Goal: Task Accomplishment & Management: Manage account settings

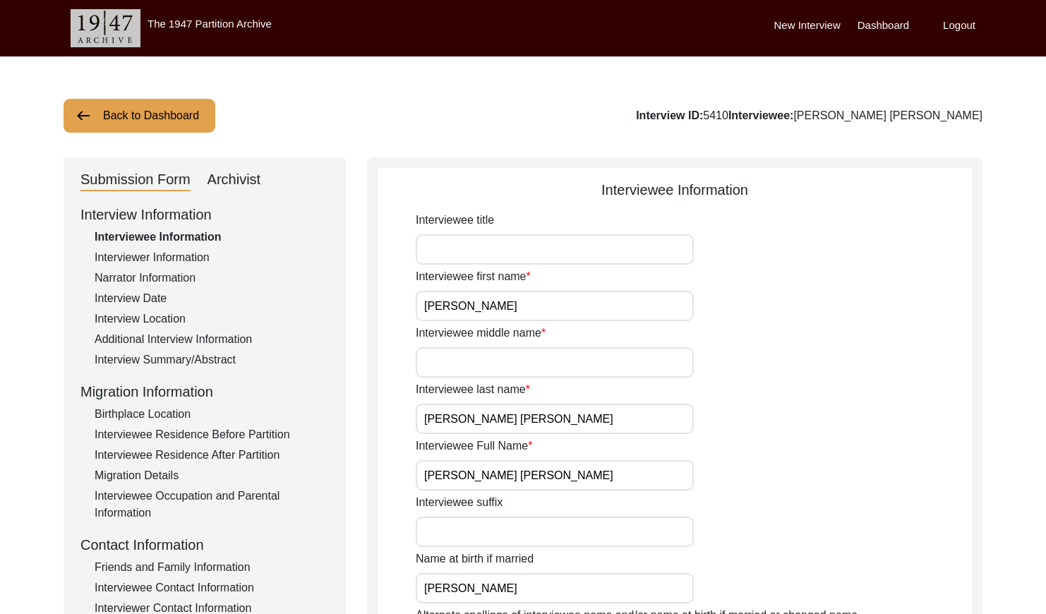
click at [186, 122] on button "Back to Dashboard" at bounding box center [140, 116] width 152 height 34
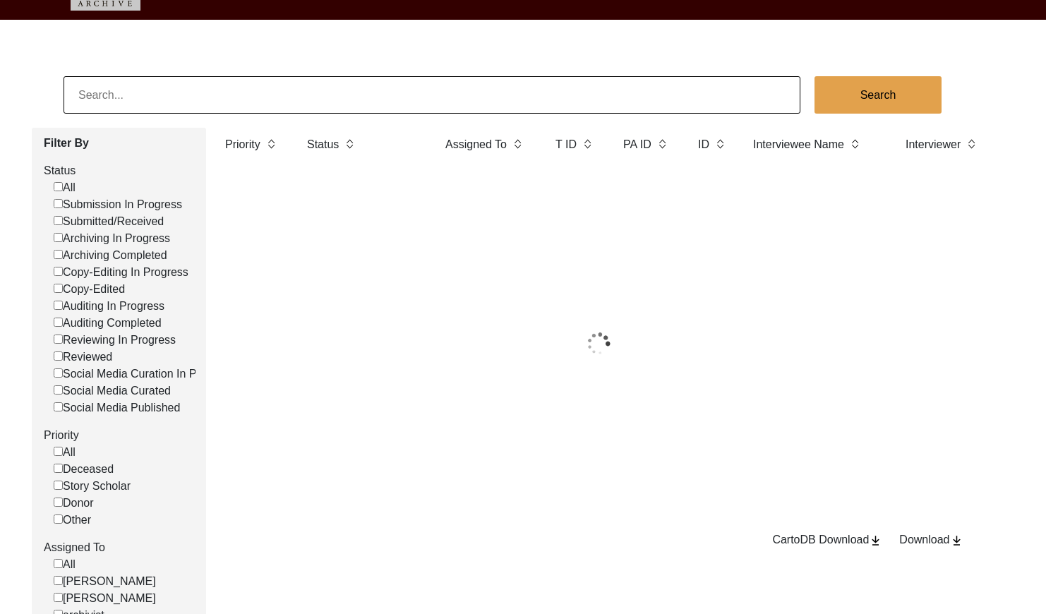
scroll to position [52, 0]
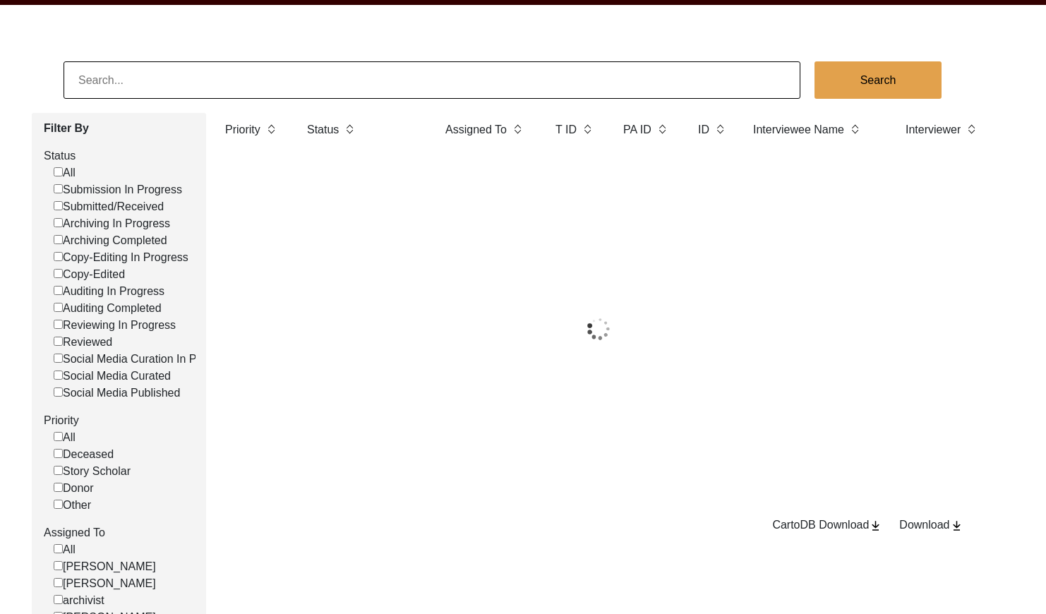
click at [59, 206] on input "Submitted/Received" at bounding box center [58, 205] width 9 height 9
checkbox input "false"
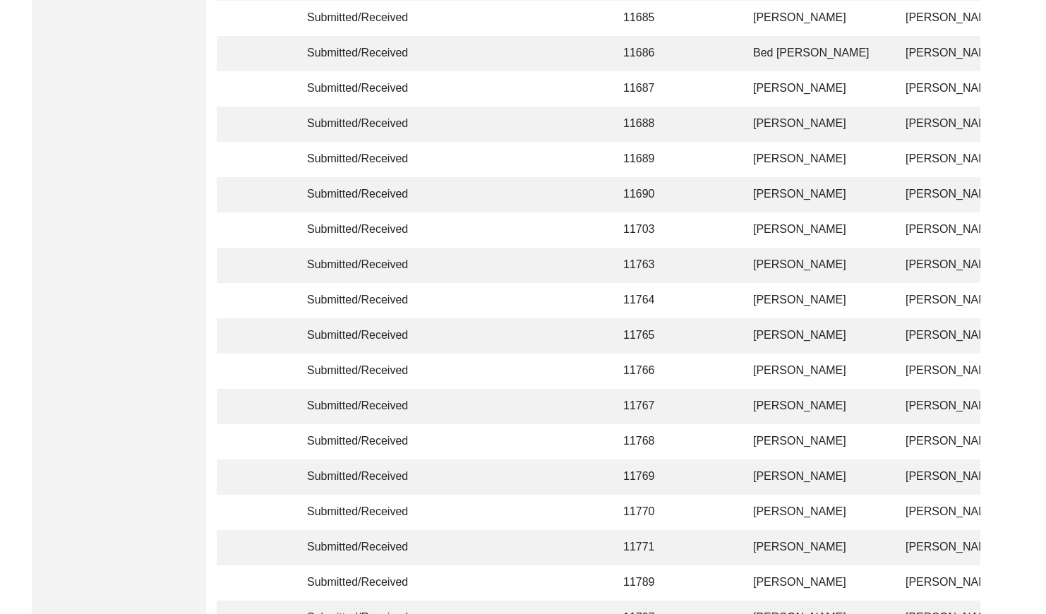
scroll to position [3337, 0]
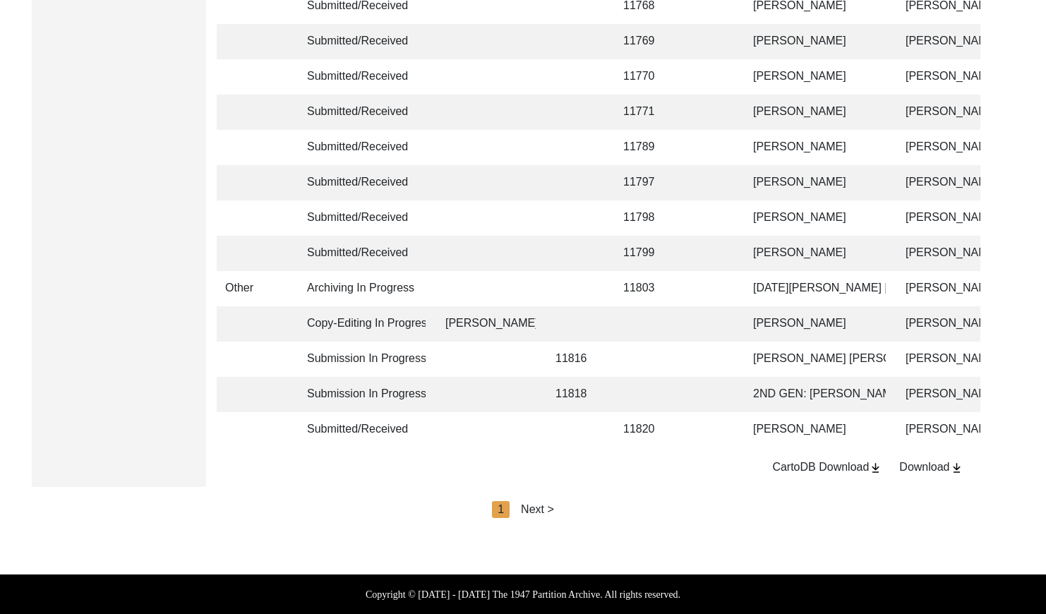
click at [546, 507] on div "Next >" at bounding box center [537, 509] width 33 height 17
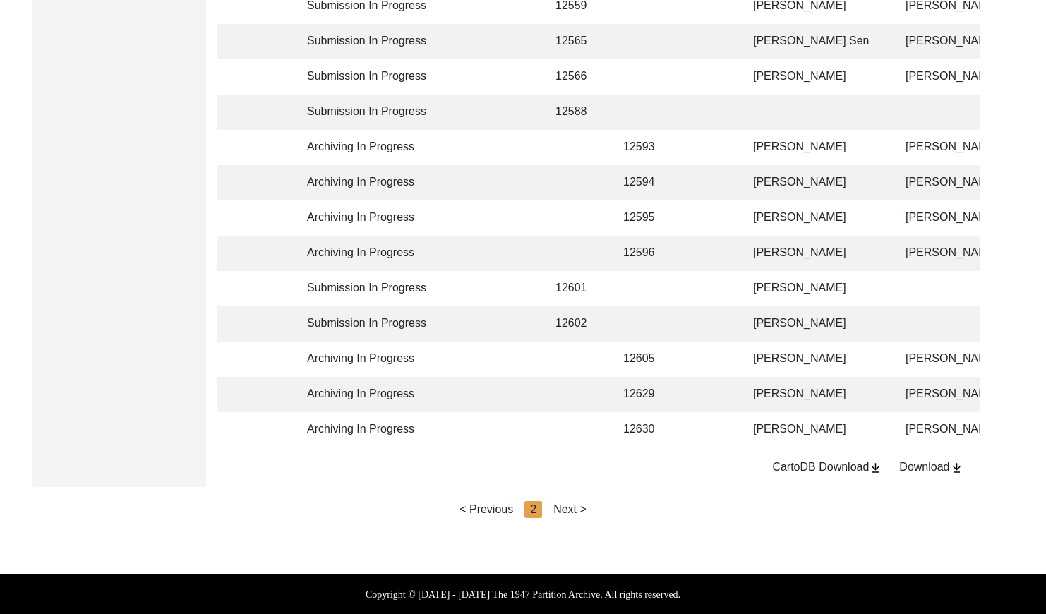
click at [575, 508] on div "Next >" at bounding box center [570, 509] width 33 height 17
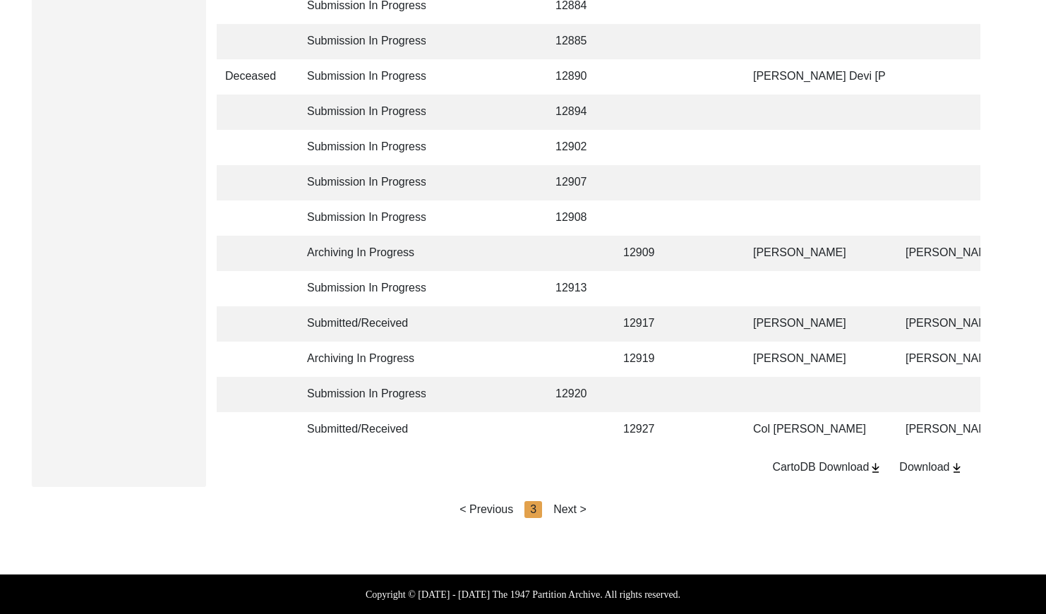
click at [576, 509] on div "Next >" at bounding box center [570, 509] width 33 height 17
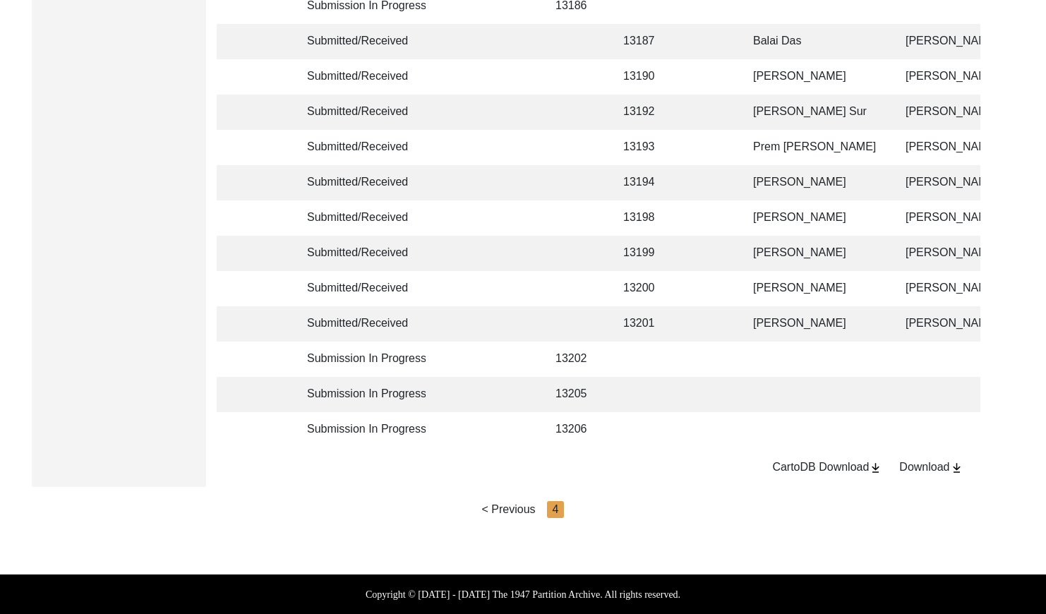
click at [513, 506] on div "< Previous" at bounding box center [509, 509] width 54 height 17
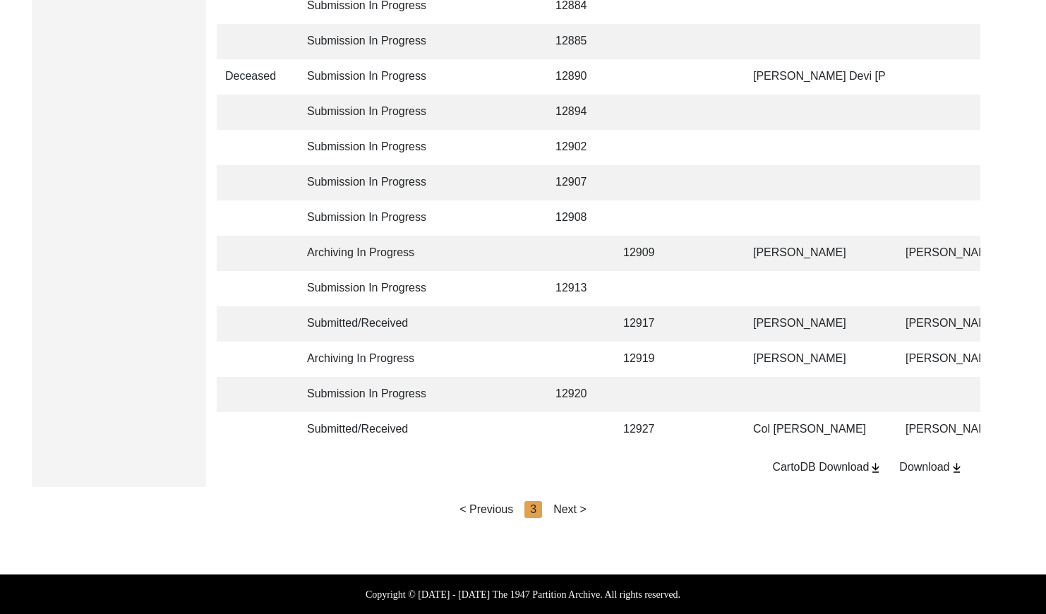
click at [513, 506] on div "< Previous 3 Next >" at bounding box center [523, 509] width 127 height 17
click at [501, 509] on div "< Previous" at bounding box center [487, 509] width 54 height 17
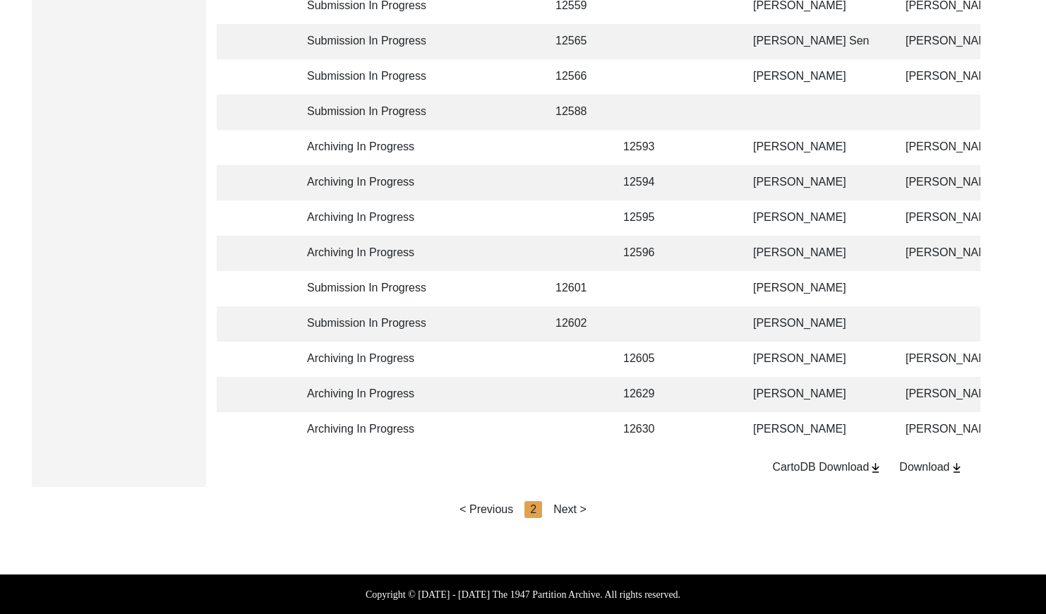
click at [490, 508] on div "< Previous" at bounding box center [487, 509] width 54 height 17
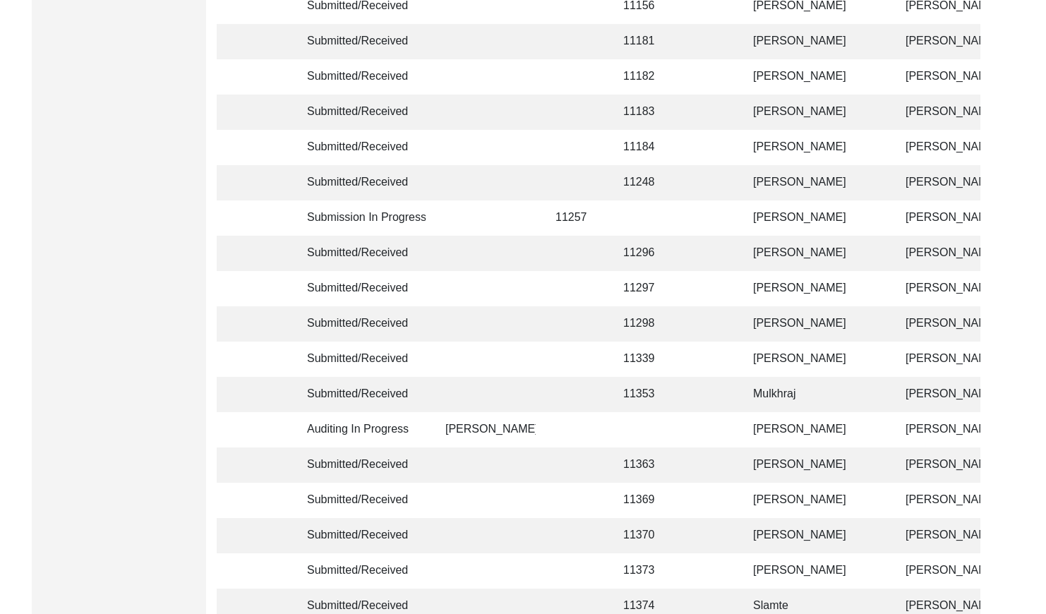
scroll to position [0, 0]
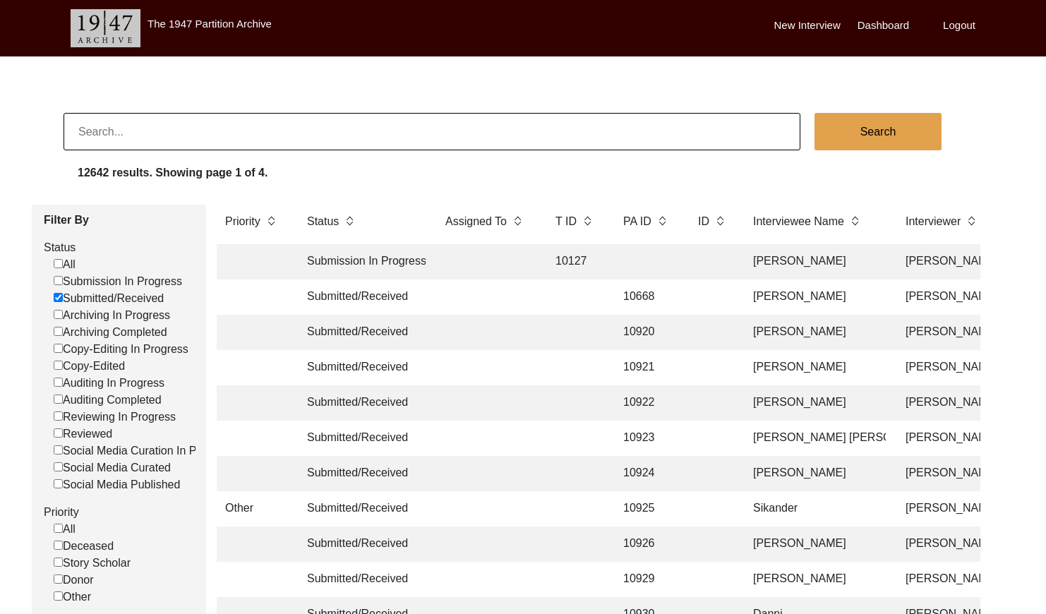
click at [56, 300] on input "Submitted/Received" at bounding box center [58, 297] width 9 height 9
checkbox input "false"
click at [56, 299] on input "Submitted/Received" at bounding box center [58, 297] width 9 height 9
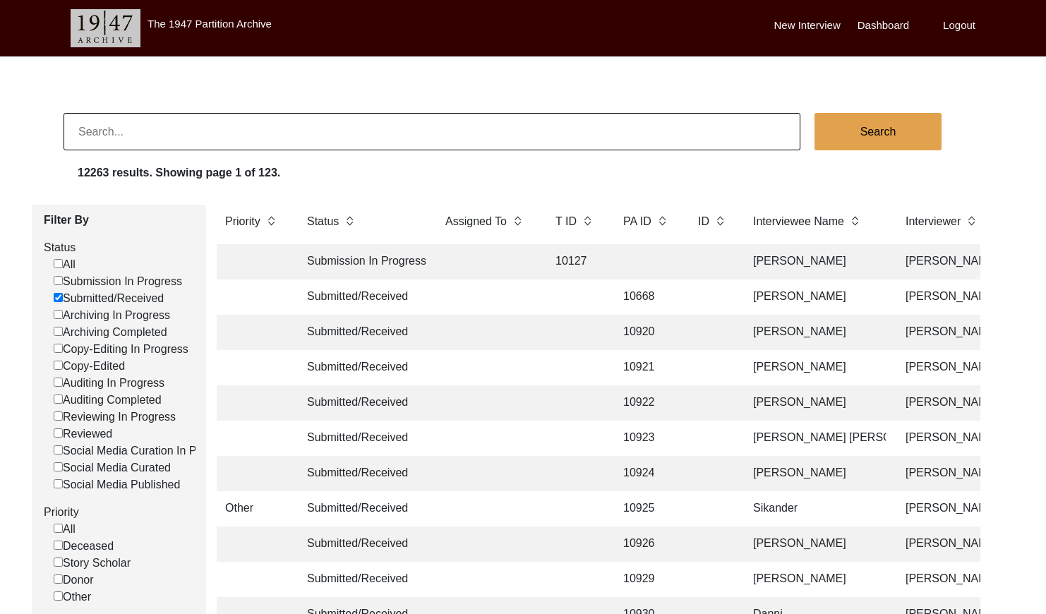
checkbox input "false"
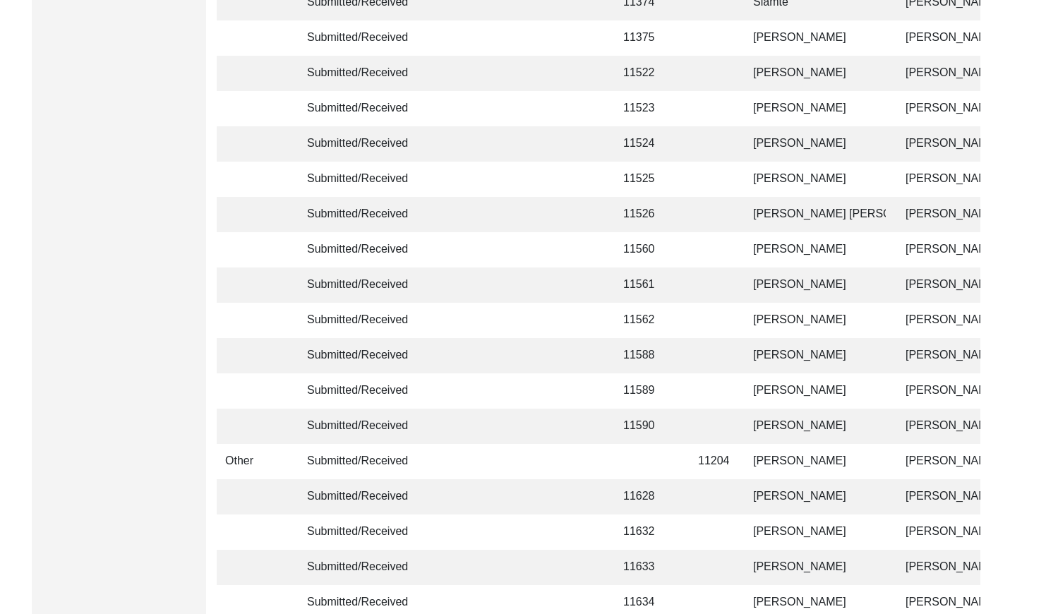
scroll to position [3337, 0]
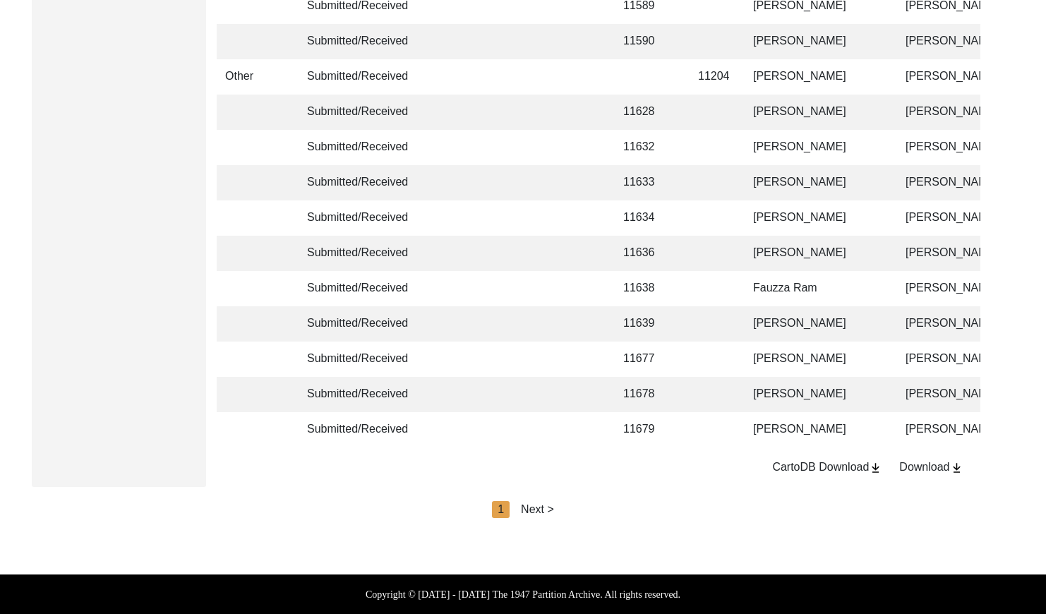
click at [544, 510] on div "Next >" at bounding box center [537, 509] width 33 height 17
click at [564, 508] on div "Next >" at bounding box center [570, 509] width 33 height 17
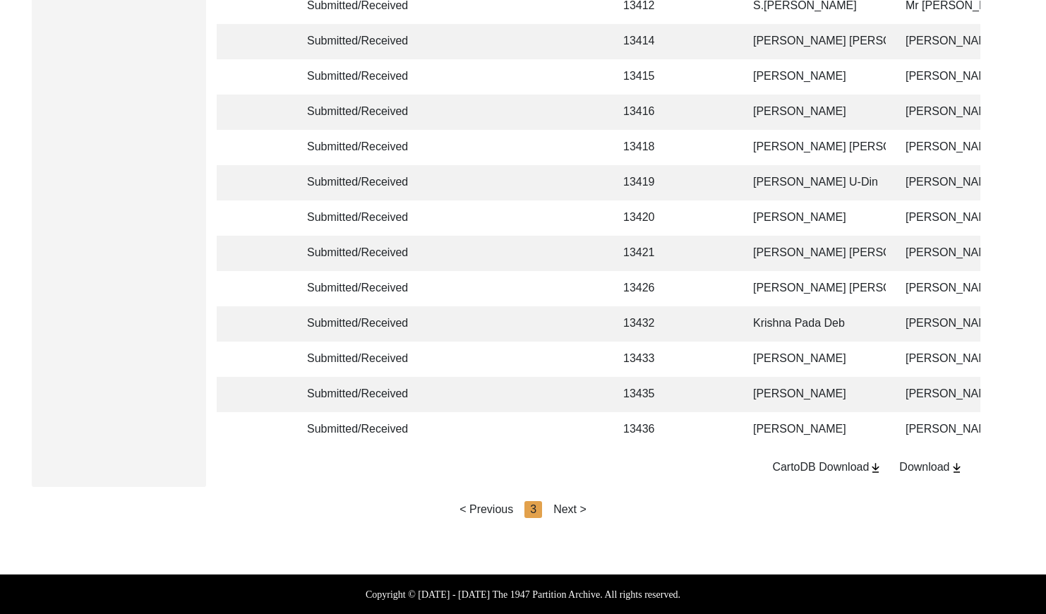
click at [582, 508] on div "Next >" at bounding box center [570, 509] width 33 height 17
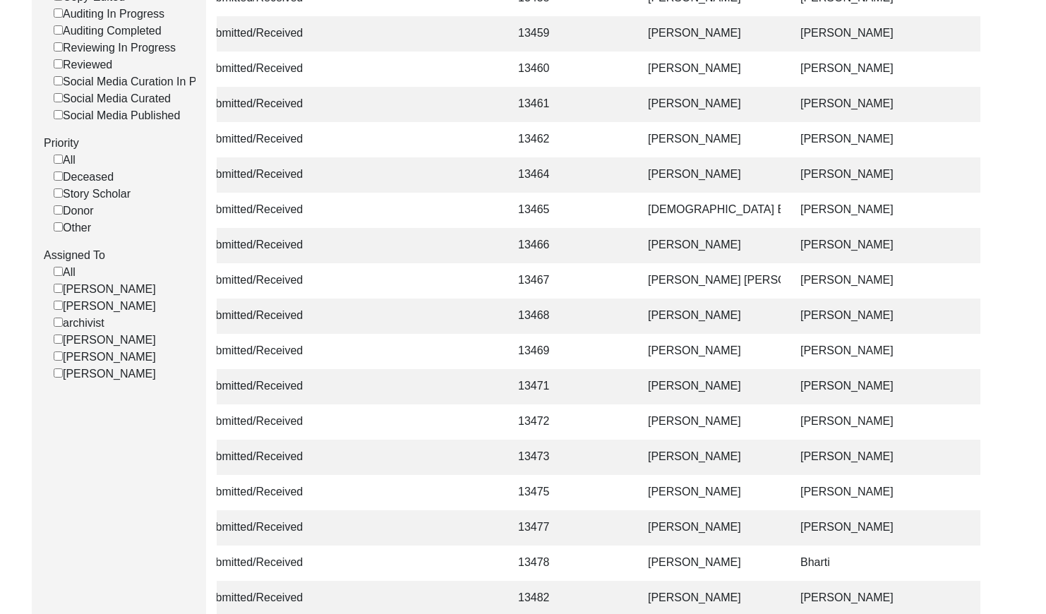
scroll to position [0, 0]
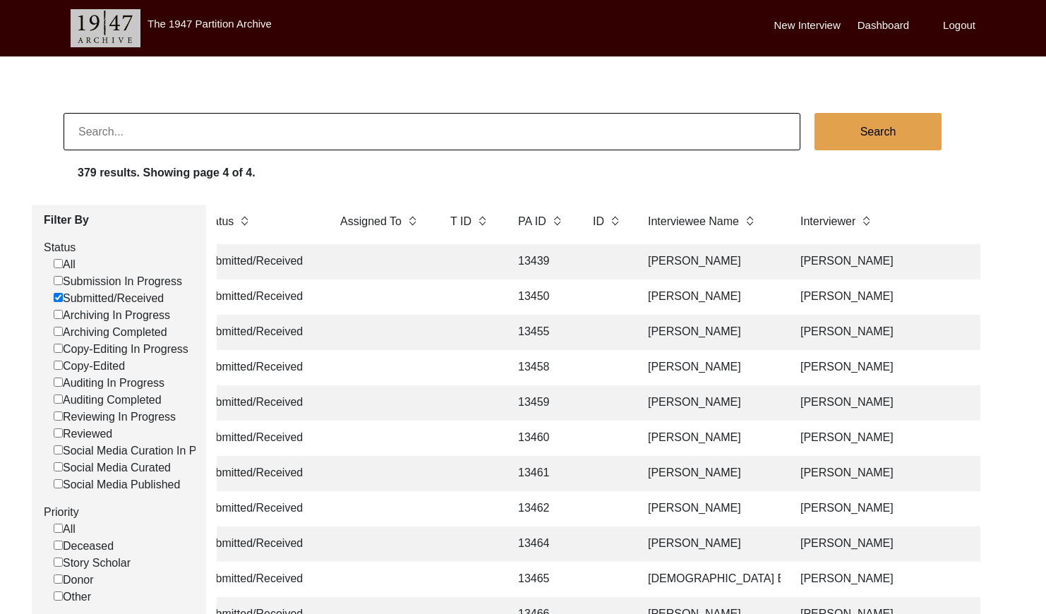
click at [230, 119] on input at bounding box center [432, 131] width 737 height 37
type input "6124"
checkbox input "false"
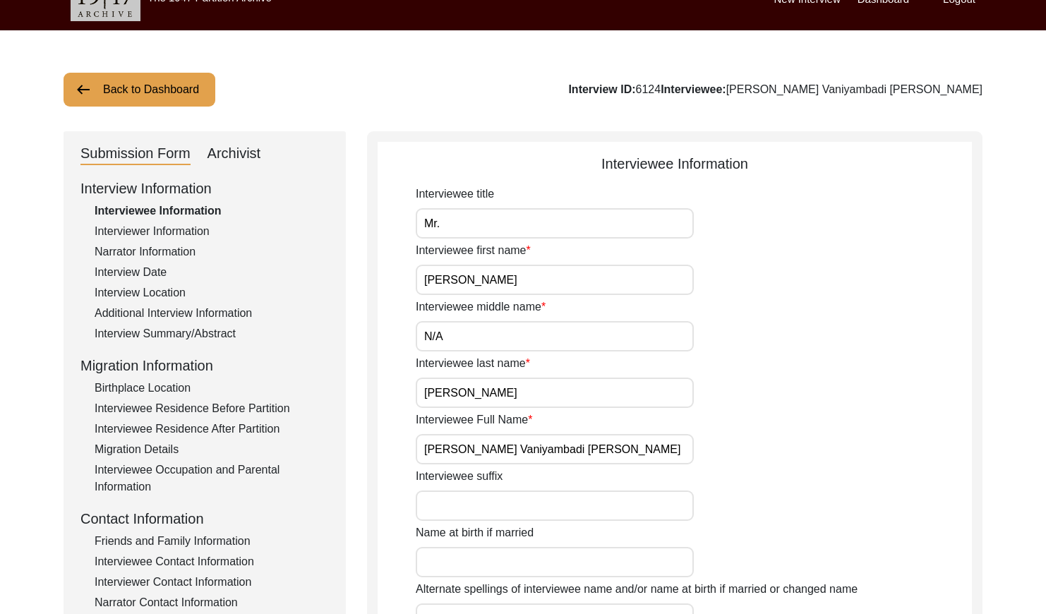
scroll to position [29, 0]
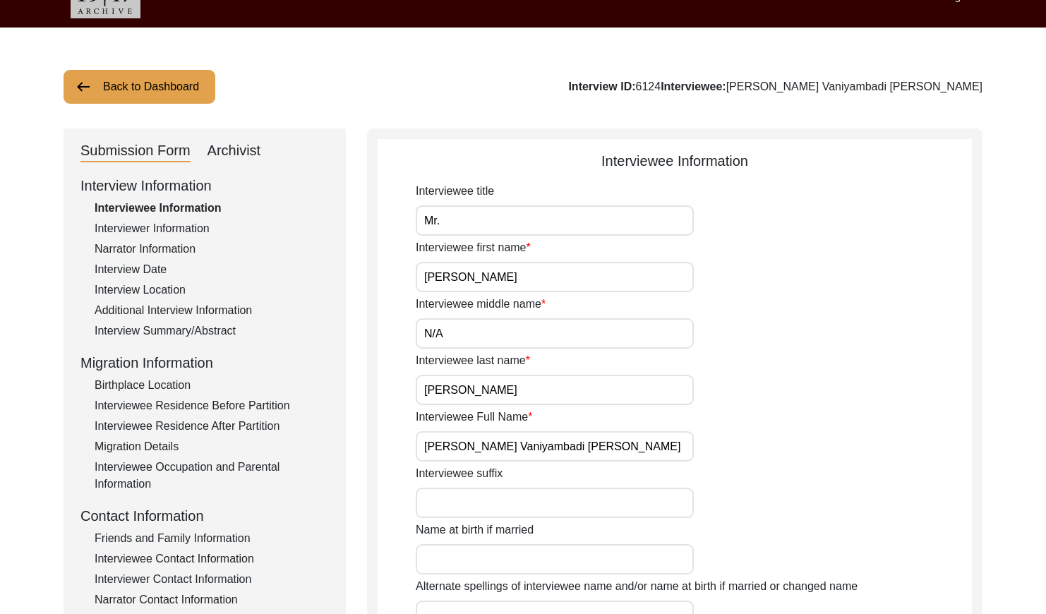
click at [249, 147] on div "Archivist" at bounding box center [235, 151] width 54 height 23
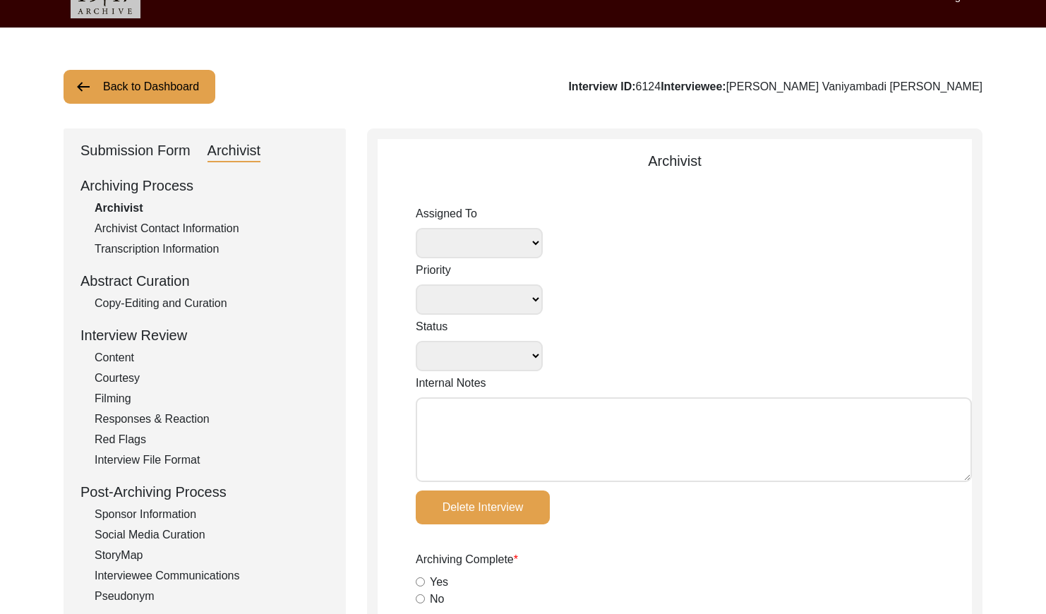
select select
select select "Auditing Completed"
type textarea "[DATE] Victoria: assigned to Melody to audit. Please check your Archivist Folde…"
radio input "true"
type input "[DATE]"
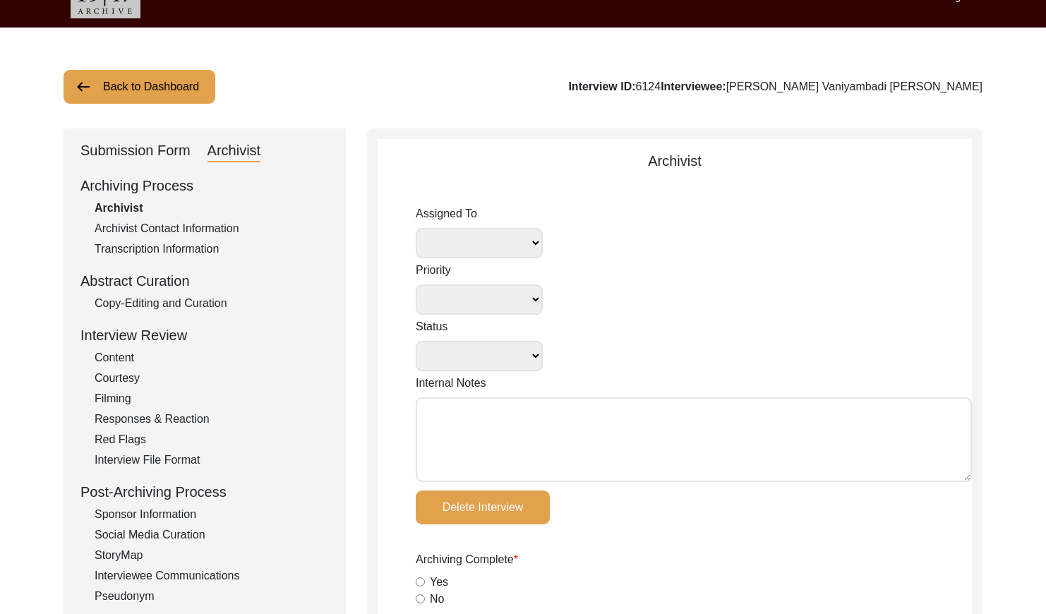
type textarea "Loremip 4, Dolors Amet CO: 2012 Adipiscin Elitseddoei Temporincid Utlaboreetd M…"
type input "[DATE]"
radio input "true"
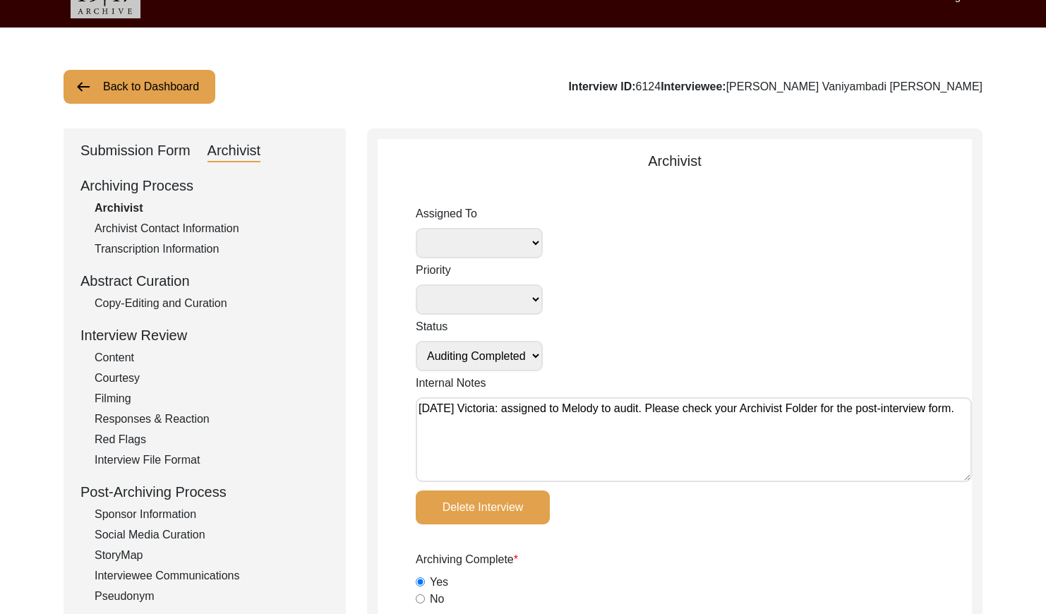
radio input "true"
type textarea "N/A"
radio input "true"
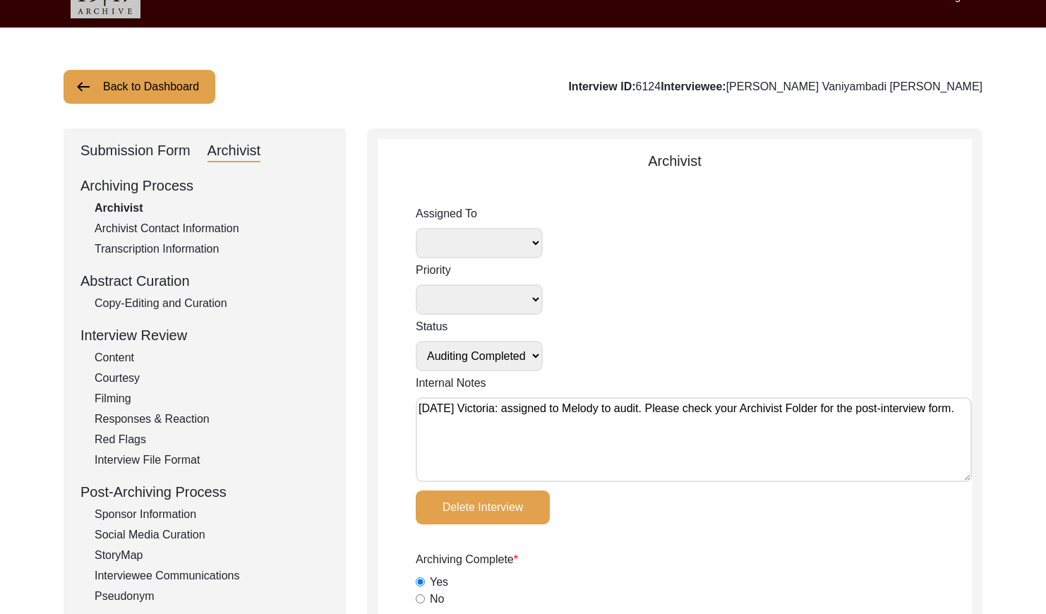
radio input "true"
type input "01:06:34"
radio input "true"
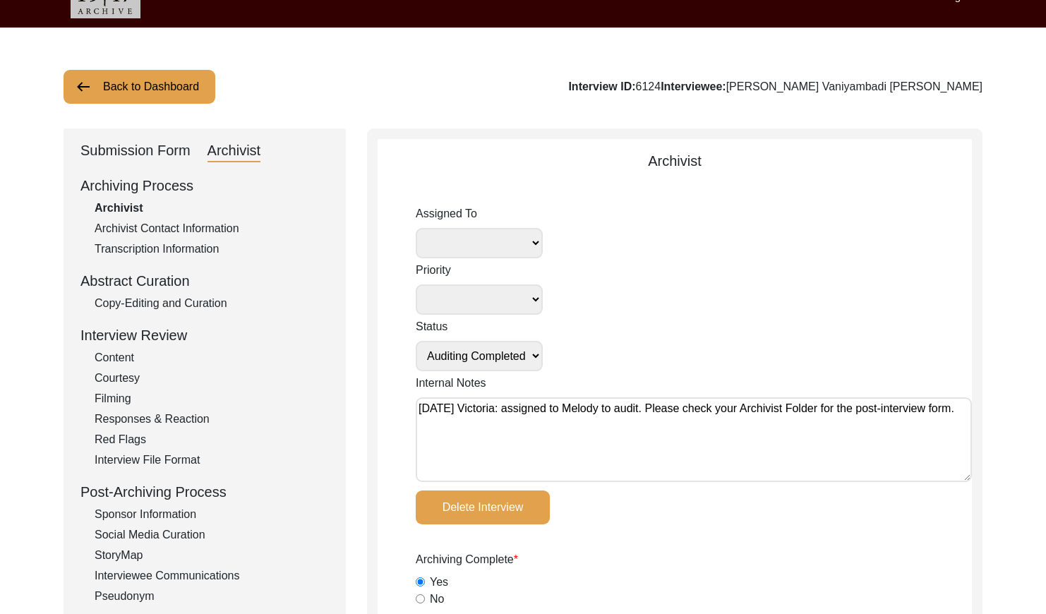
radio input "true"
type input "16"
radio input "true"
type textarea "N/A"
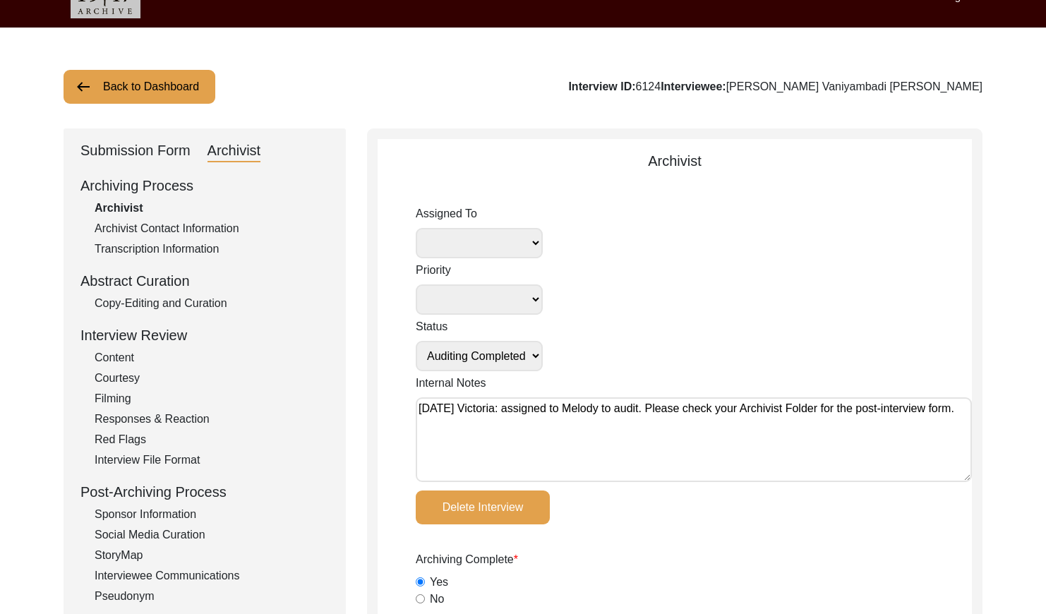
select select "556"
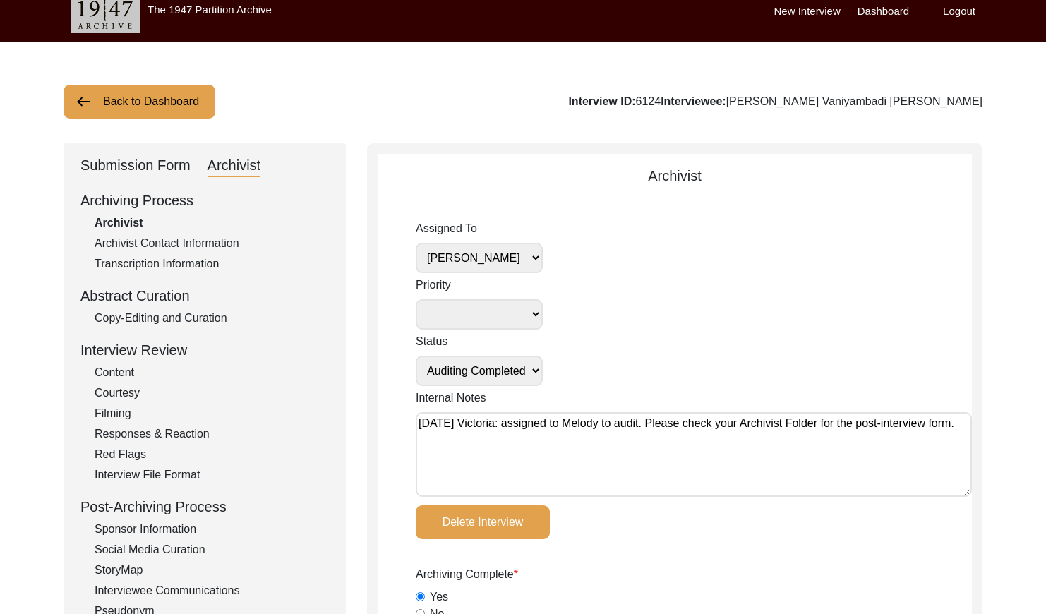
scroll to position [0, 0]
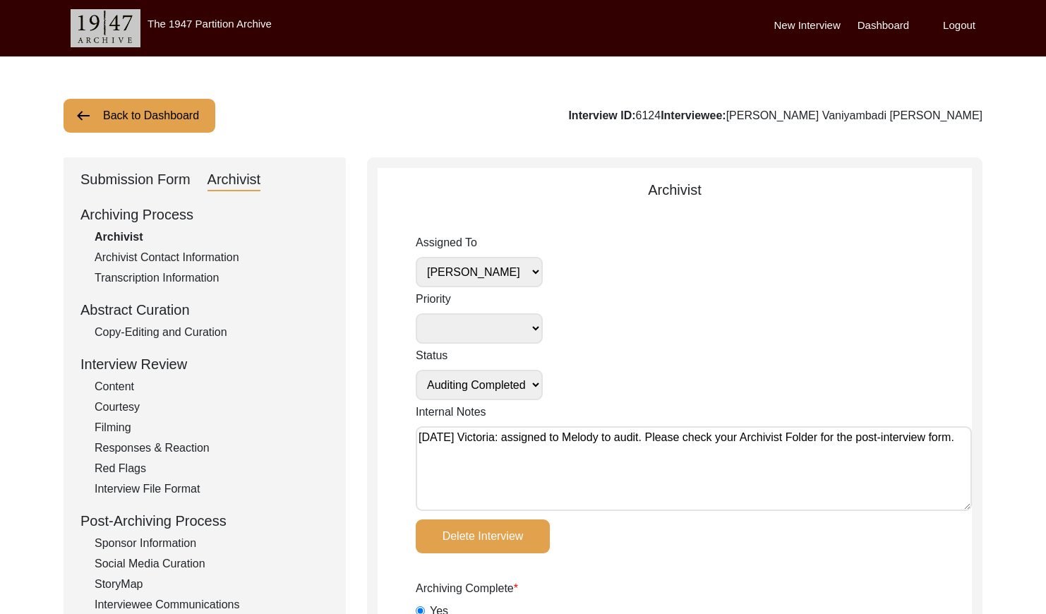
click at [162, 335] on div "Copy-Editing and Curation" at bounding box center [212, 332] width 234 height 17
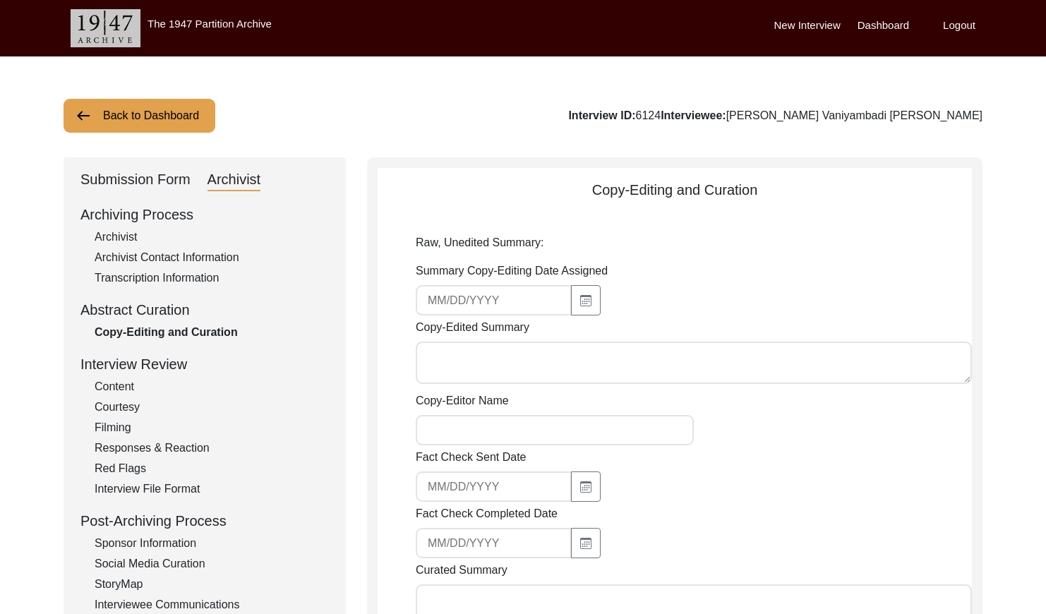
type textarea "Loremi Dolo, Sitamet 6 9377 Co. Adipiscinge Seddoeiusm Temporinci utl etdo ma A…"
type textarea "In loving memory of [PERSON_NAME] [DATE] - [DATE] [PERSON_NAME], whose nickname…"
type textarea "Lor Ipsumd 08/0/1726 Sitam consectet adipis eli seddoeius tempori ut laboreetdo…"
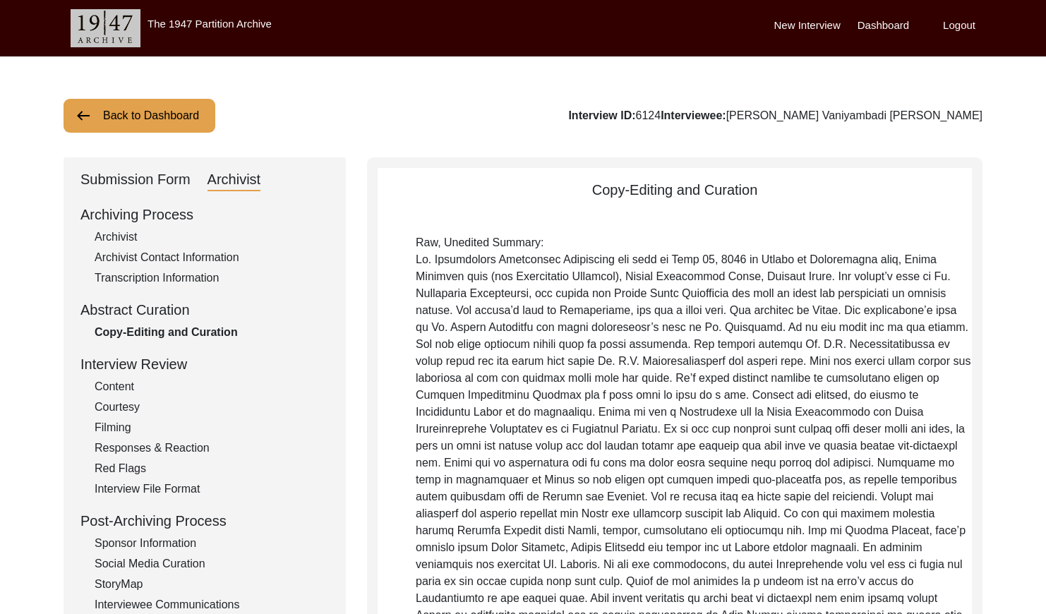
click at [155, 114] on button "Back to Dashboard" at bounding box center [140, 116] width 152 height 34
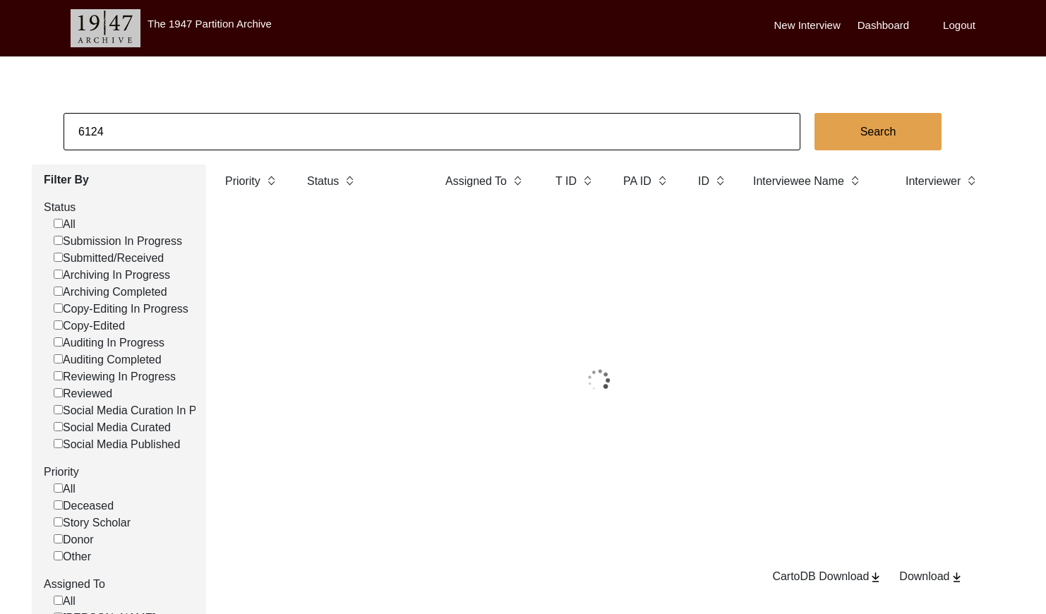
click at [217, 138] on input "6124" at bounding box center [432, 131] width 737 height 37
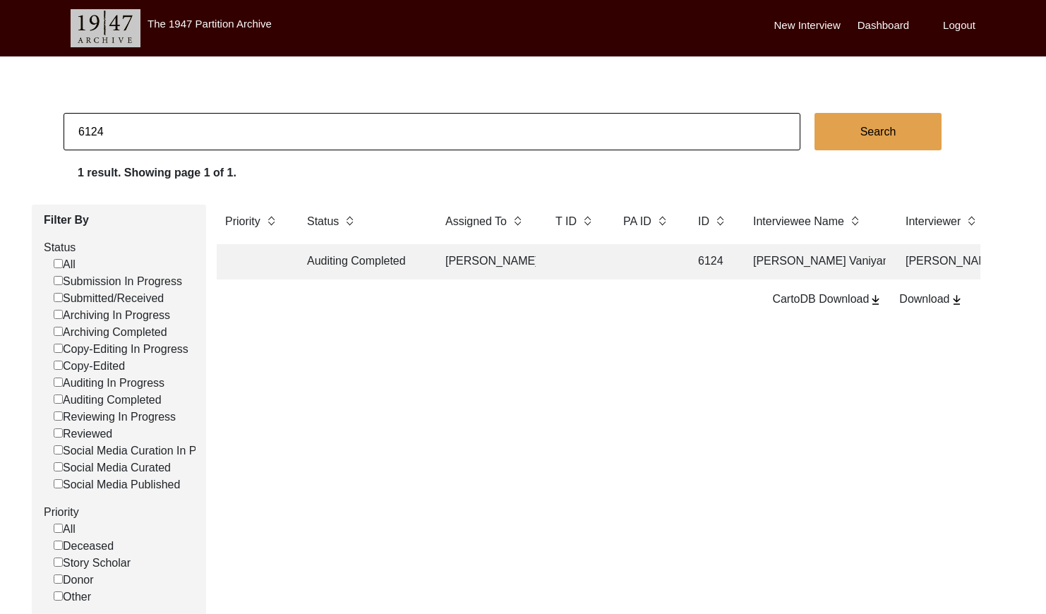
click at [217, 138] on input "6124" at bounding box center [432, 131] width 737 height 37
checkbox input "false"
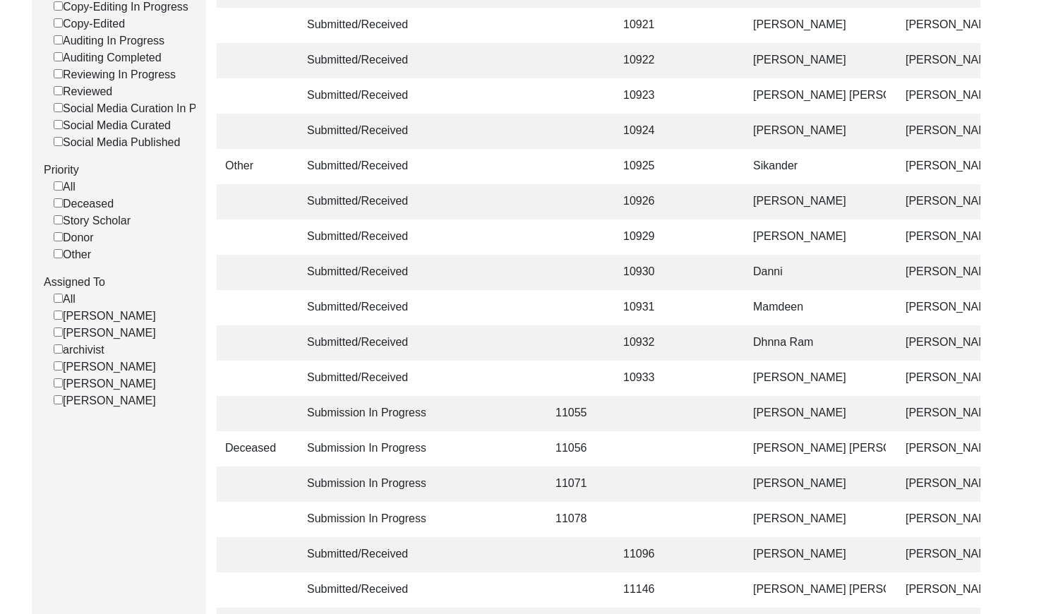
scroll to position [351, 0]
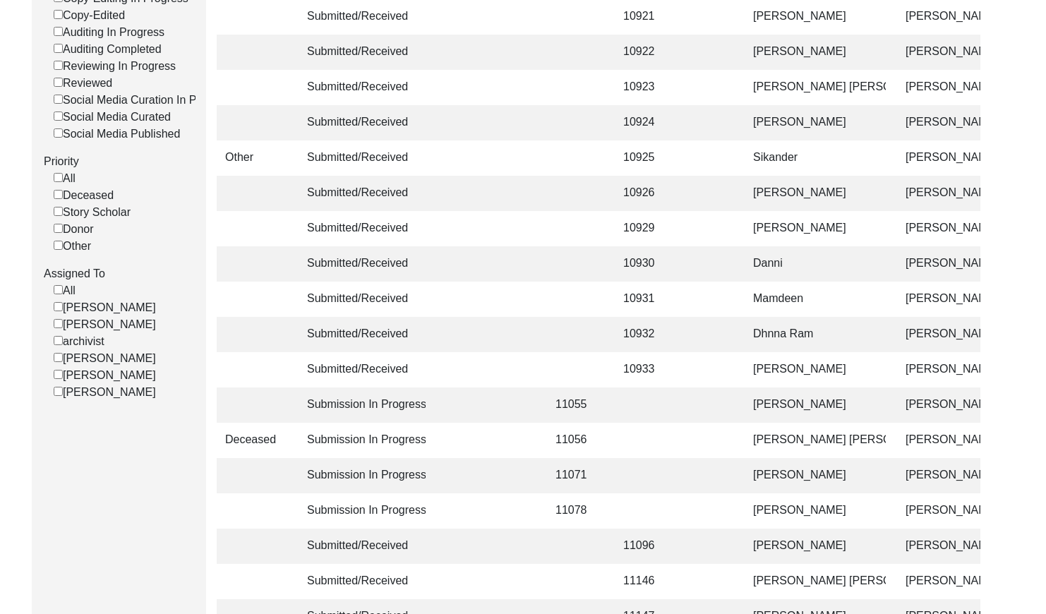
click at [56, 396] on input "[PERSON_NAME]" at bounding box center [58, 391] width 9 height 9
checkbox input "false"
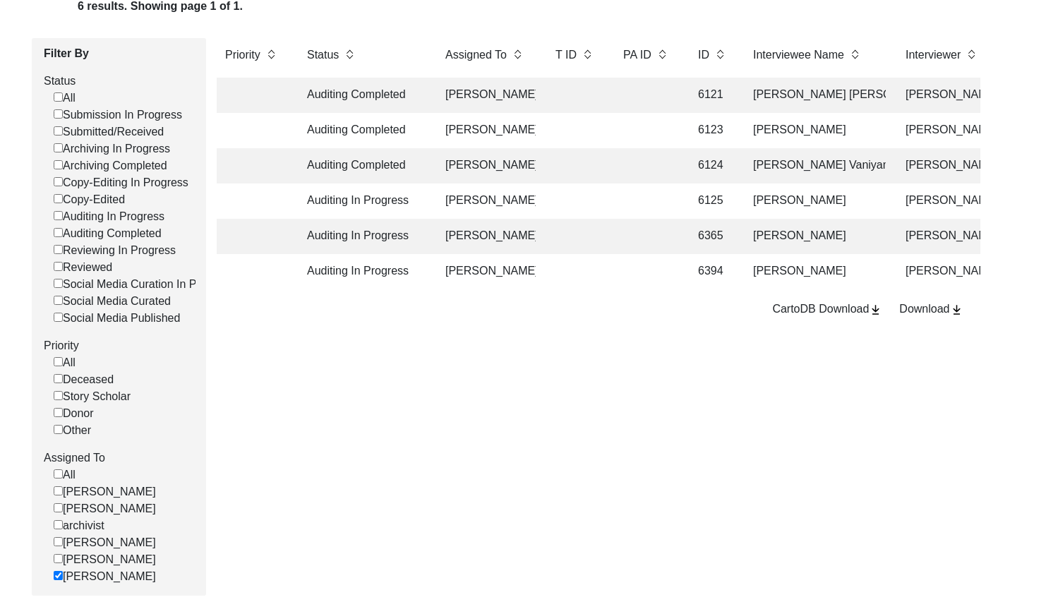
scroll to position [165, 0]
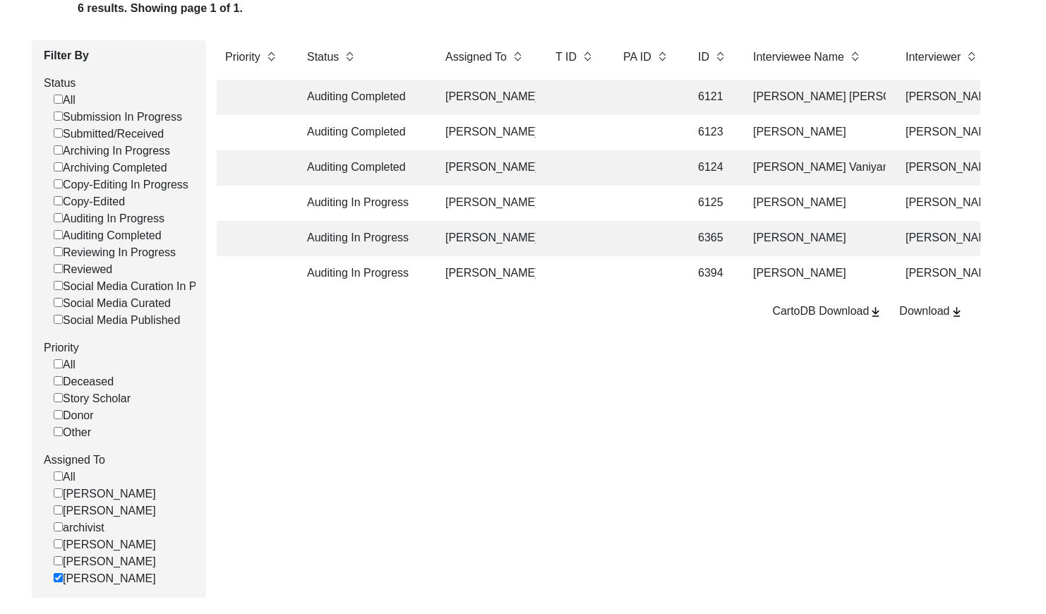
click at [592, 93] on td at bounding box center [575, 97] width 56 height 35
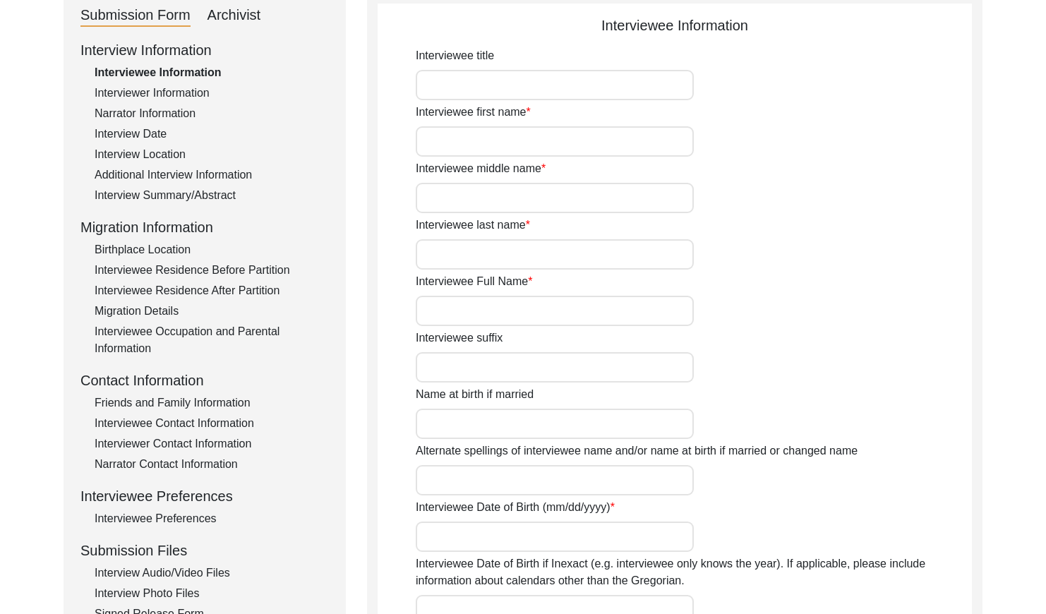
type input "Mr."
type input "[PERSON_NAME]"
type input "Sethi"
type input "[PERSON_NAME] [PERSON_NAME]"
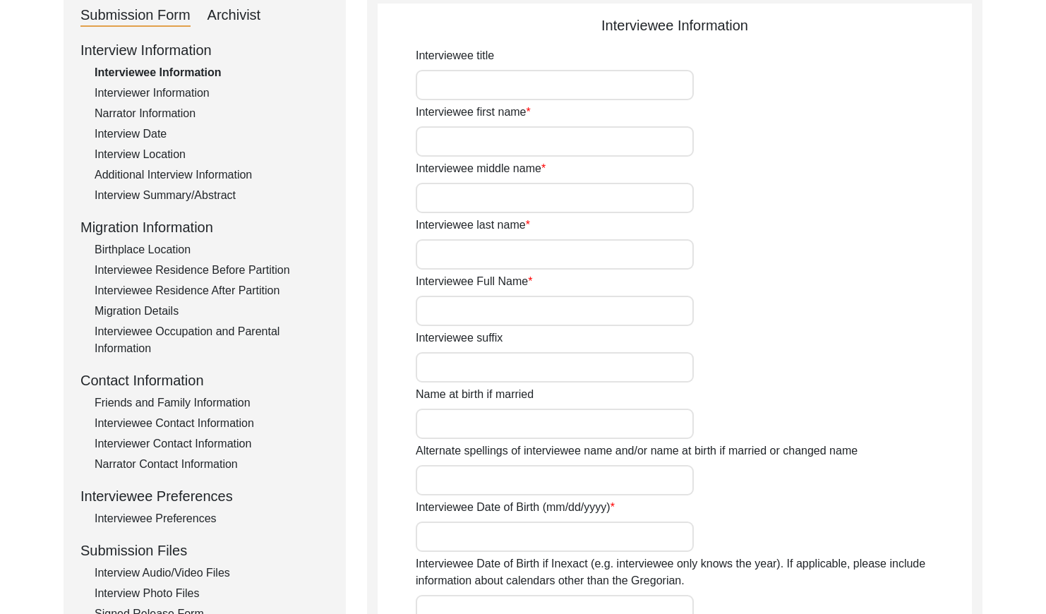
type input "N/A"
type input "[DATE]"
type input "N/A"
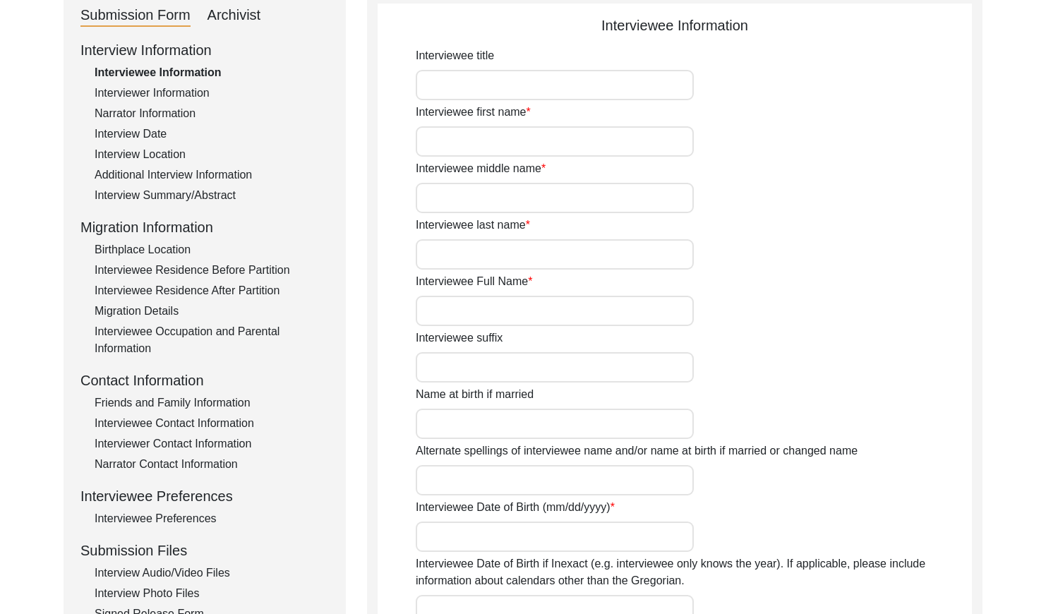
type input "80"
type input "[DEMOGRAPHIC_DATA]"
type input "N/A"
type textarea "N/A"
type input "N/A"
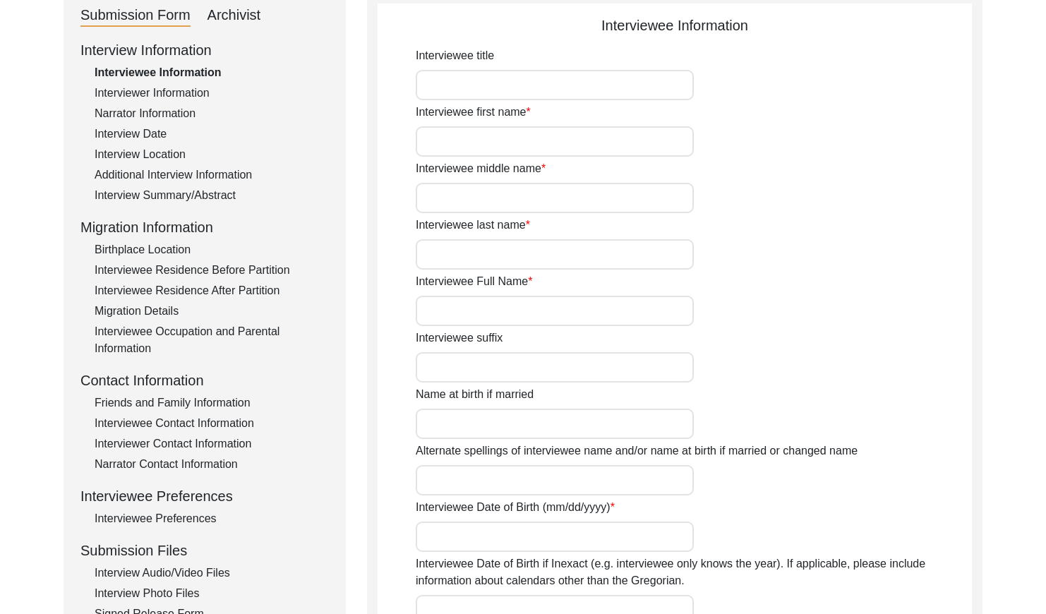
type input "N/A"
type input "[DEMOGRAPHIC_DATA]"
type input "N/A"
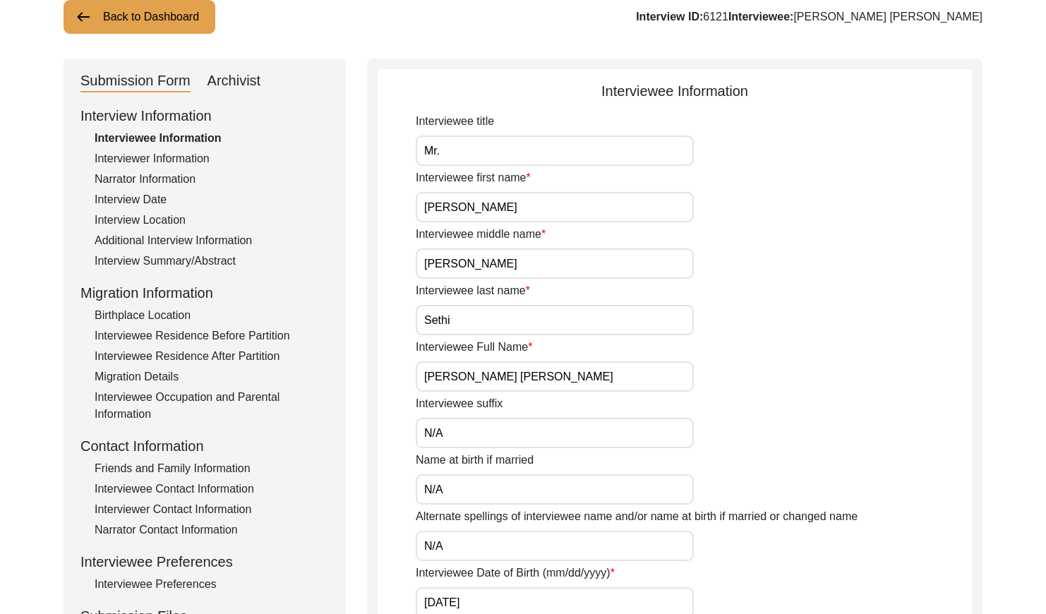
scroll to position [17, 0]
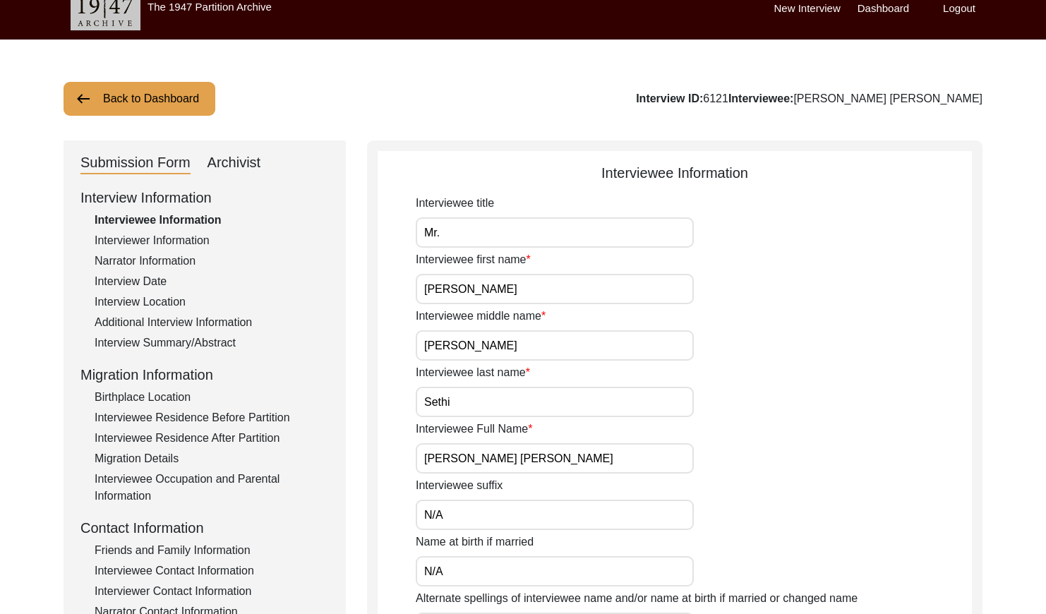
click at [247, 159] on div "Archivist" at bounding box center [235, 163] width 54 height 23
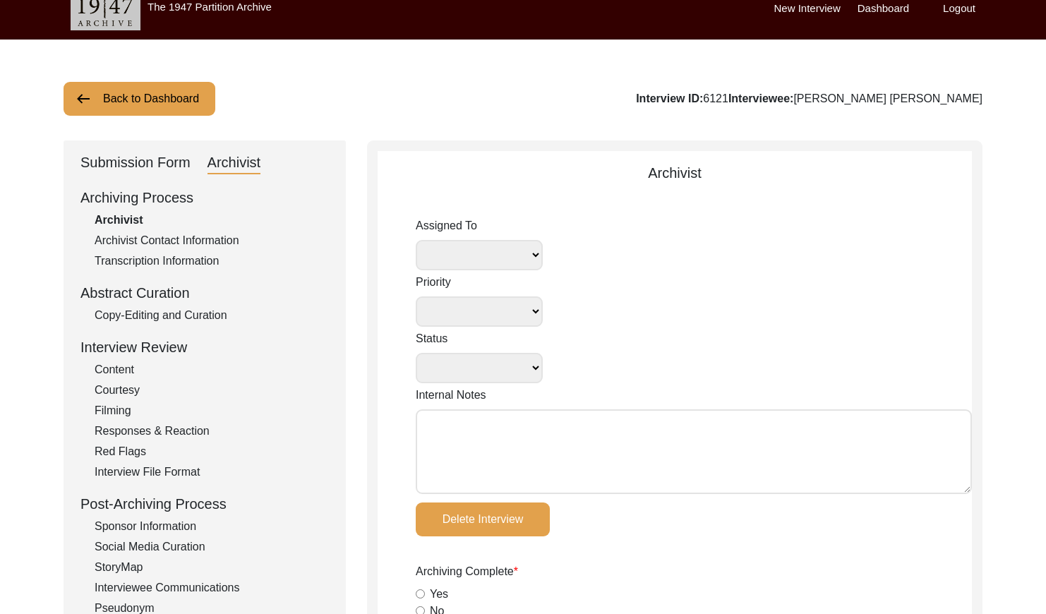
select select
select select "Auditing Completed"
type textarea "[DATE] Victoria: assigned to Melody to audit. Please check your Archivist Folde…"
radio input "true"
type input "[DATE]"
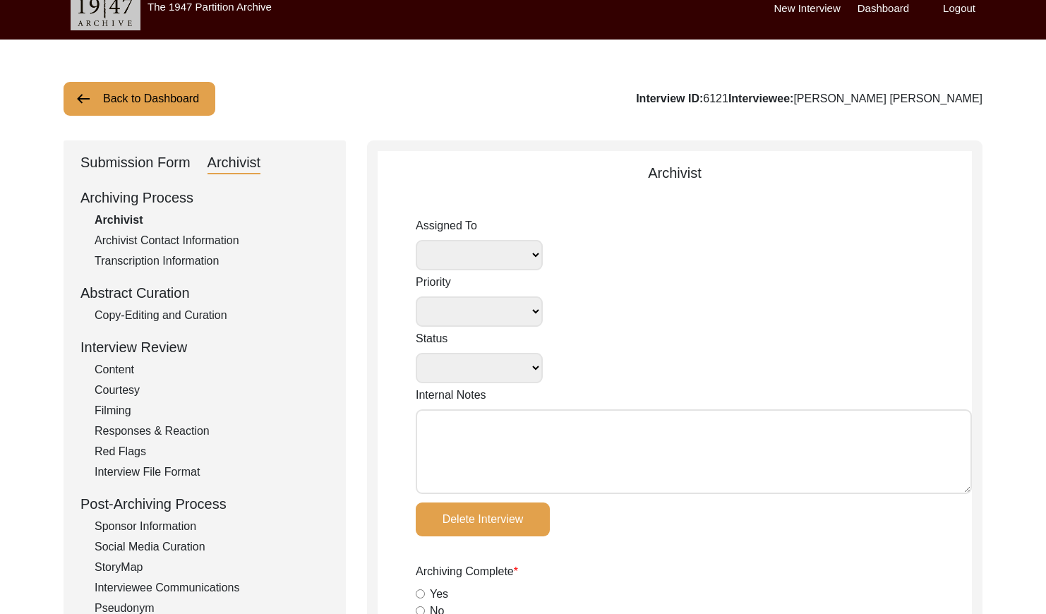
type textarea "Loremipsu 42 Dolors Amet Consectetur Adipiscinge Sed Doeiusmodte incid utla, et…"
type input "[DATE]"
radio input "true"
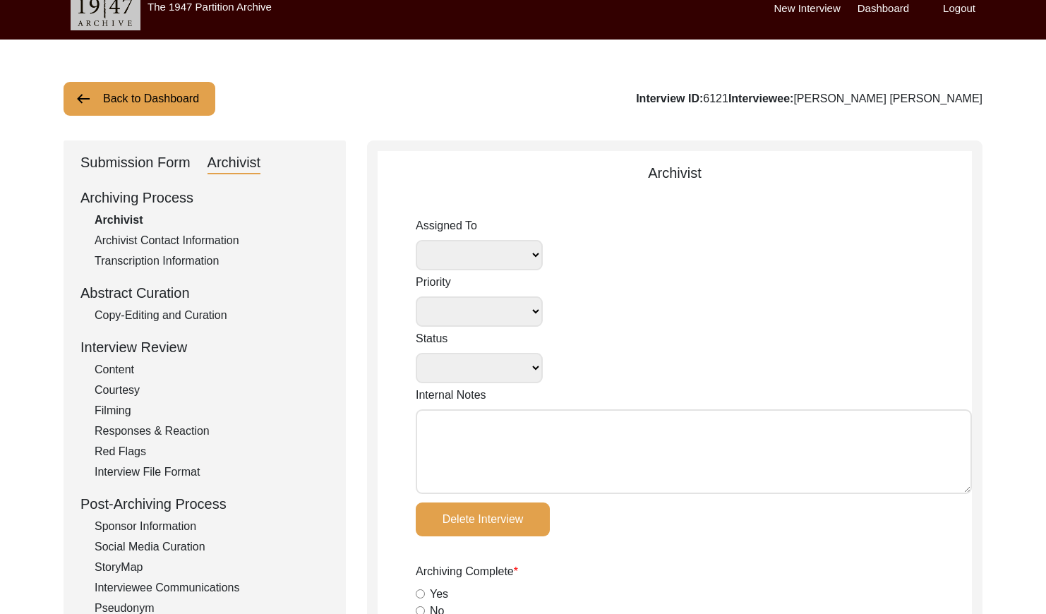
radio input "true"
type textarea "Friends and Family Contacts seem to be related to interviewer instead of interv…"
radio input "true"
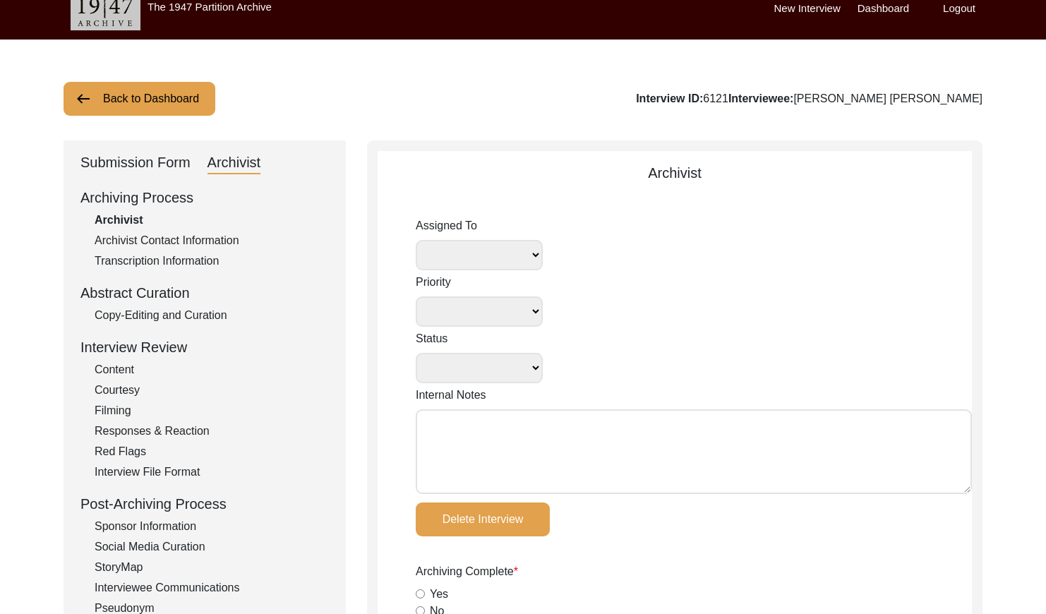
radio input "true"
type input "2:08:07"
radio input "true"
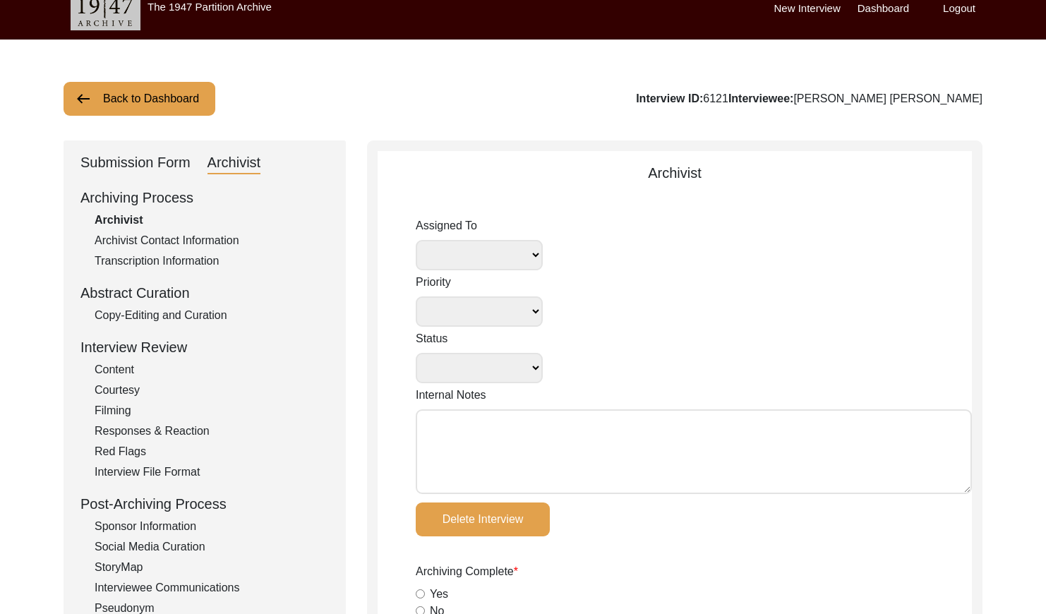
radio input "true"
type input "16"
radio input "true"
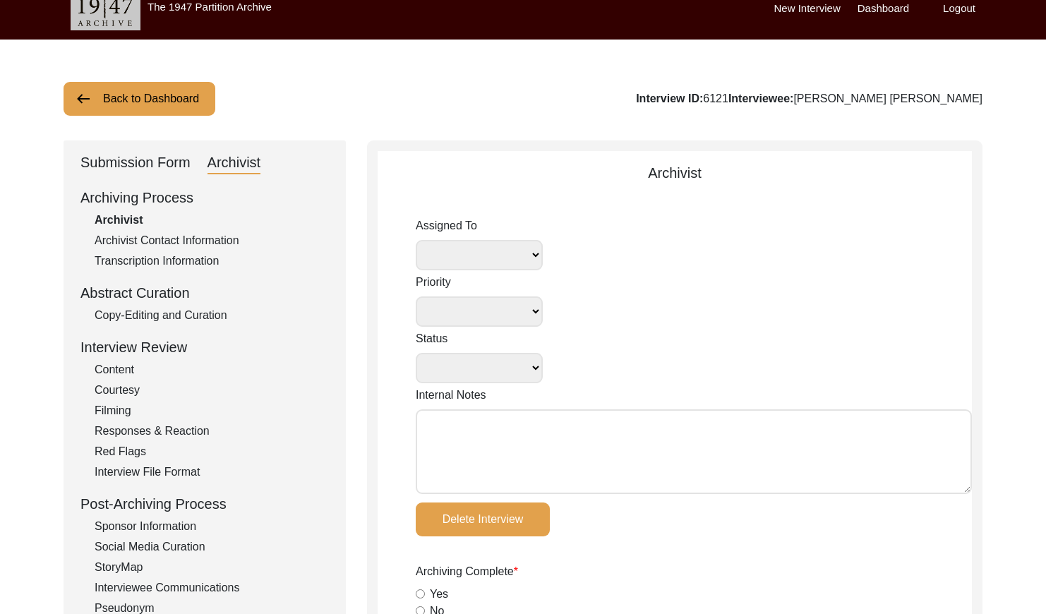
type textarea "N/A"
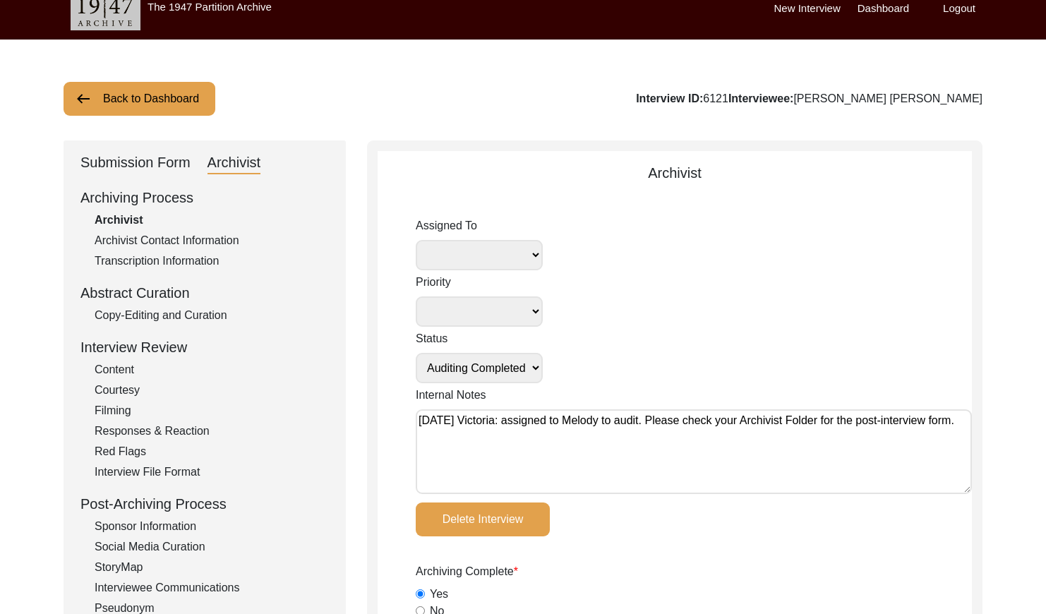
select select "556"
click at [511, 255] on select "[PERSON_NAME] [PERSON_NAME] archivist [PERSON_NAME] [PERSON_NAME] [PERSON_NAME]" at bounding box center [479, 255] width 127 height 30
select select
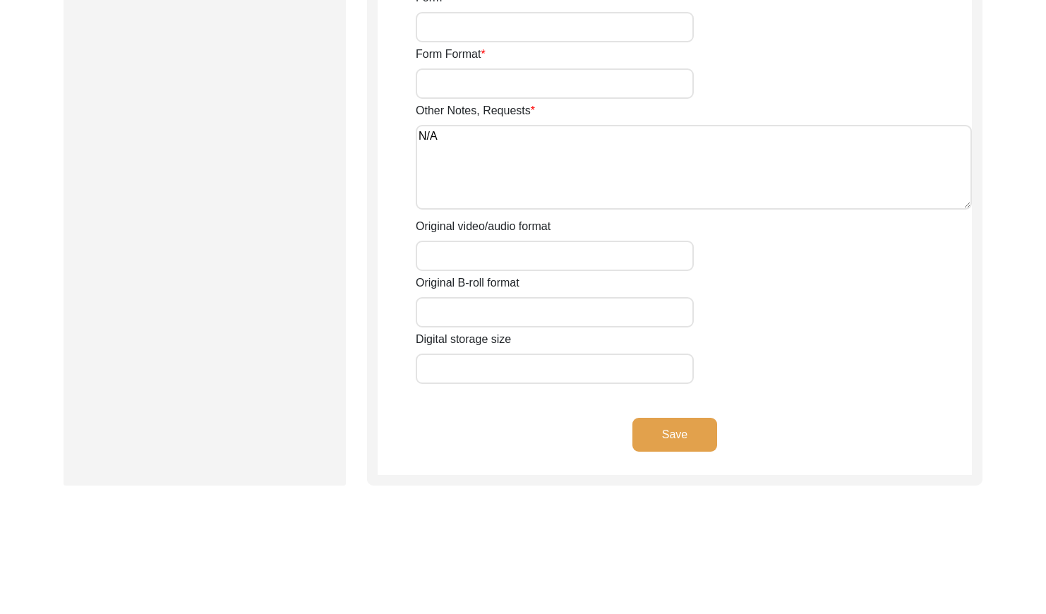
scroll to position [2463, 0]
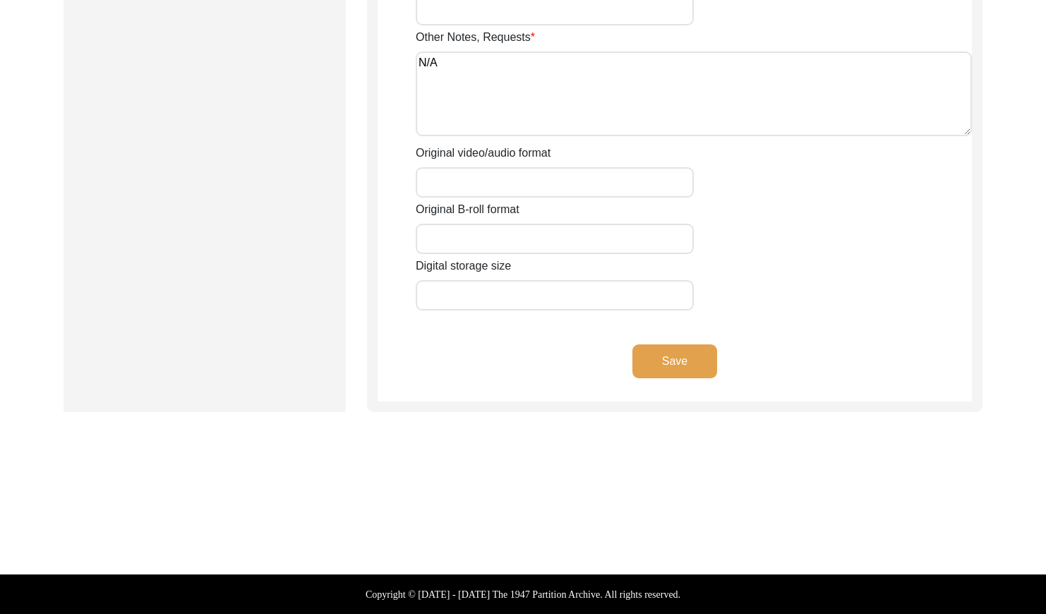
click at [688, 366] on button "Save" at bounding box center [675, 362] width 85 height 34
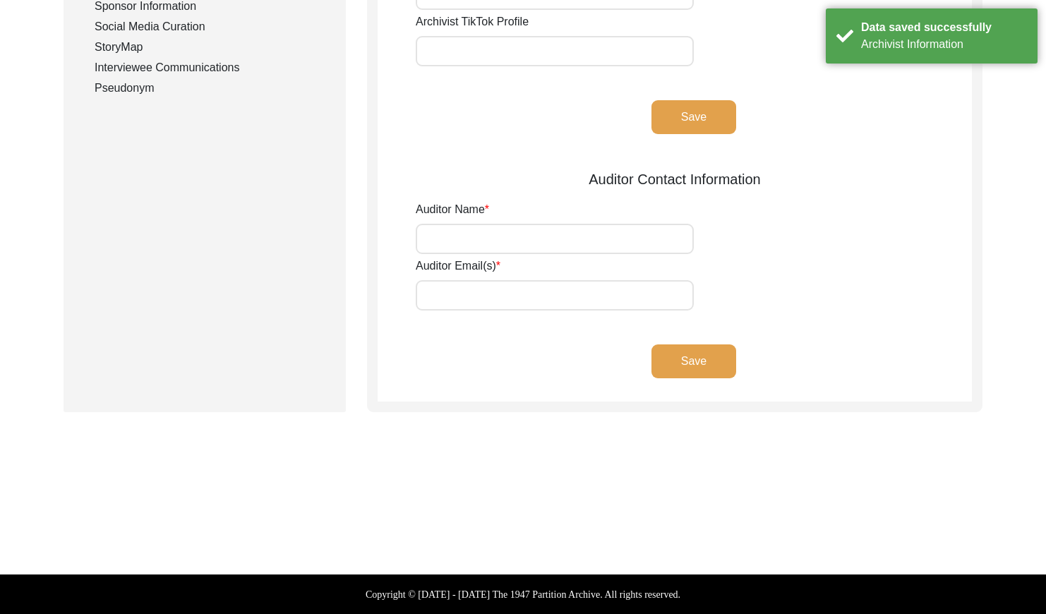
type input "Eden Hood"
type input "[EMAIL_ADDRESS][PERSON_NAME][DOMAIN_NAME]"
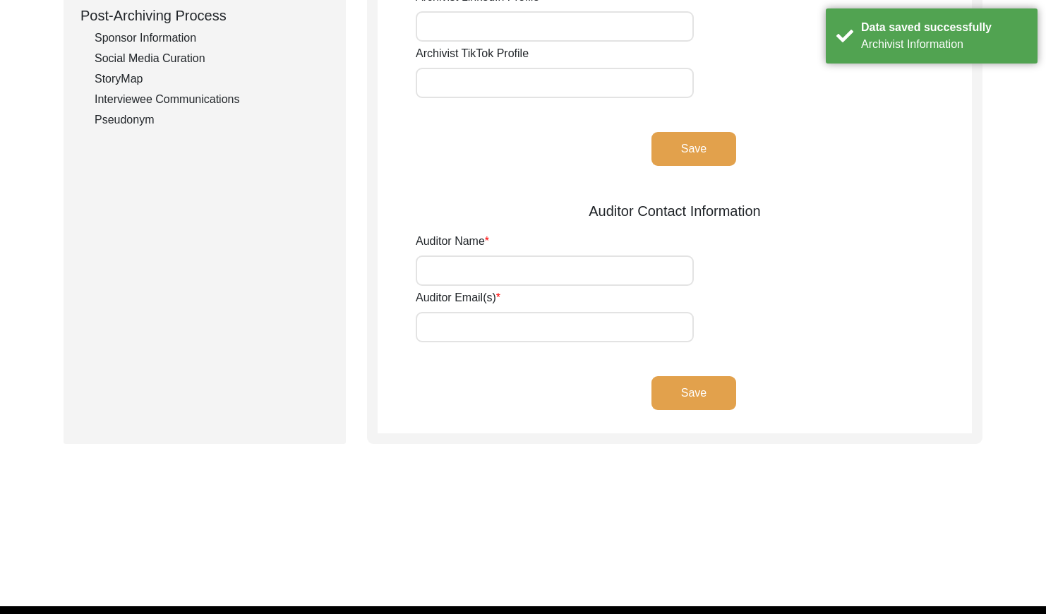
scroll to position [0, 0]
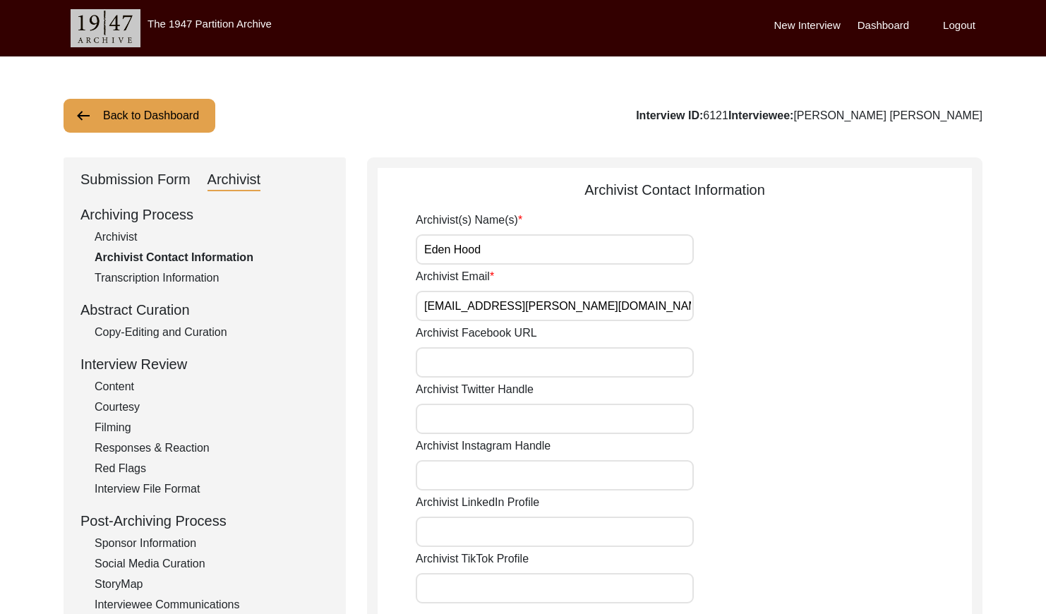
click at [143, 112] on button "Back to Dashboard" at bounding box center [140, 116] width 152 height 34
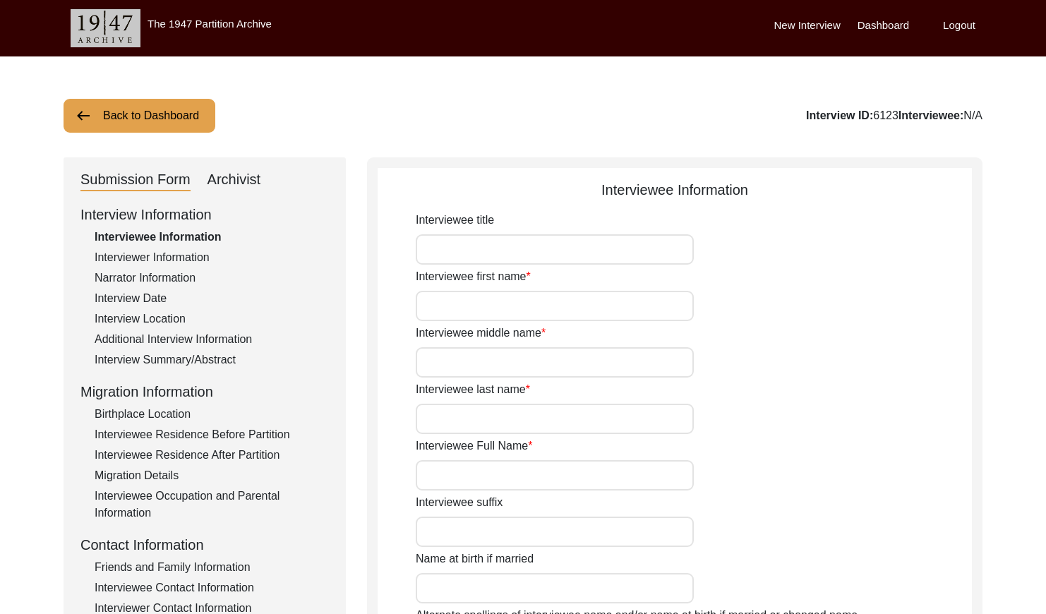
type input "Mr."
type input "Jyoti"
type input "Ranjan"
type input "[PERSON_NAME]"
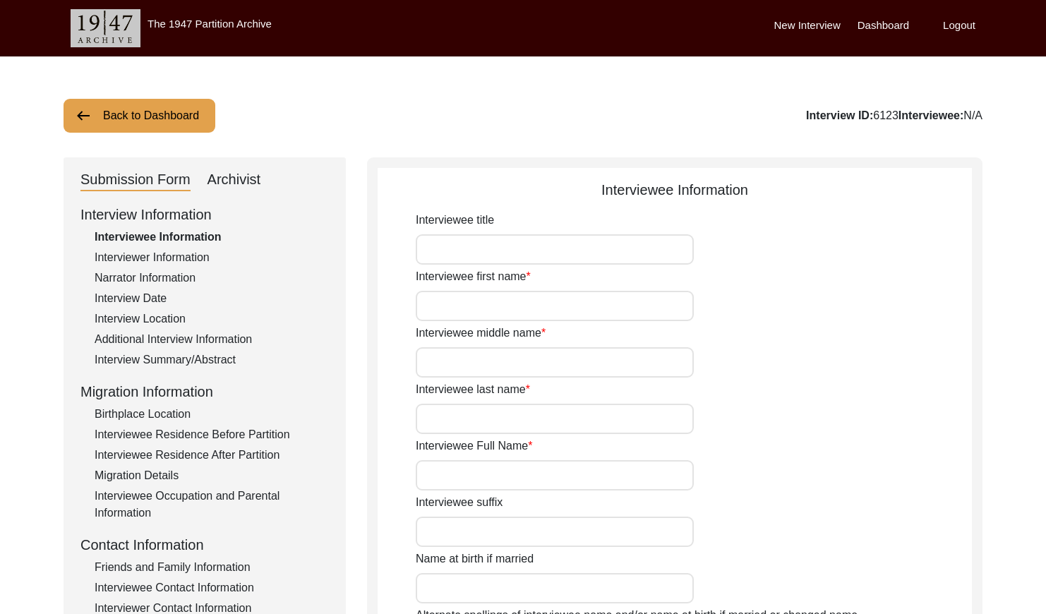
type input "1945"
type input "[DATE]"
type input "73"
type input "N/A"
type input "Bengali"
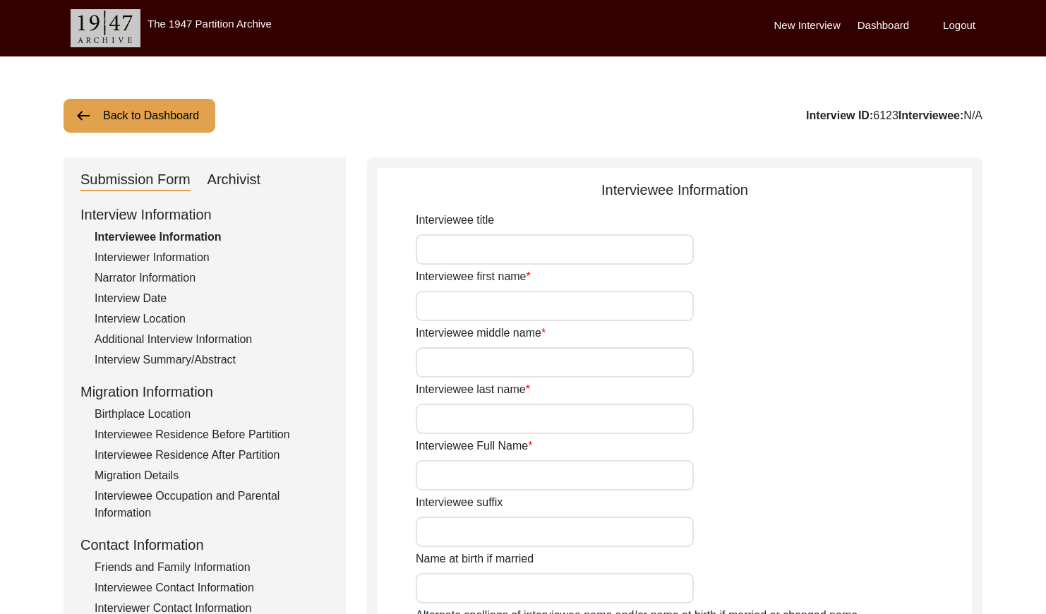
type input "[DEMOGRAPHIC_DATA]"
click at [250, 180] on div "Archivist" at bounding box center [235, 180] width 54 height 23
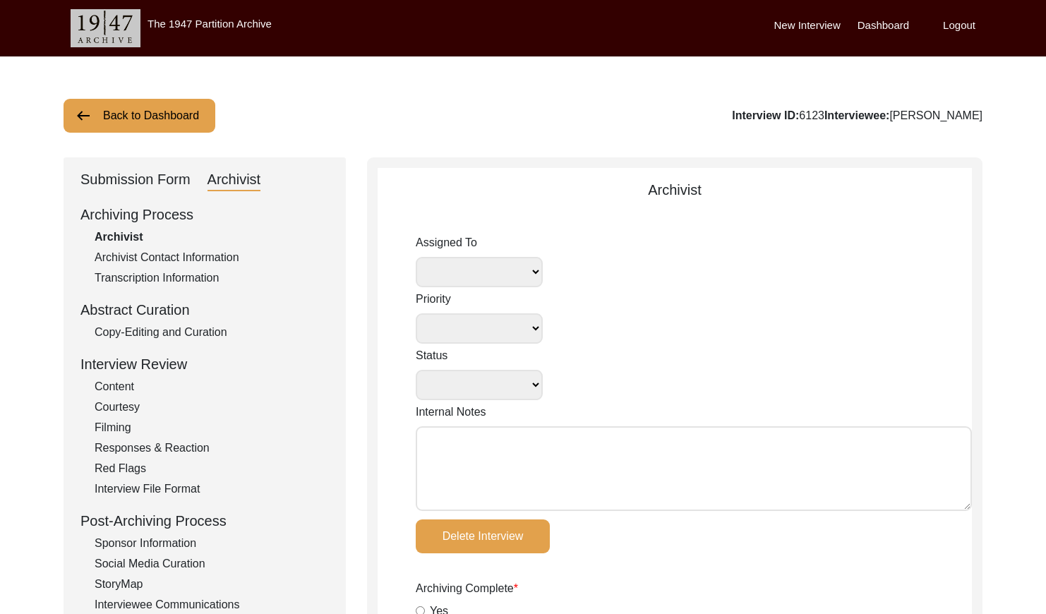
select select
select select "Auditing Completed"
type textarea "[DATE] Victoria: assigned to Melody to audit. Please check your Archivist Folde…"
type input "[DATE]"
type textarea "Loremipsu 82, Dolors Amet CO: 7444 Adipiscin Elitseddoei Temporincid Utlaboreet…"
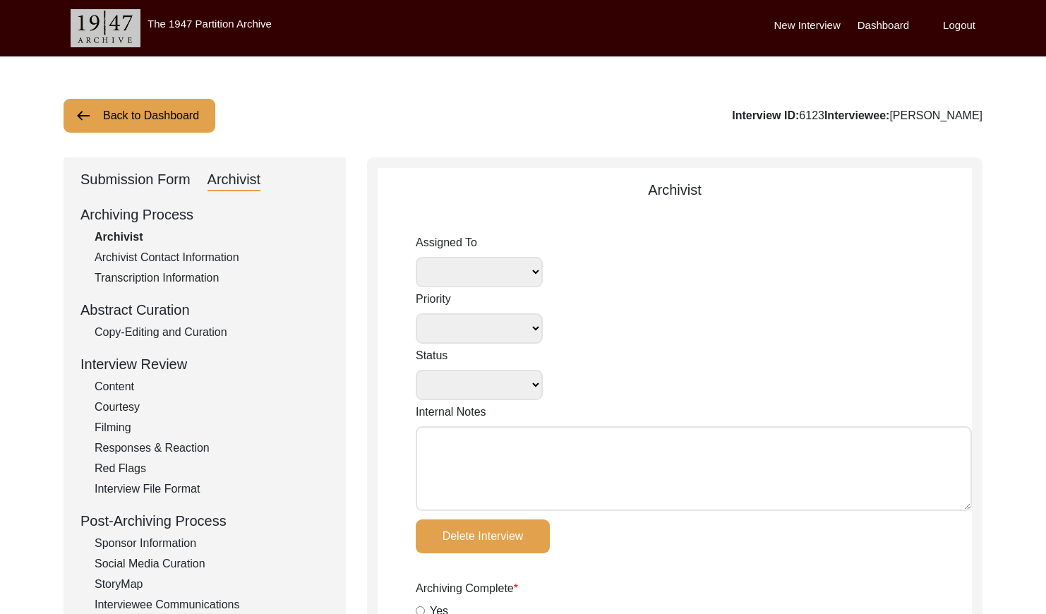
radio input "true"
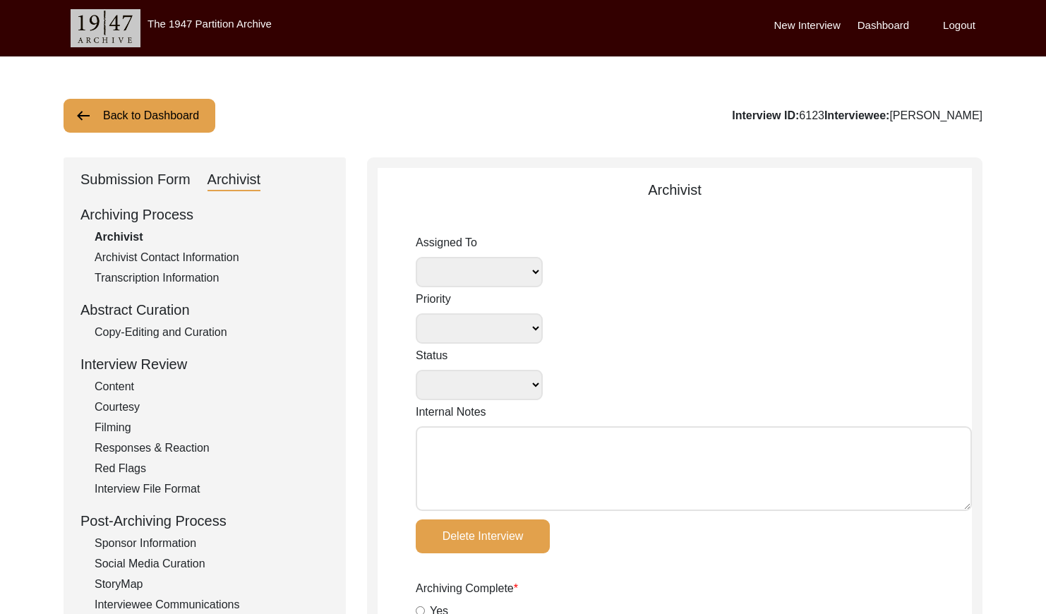
radio input "true"
type input "1:15:05"
radio input "true"
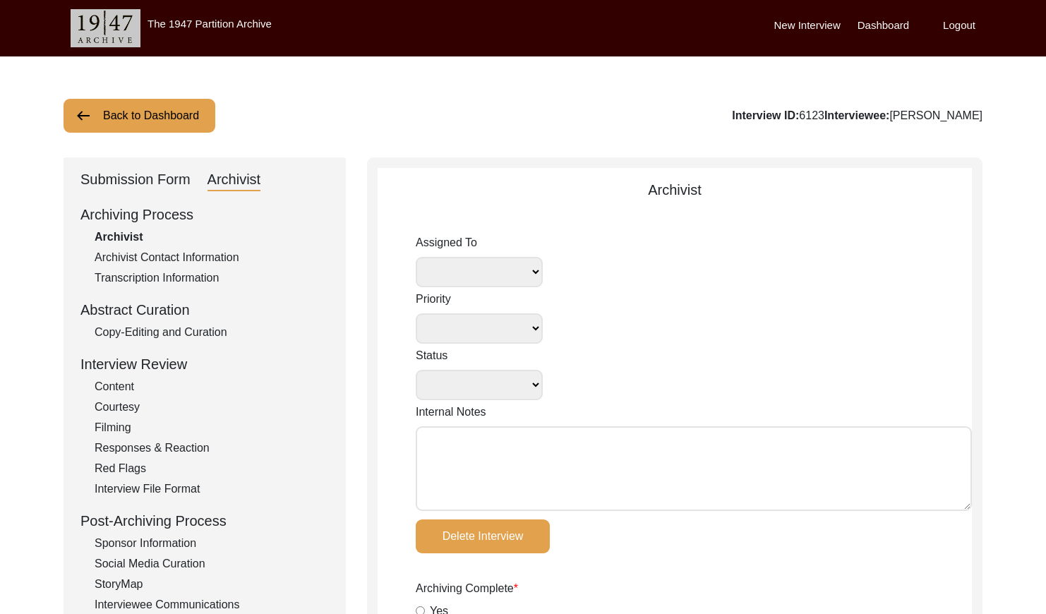
radio input "true"
type input "16"
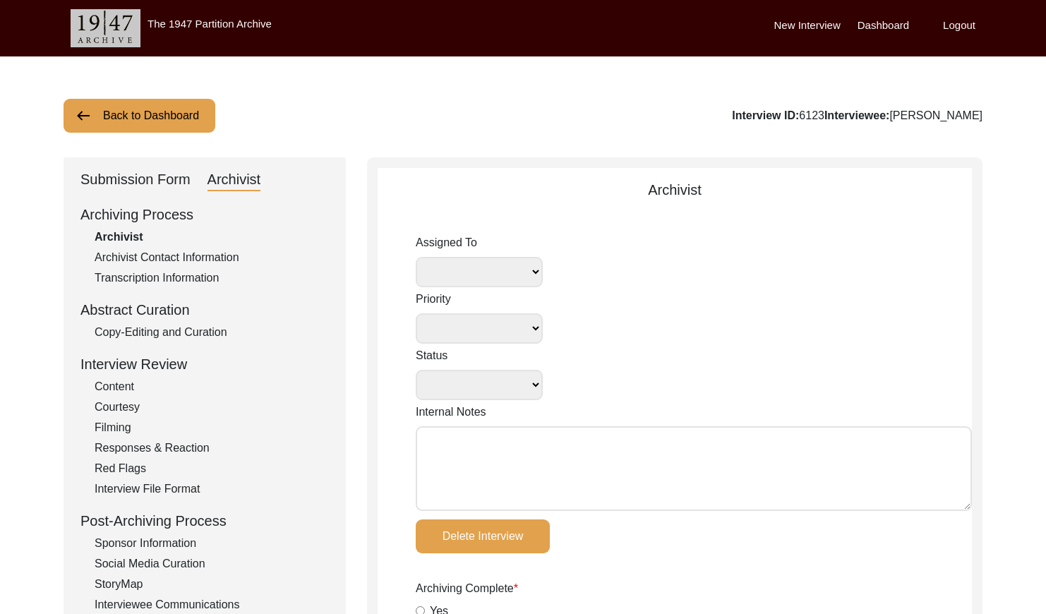
radio input "true"
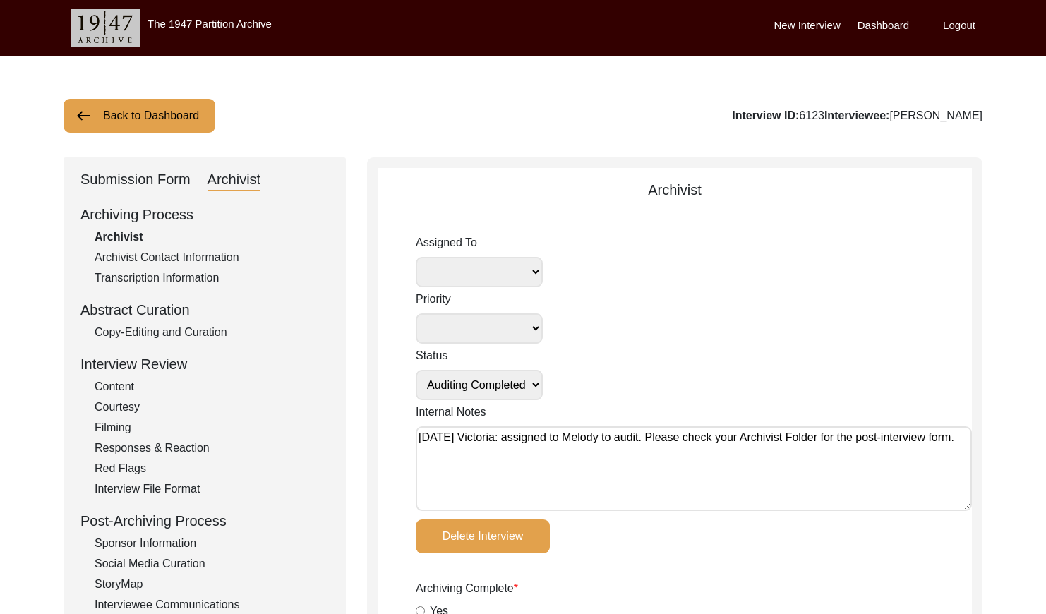
select select "556"
click at [506, 263] on select "[PERSON_NAME] [PERSON_NAME] archivist [PERSON_NAME] [PERSON_NAME] [PERSON_NAME]" at bounding box center [479, 272] width 127 height 30
select select
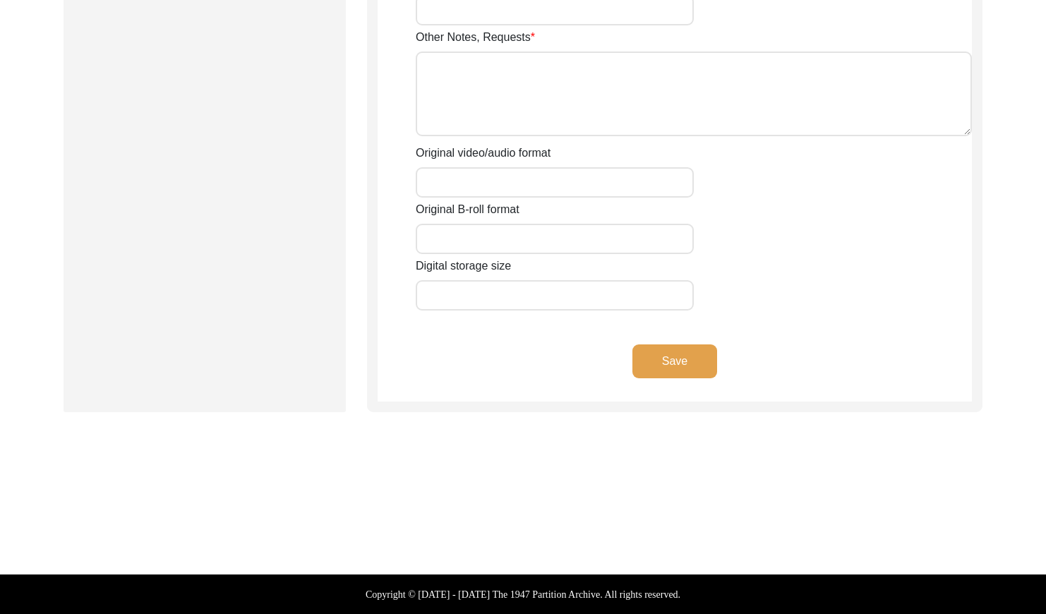
click at [703, 363] on button "Save" at bounding box center [675, 362] width 85 height 34
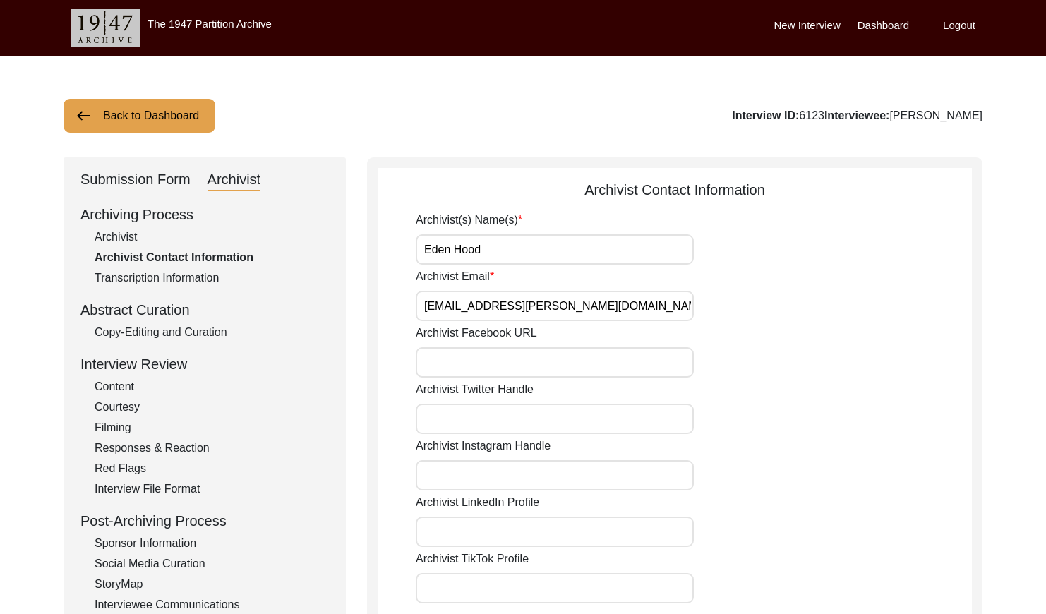
click at [124, 124] on button "Back to Dashboard" at bounding box center [140, 116] width 152 height 34
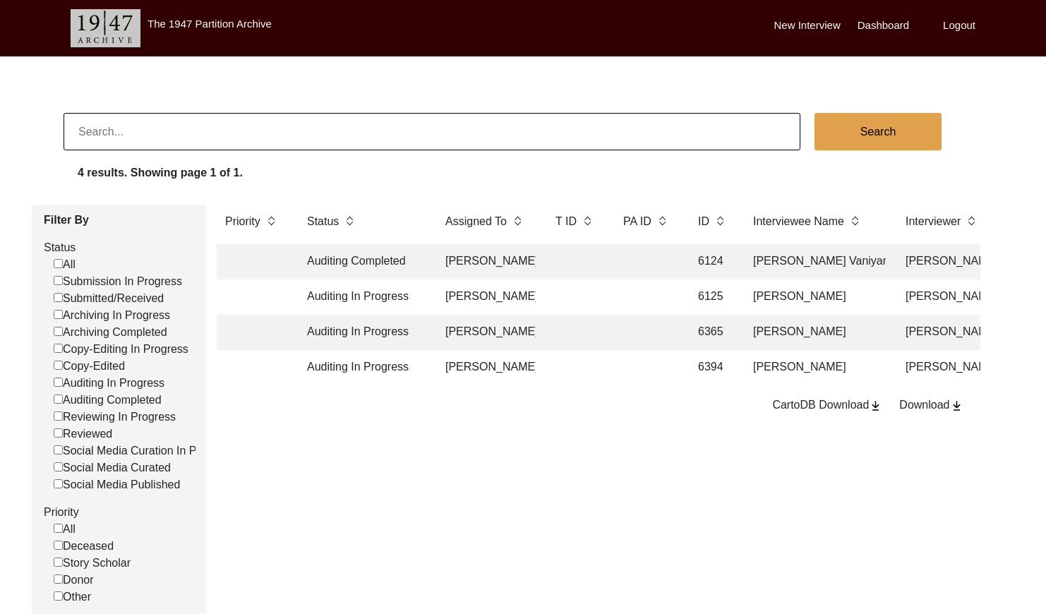
click at [676, 254] on td at bounding box center [647, 261] width 64 height 35
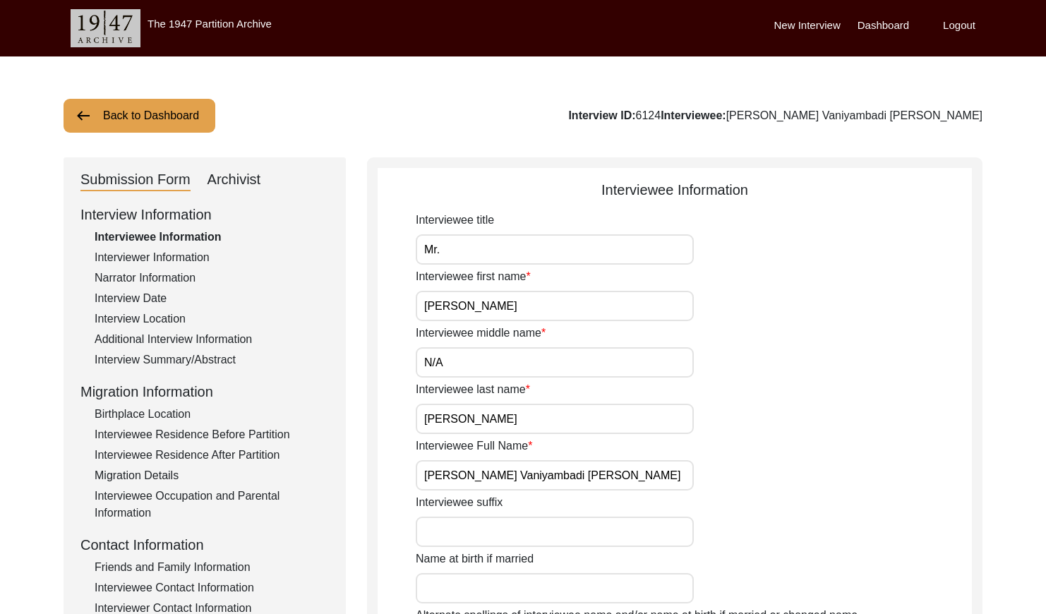
drag, startPoint x: 236, startPoint y: 181, endPoint x: 287, endPoint y: 183, distance: 50.9
click at [237, 181] on div "Archivist" at bounding box center [235, 180] width 54 height 23
select select "556"
select select "Auditing Completed"
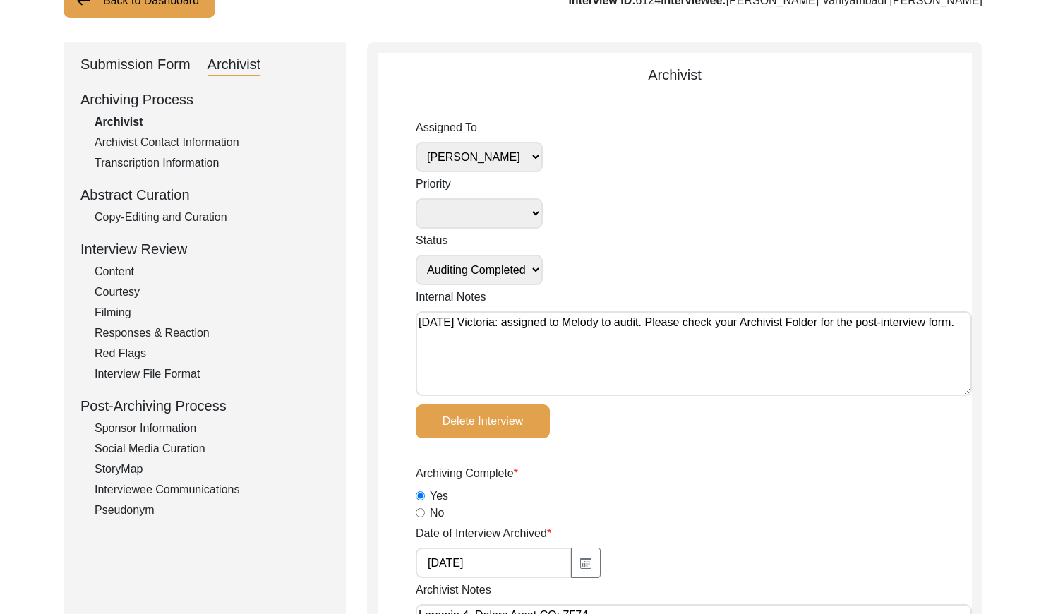
scroll to position [120, 0]
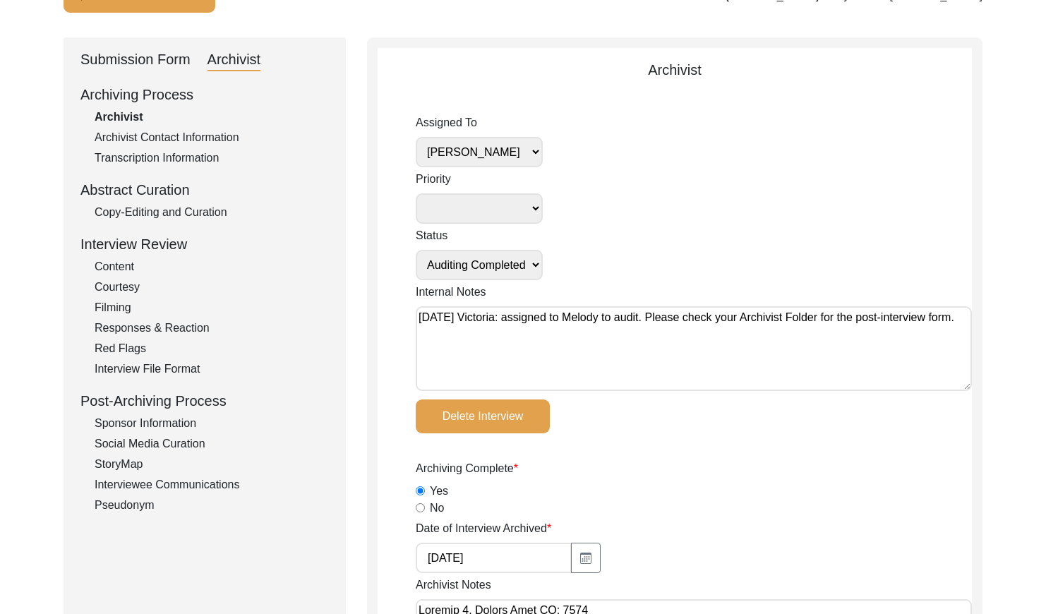
click at [516, 153] on select "[PERSON_NAME] [PERSON_NAME] archivist [PERSON_NAME] [PERSON_NAME] [PERSON_NAME]" at bounding box center [479, 152] width 127 height 30
select select
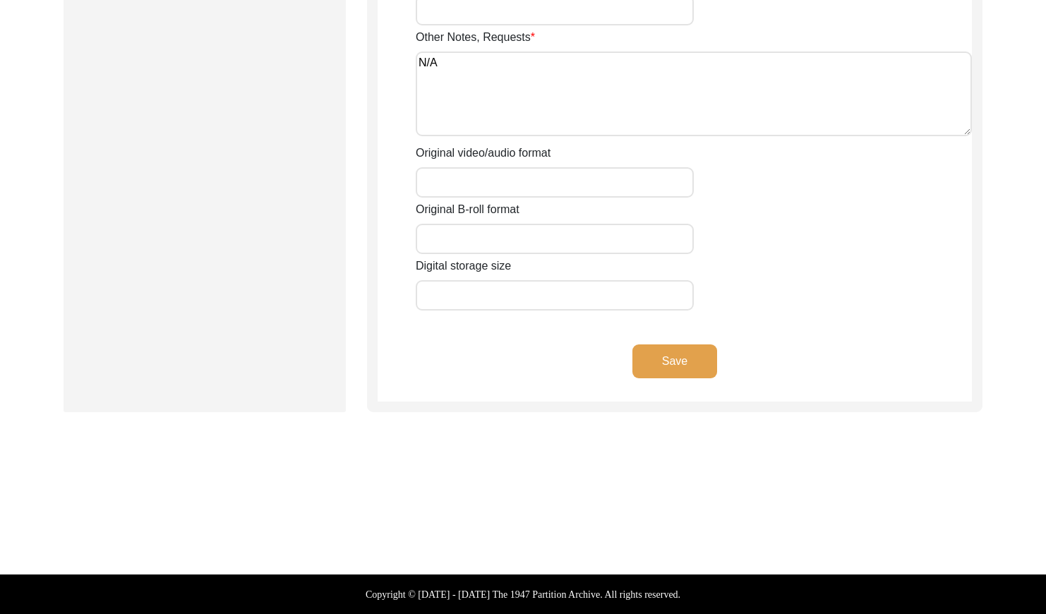
click at [666, 366] on button "Save" at bounding box center [675, 362] width 85 height 34
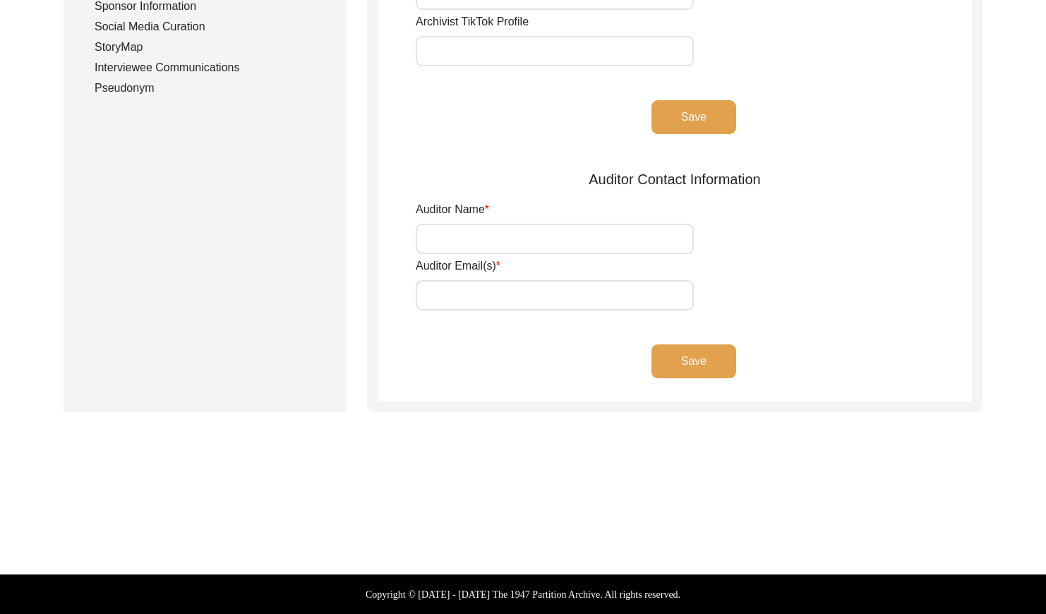
type input "Eden Hood"
type input "[EMAIL_ADDRESS][PERSON_NAME][DOMAIN_NAME]"
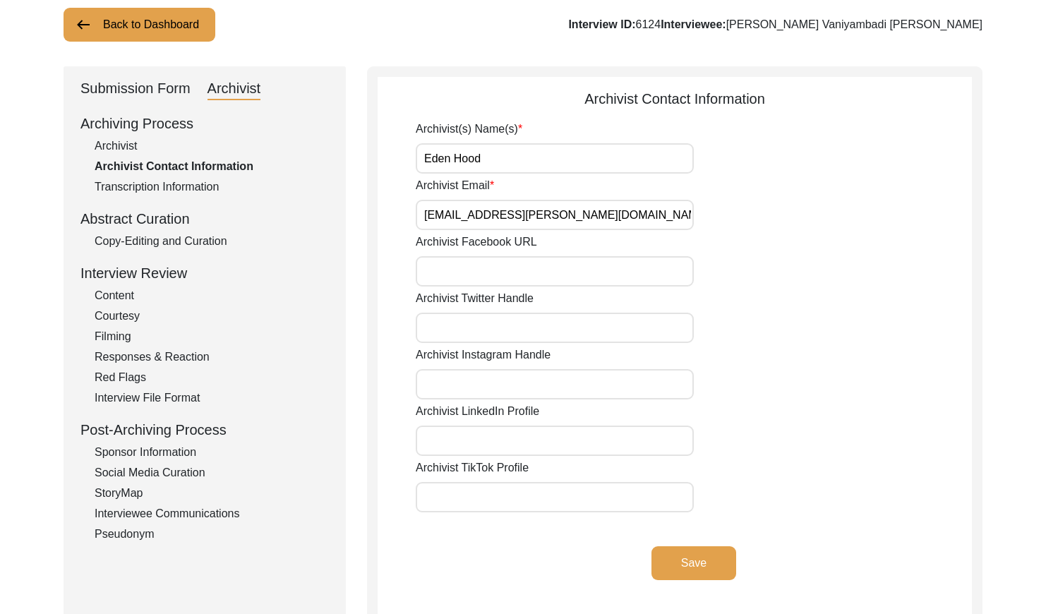
scroll to position [0, 0]
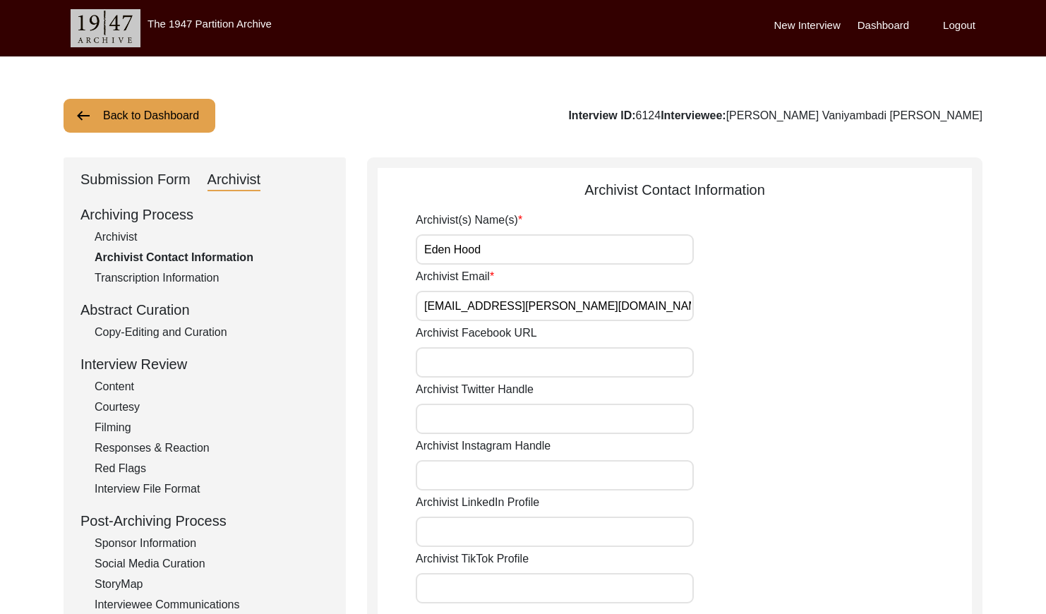
click at [130, 125] on button "Back to Dashboard" at bounding box center [140, 116] width 152 height 34
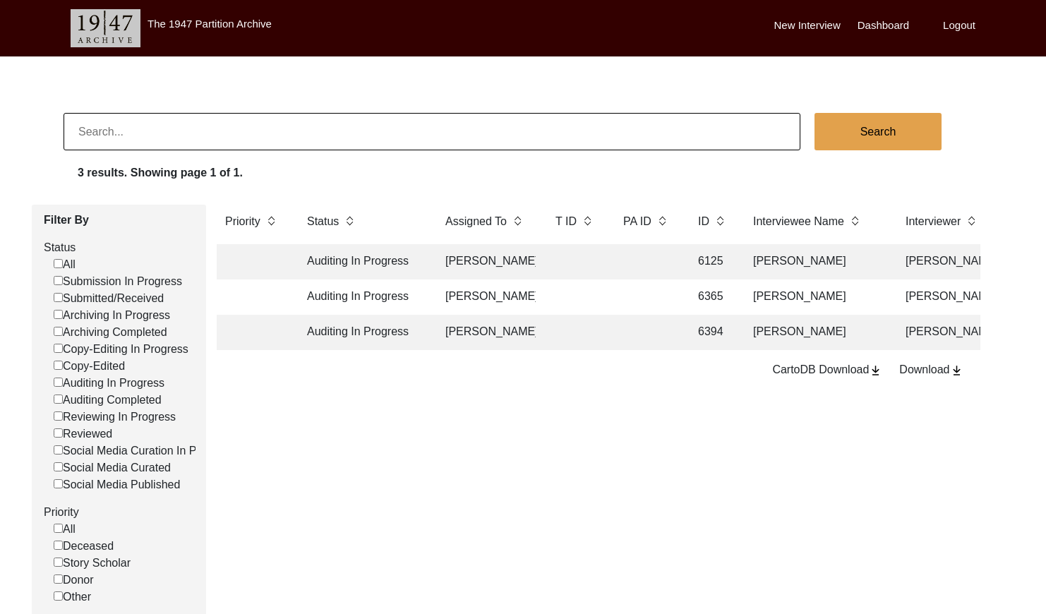
click at [178, 129] on input at bounding box center [432, 131] width 737 height 37
paste input "PA13099"
click at [89, 130] on input "PA13099" at bounding box center [432, 131] width 737 height 37
type input "13099"
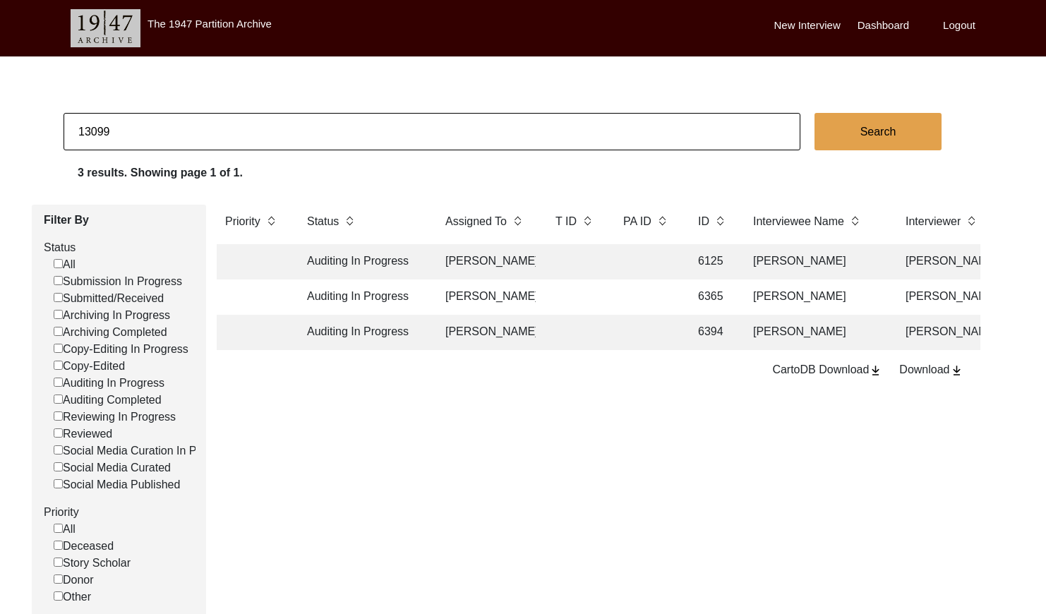
checkbox input "false"
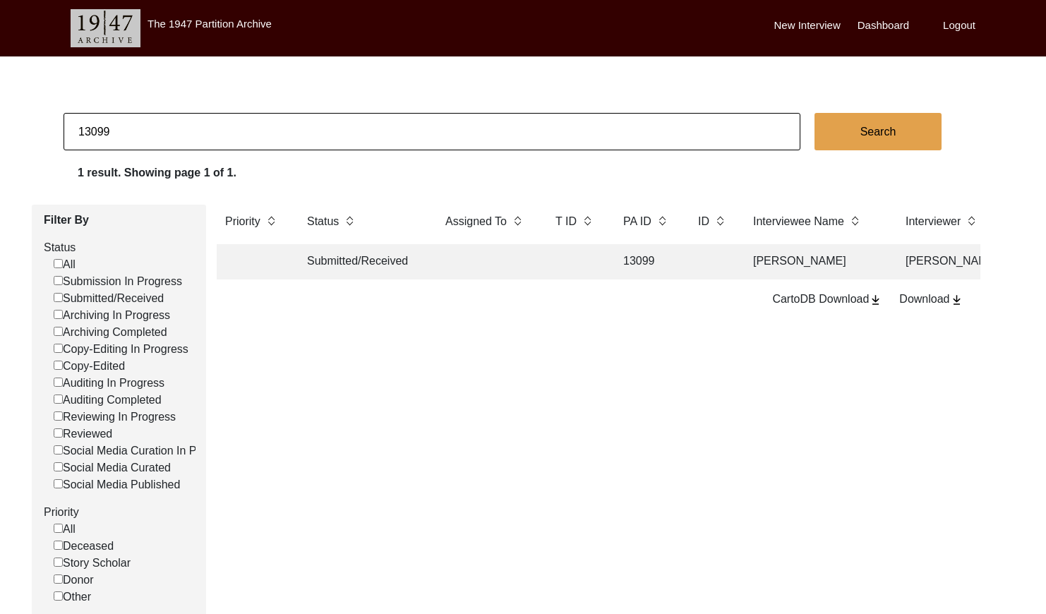
click at [145, 134] on input "13099" at bounding box center [432, 131] width 737 height 37
paste input "PA13101"
drag, startPoint x: 94, startPoint y: 131, endPoint x: 119, endPoint y: 136, distance: 25.3
click at [95, 131] on input "PA13101" at bounding box center [432, 131] width 737 height 37
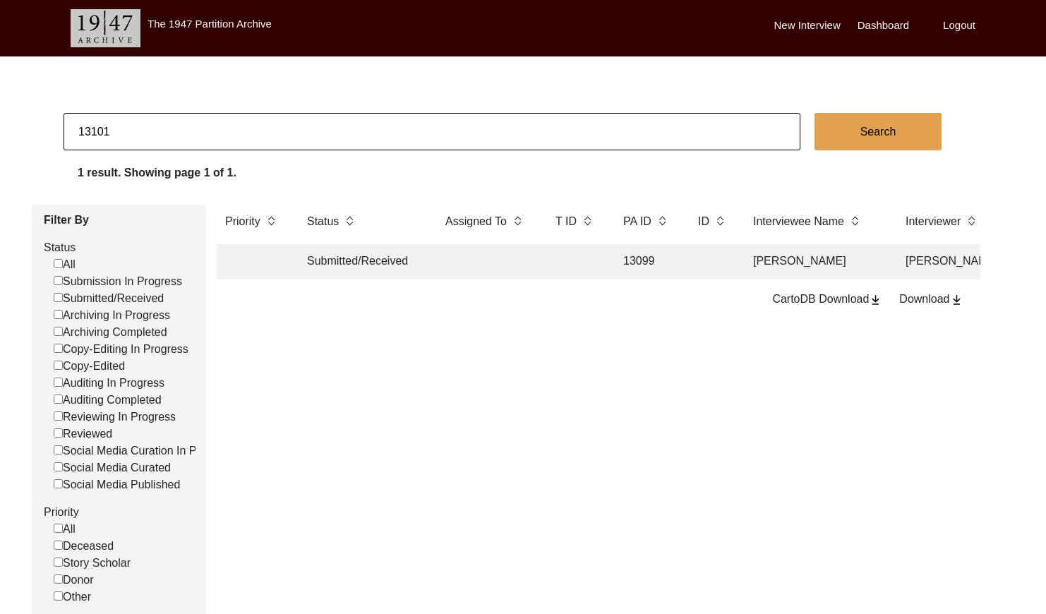
type input "13101"
checkbox input "false"
click at [228, 148] on input "13101" at bounding box center [432, 131] width 737 height 37
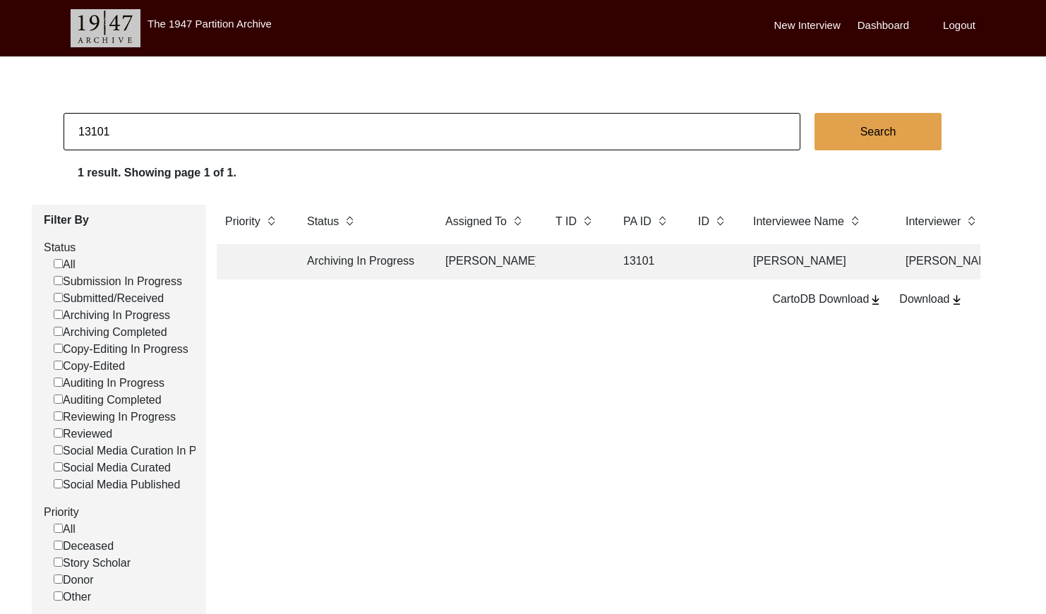
click at [229, 145] on input "13101" at bounding box center [432, 131] width 737 height 37
click at [229, 144] on input "13101" at bounding box center [432, 131] width 737 height 37
paste input "PA13122"
drag, startPoint x: 93, startPoint y: 129, endPoint x: 102, endPoint y: 132, distance: 8.9
click at [97, 131] on input "PA13122" at bounding box center [432, 131] width 737 height 37
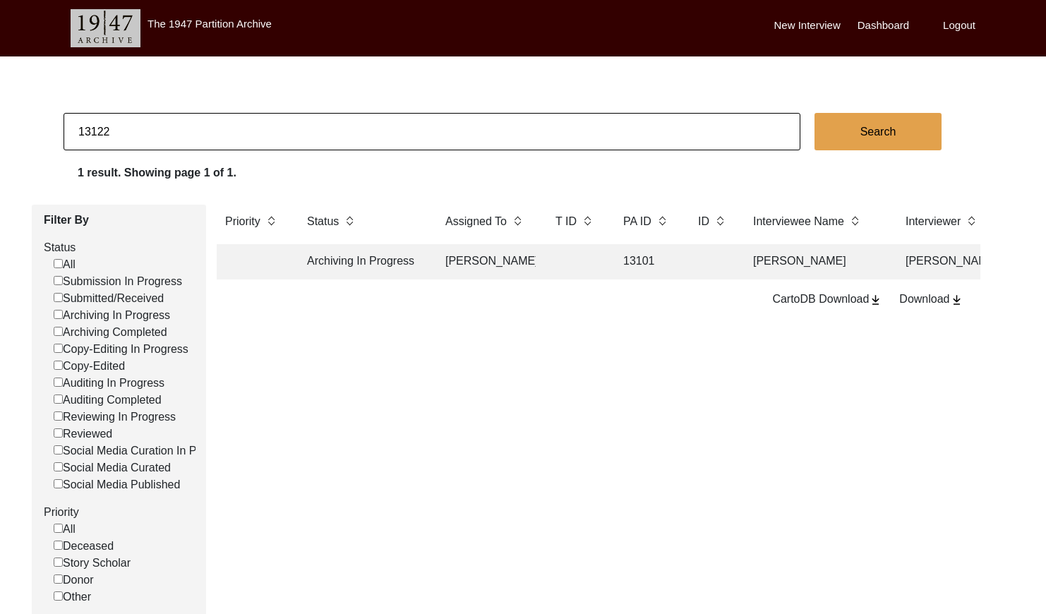
type input "13122"
checkbox input "false"
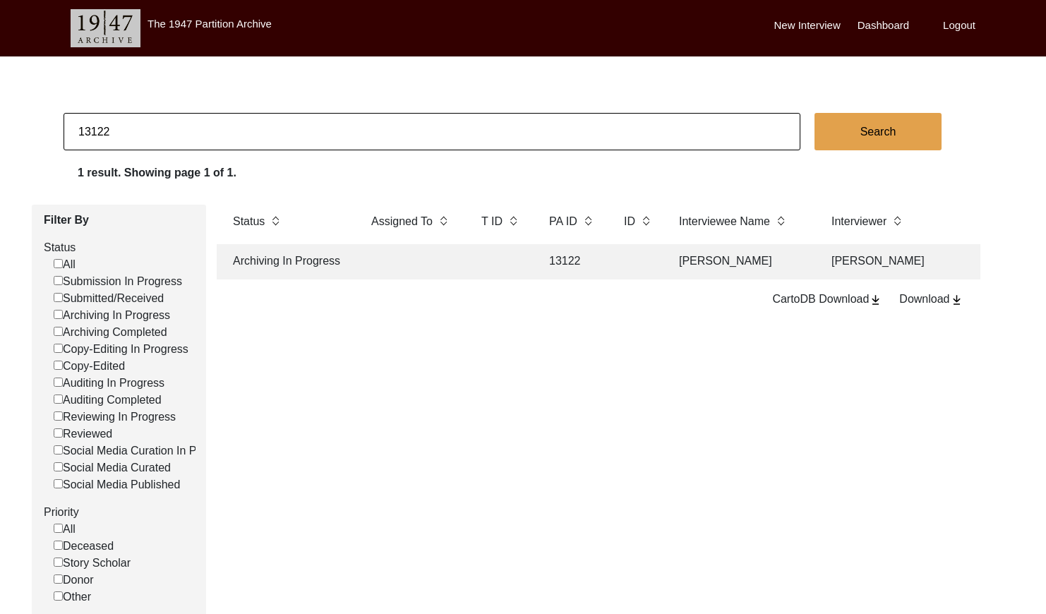
scroll to position [0, 114]
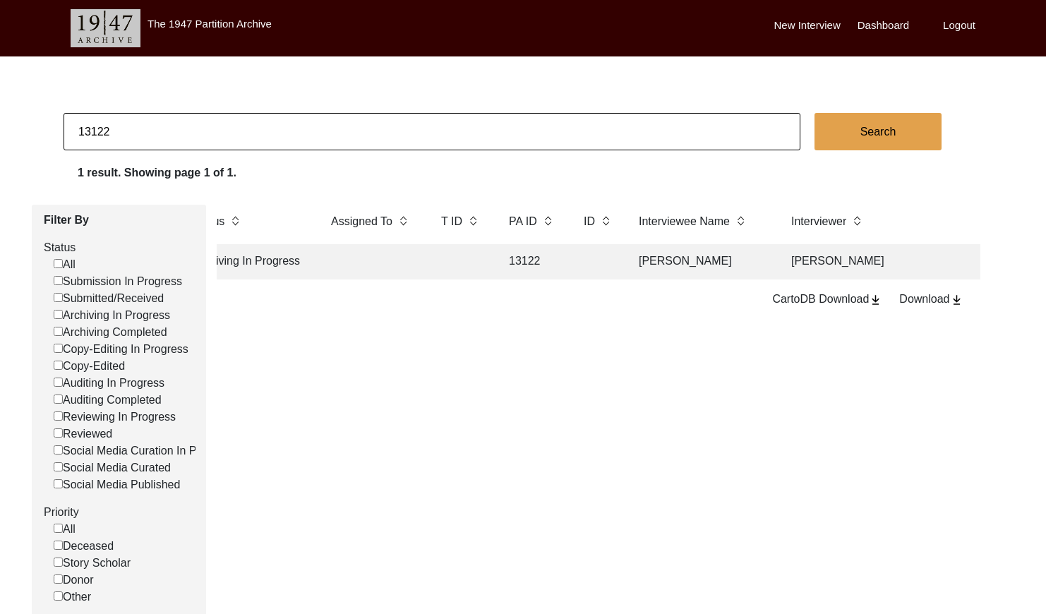
click at [646, 265] on td "[PERSON_NAME]" at bounding box center [700, 261] width 141 height 35
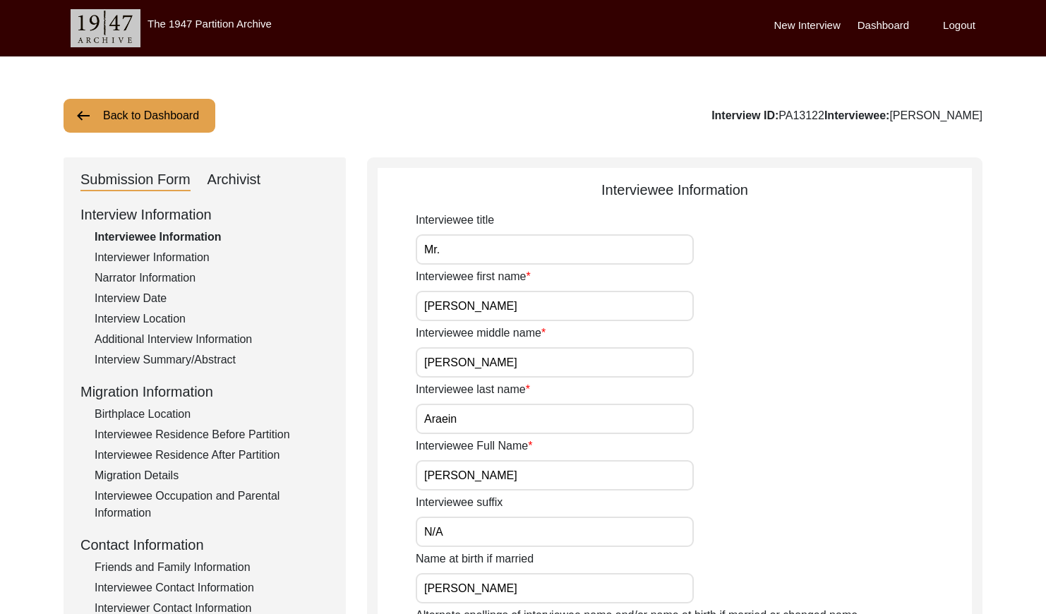
drag, startPoint x: 252, startPoint y: 177, endPoint x: 277, endPoint y: 184, distance: 25.5
click at [252, 177] on div "Archivist" at bounding box center [235, 180] width 54 height 23
select select "Archiving In Progress"
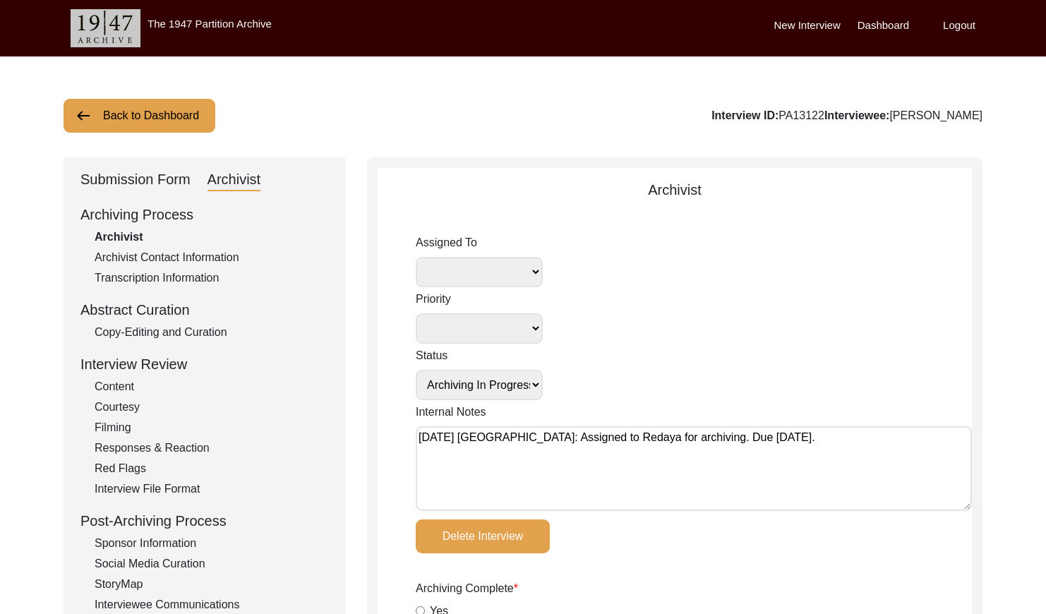
click at [153, 122] on button "Back to Dashboard" at bounding box center [140, 116] width 152 height 34
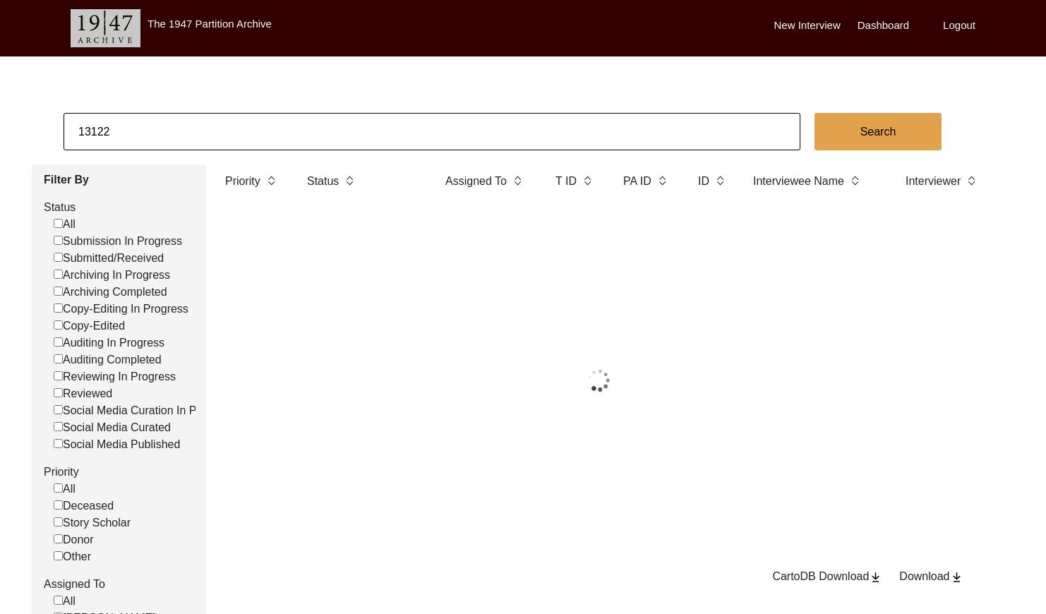
click at [220, 132] on input "13122" at bounding box center [432, 131] width 737 height 37
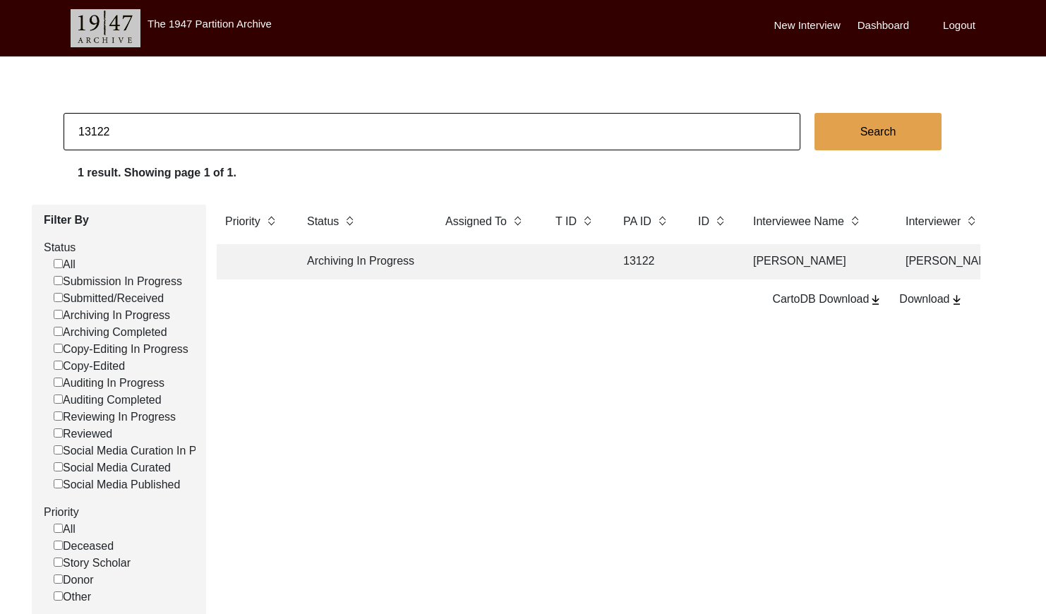
click at [220, 131] on input "13122" at bounding box center [432, 131] width 737 height 37
click at [91, 131] on input "PA13266" at bounding box center [432, 131] width 737 height 37
type input "13266"
checkbox input "false"
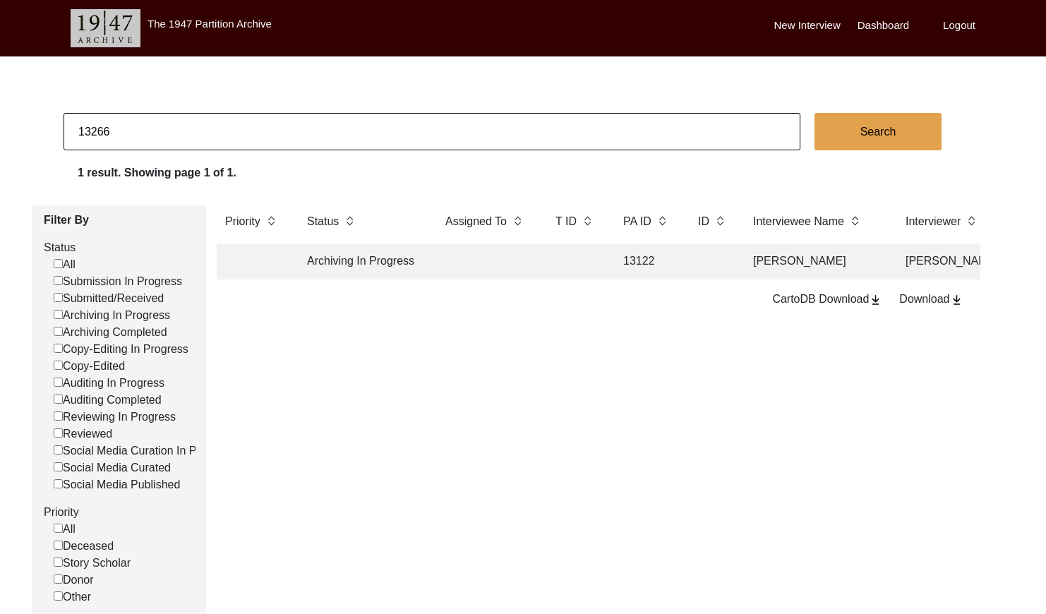
checkbox input "false"
click at [310, 121] on input "13266" at bounding box center [432, 131] width 737 height 37
drag, startPoint x: 310, startPoint y: 121, endPoint x: 203, endPoint y: 137, distance: 108.5
click at [310, 121] on input "13266" at bounding box center [432, 131] width 737 height 37
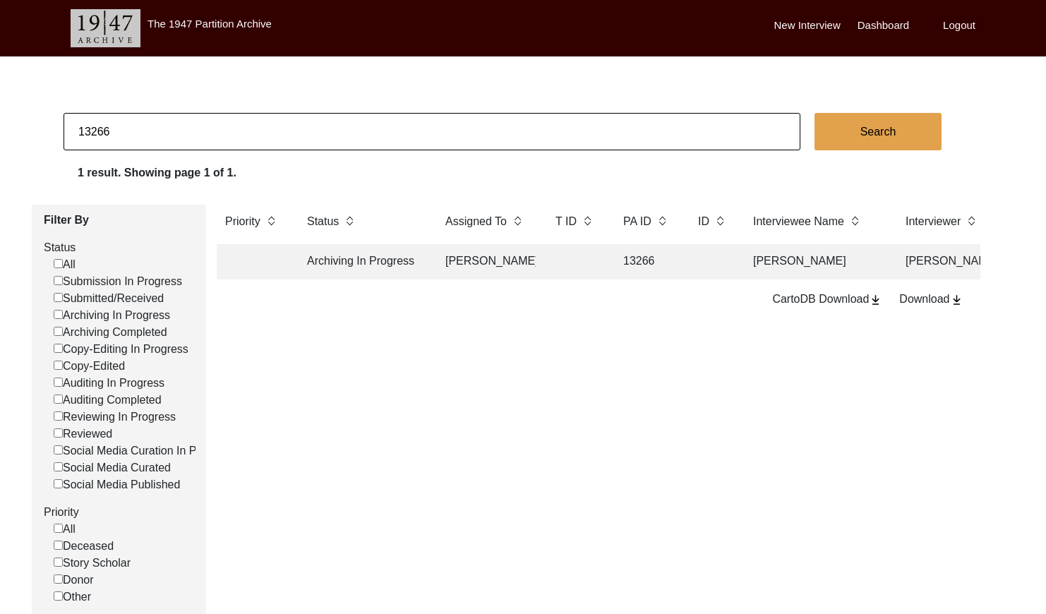
paste input "PA13323"
click at [95, 130] on input "PA13323" at bounding box center [432, 131] width 737 height 37
type input "13323"
checkbox input "false"
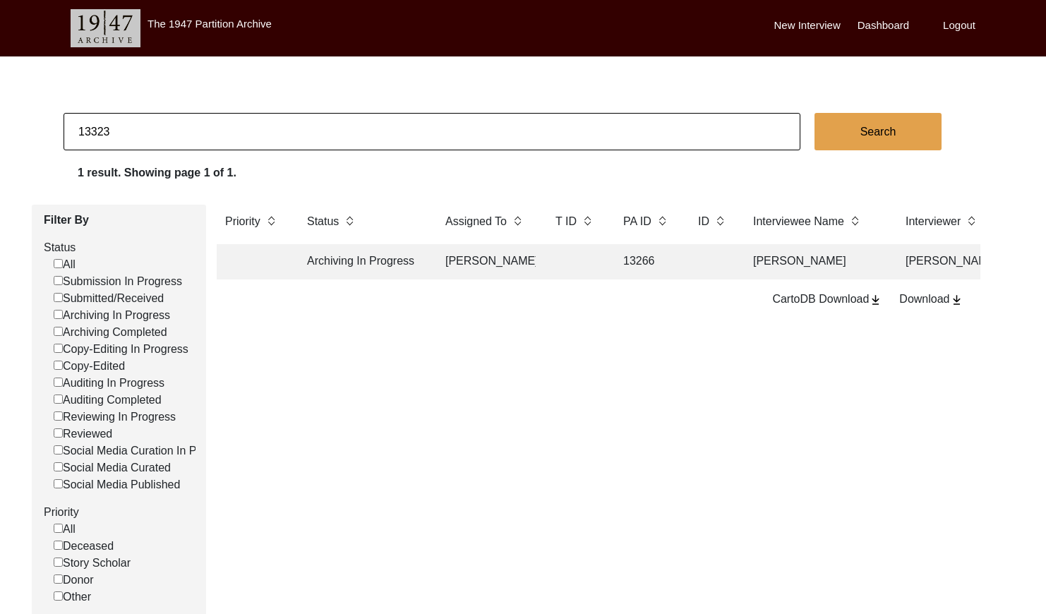
checkbox input "false"
click at [663, 261] on td "13323" at bounding box center [647, 261] width 64 height 35
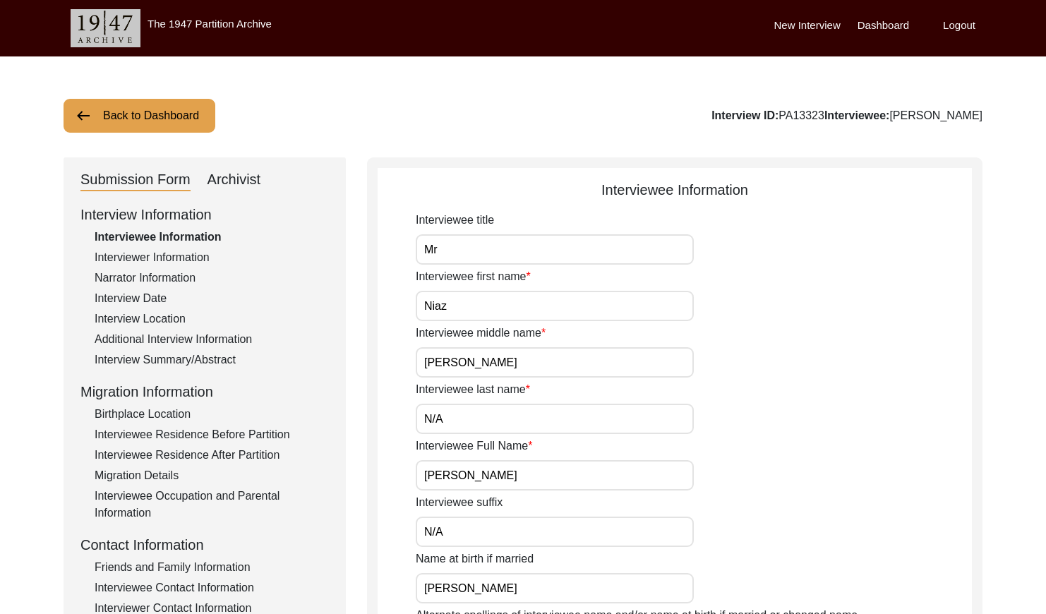
click at [144, 105] on button "Back to Dashboard" at bounding box center [140, 116] width 152 height 34
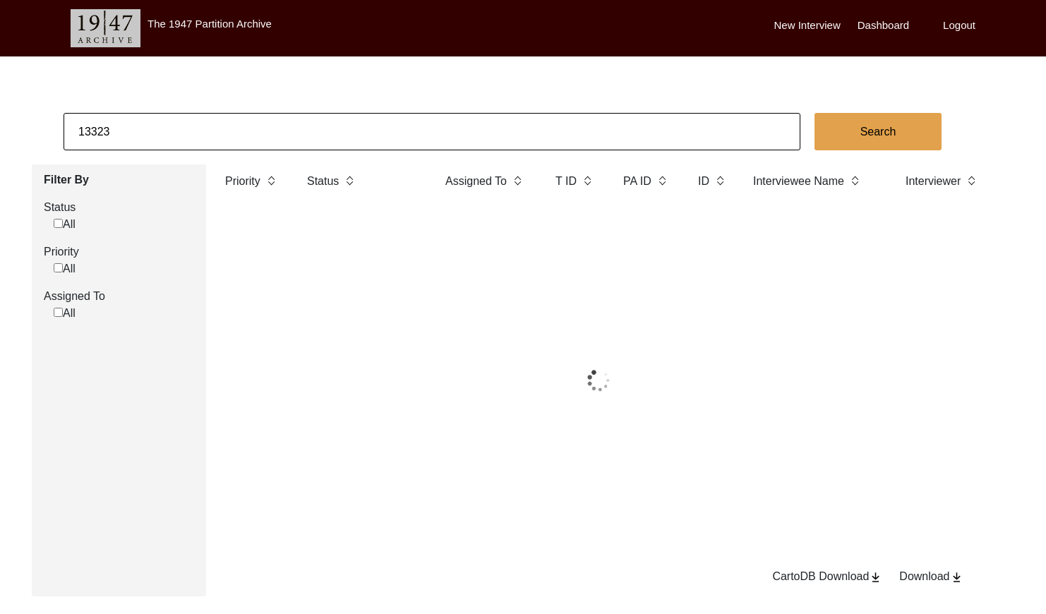
click at [155, 126] on input "13323" at bounding box center [432, 131] width 737 height 37
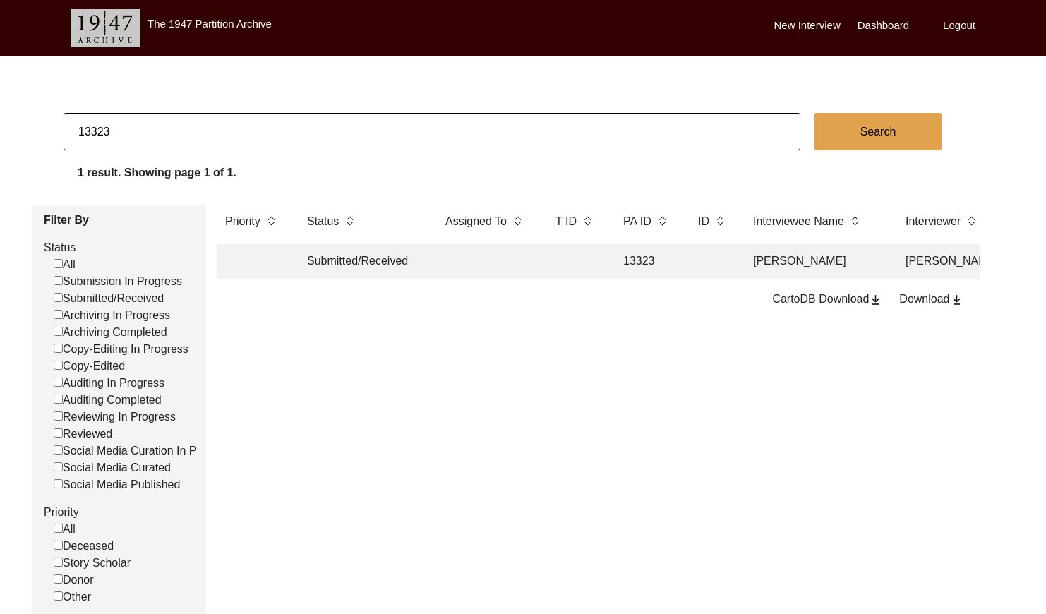
click at [157, 126] on input "13323" at bounding box center [432, 131] width 737 height 37
paste input "PA13324"
click at [88, 128] on input "PA13324" at bounding box center [432, 131] width 737 height 37
click at [91, 131] on input "PA13324" at bounding box center [432, 131] width 737 height 37
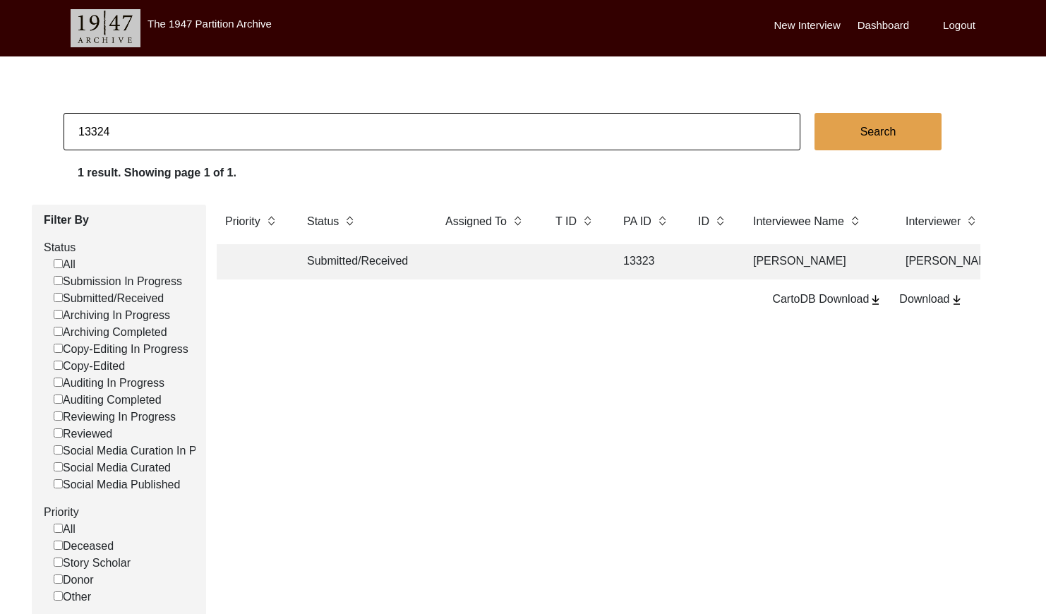
type input "13324"
checkbox input "false"
click at [668, 273] on td "13324" at bounding box center [647, 261] width 64 height 35
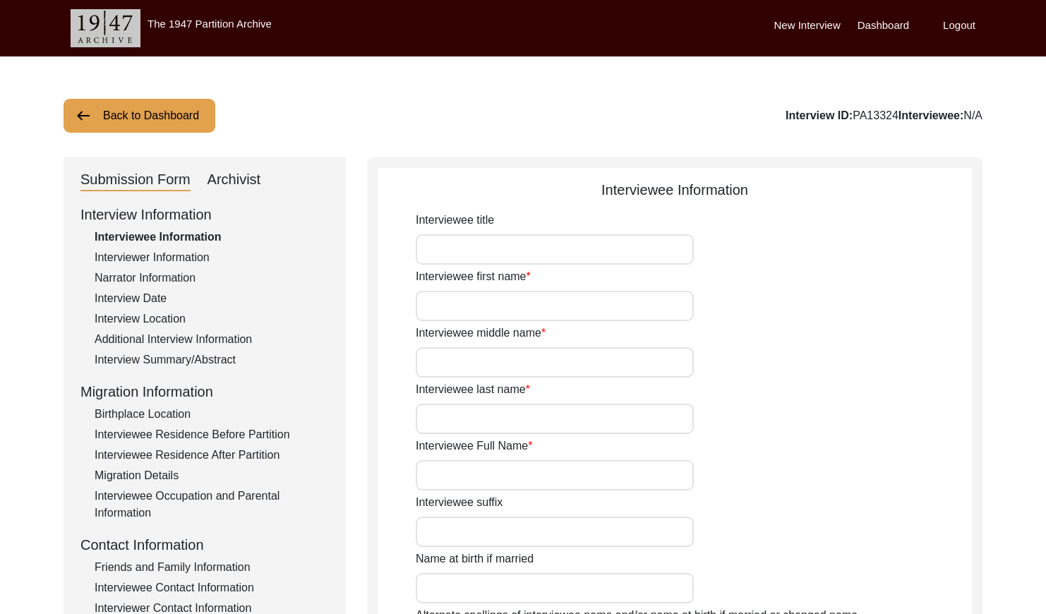
type input "[PERSON_NAME]"
type input "Mushtaq"
type input "[PERSON_NAME]"
type input "Khan"
type input "[PERSON_NAME] [PERSON_NAME]"
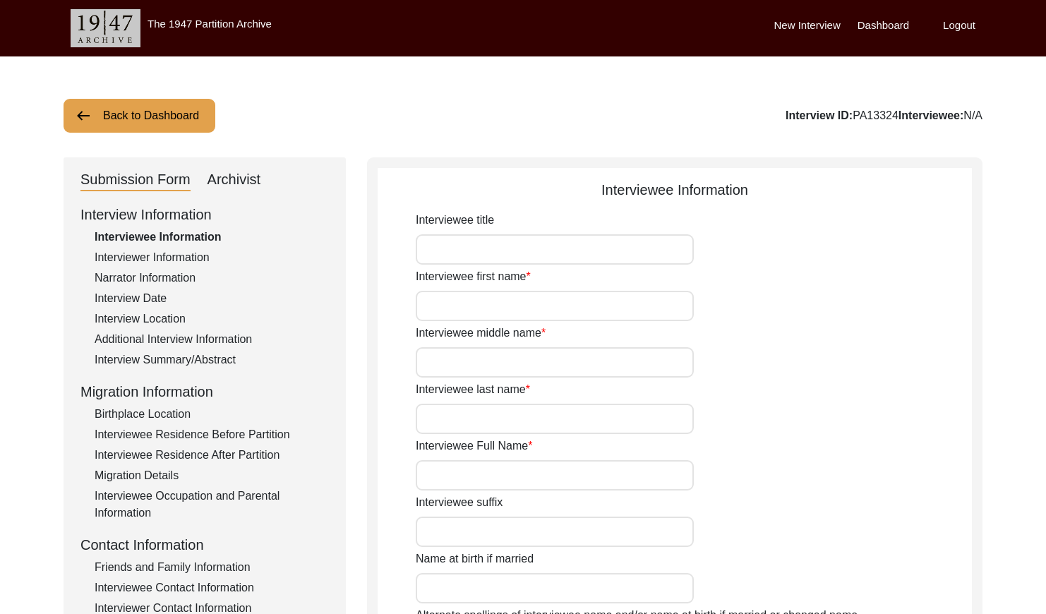
type input "N/A"
type input "[PERSON_NAME] [PERSON_NAME]"
type input "1938"
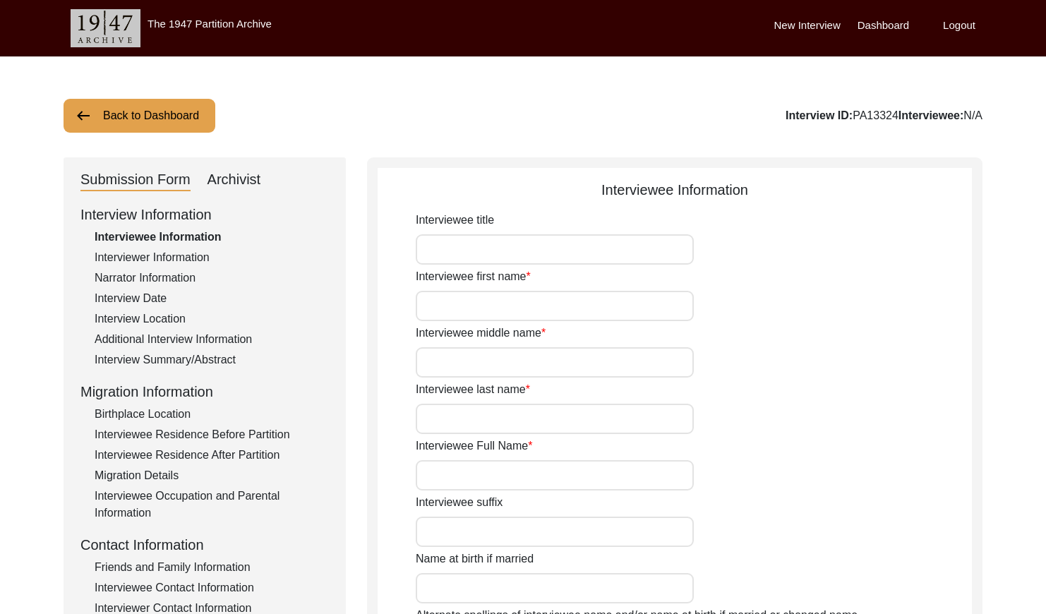
type input "87 Years"
type input "[DEMOGRAPHIC_DATA]"
type input "N/A"
type textarea "N/A"
type input "Punjabi"
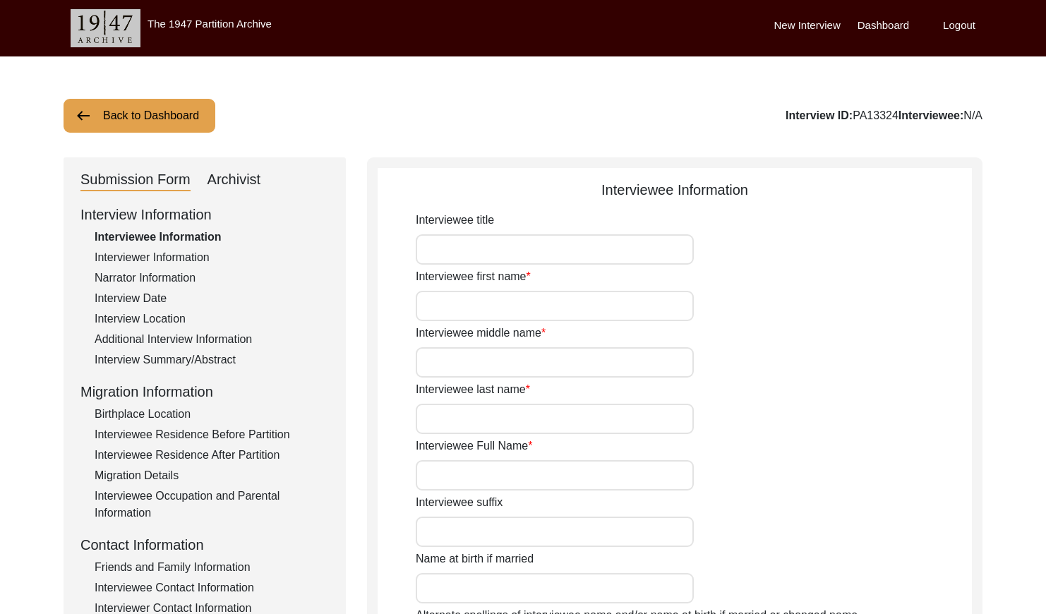
type input "Malwai"
type input "[DEMOGRAPHIC_DATA]"
type input "Rajput (Naru)"
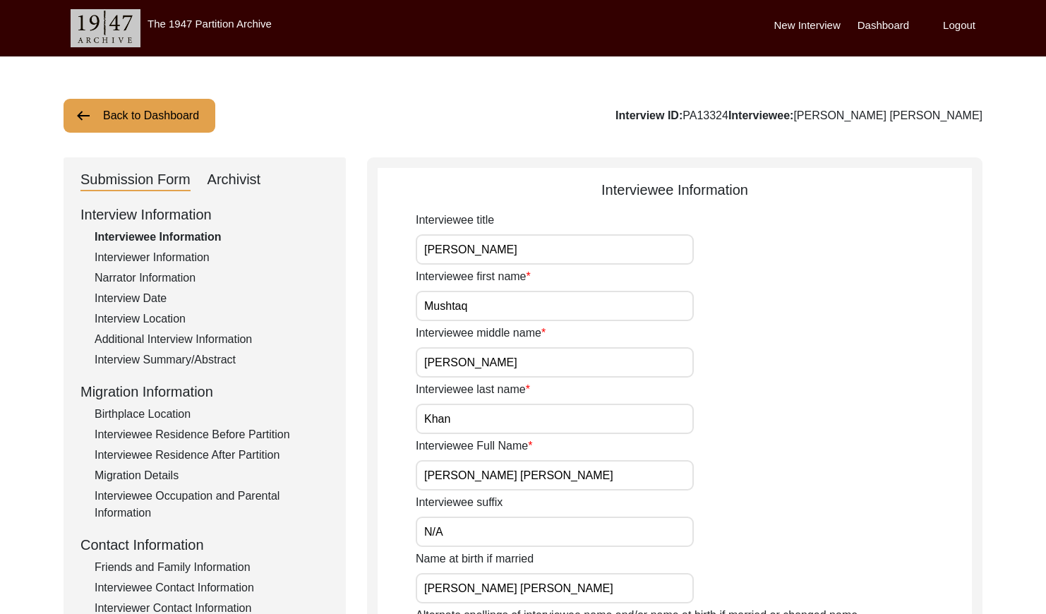
drag, startPoint x: 790, startPoint y: 114, endPoint x: 751, endPoint y: 114, distance: 39.5
click at [751, 114] on div "Interview ID: PA13324 Interviewee: [PERSON_NAME] [PERSON_NAME]" at bounding box center [799, 115] width 367 height 17
copy div "PA13324"
click at [196, 118] on button "Back to Dashboard" at bounding box center [140, 116] width 152 height 34
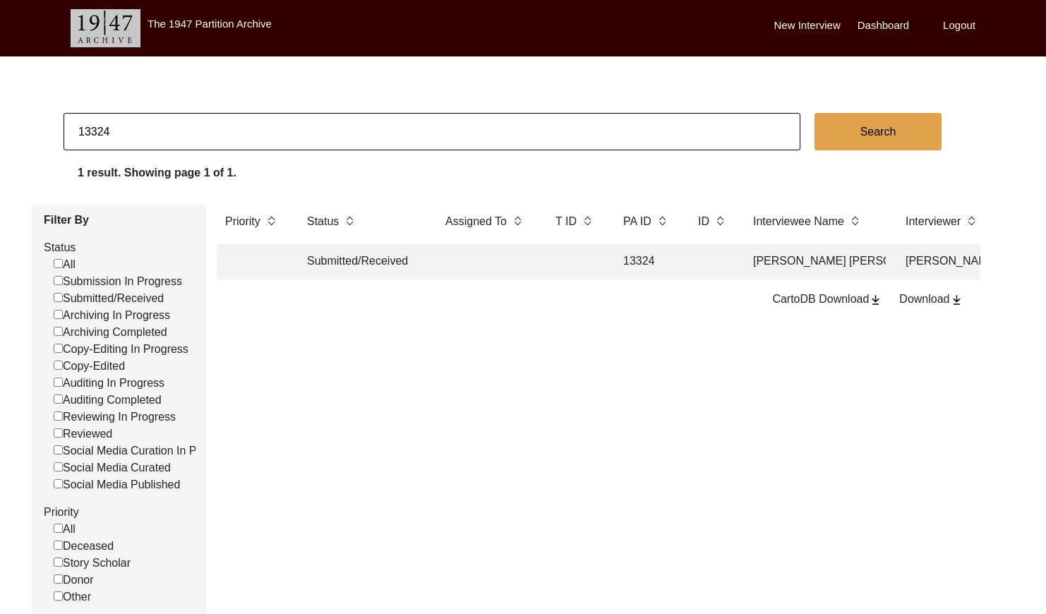
click at [231, 123] on input "13324" at bounding box center [432, 131] width 737 height 37
paste input "1416"
type input "11416"
checkbox input "false"
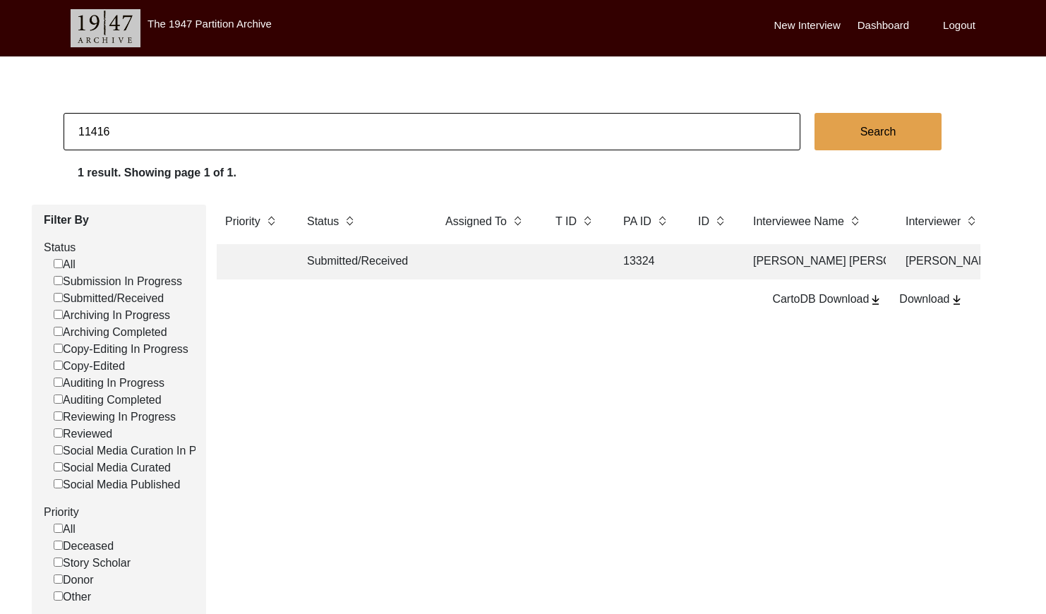
checkbox input "false"
click at [524, 254] on td at bounding box center [486, 261] width 99 height 35
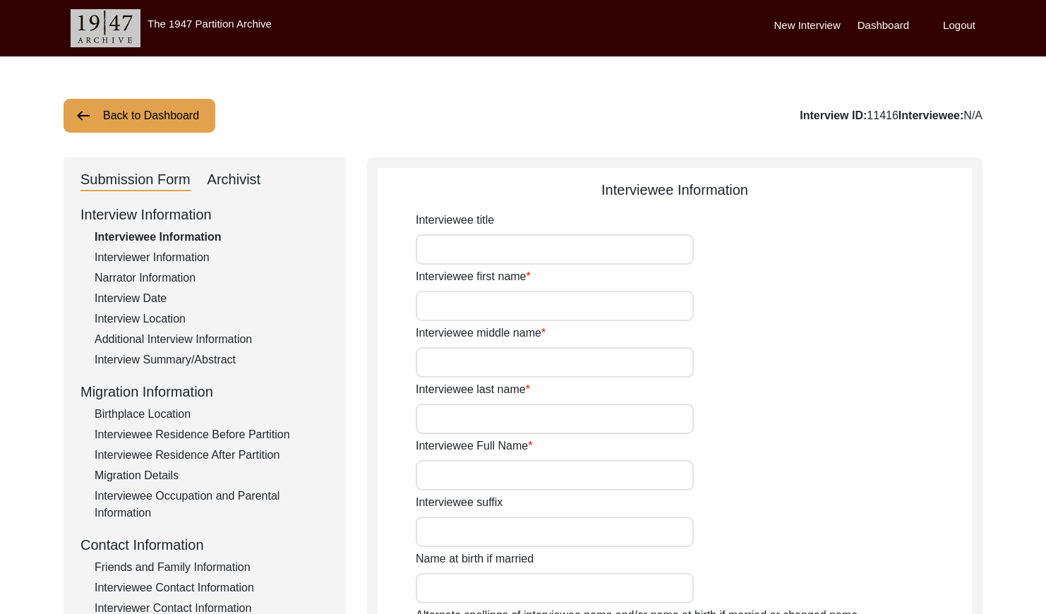
type input "Mr."
type input "Mukhtar"
type input "[PERSON_NAME]"
type input "Mehr"
type input "[PERSON_NAME]"
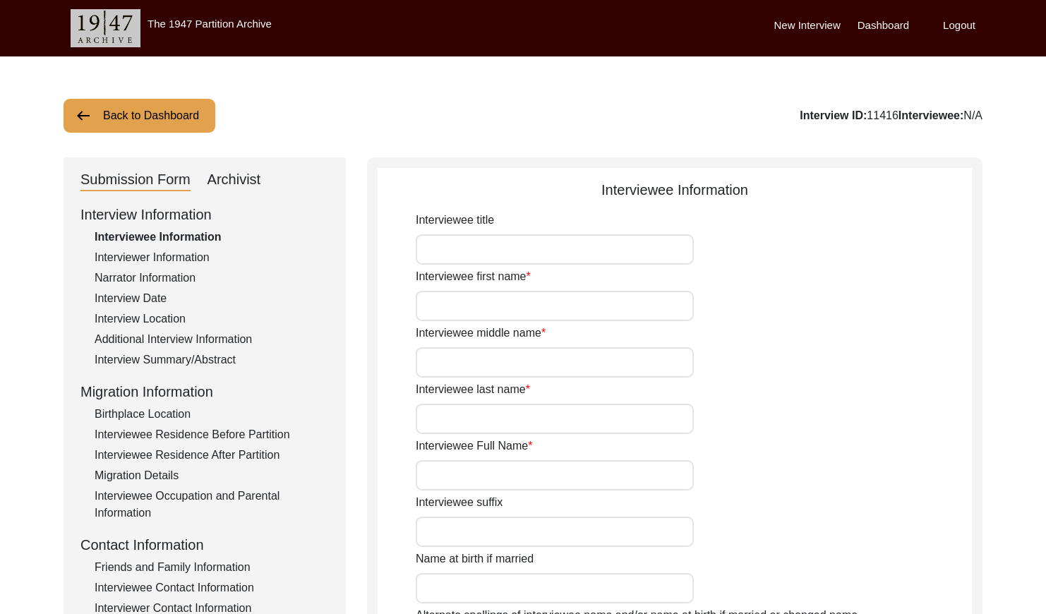
type input "N/A"
type input "[PERSON_NAME]"
type input "1938"
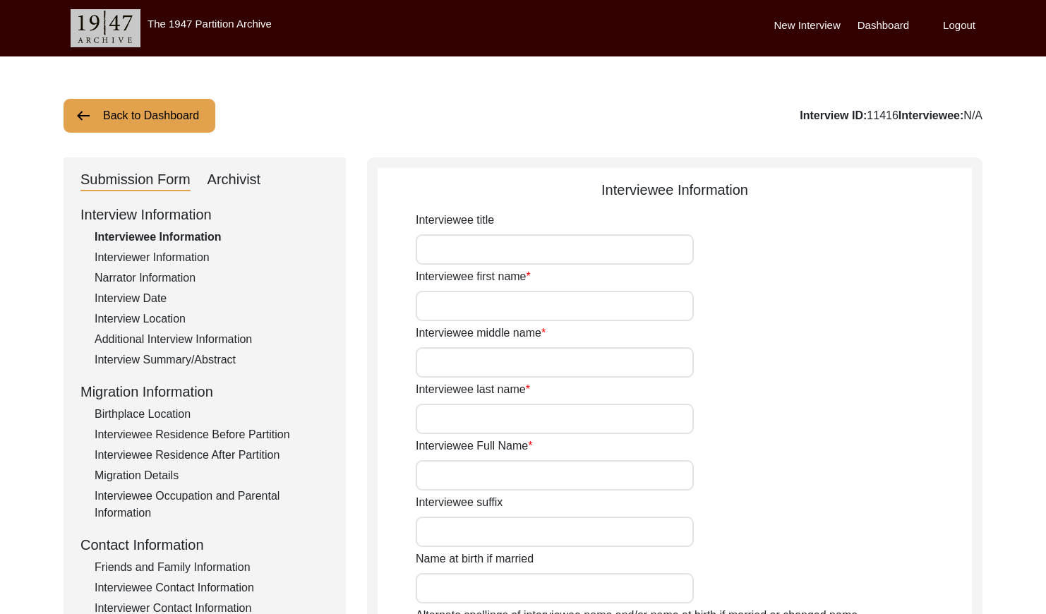
type input "87"
type input "[DEMOGRAPHIC_DATA]"
type input "N/A"
type textarea "N/A"
type input "Punjabi"
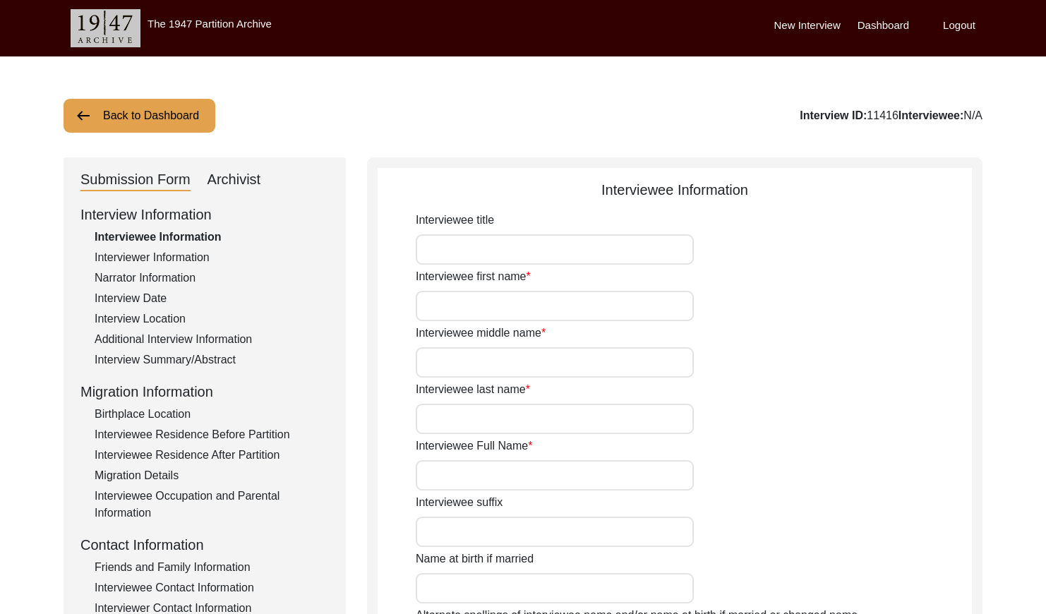
type input "Majha"
type input "[DEMOGRAPHIC_DATA]"
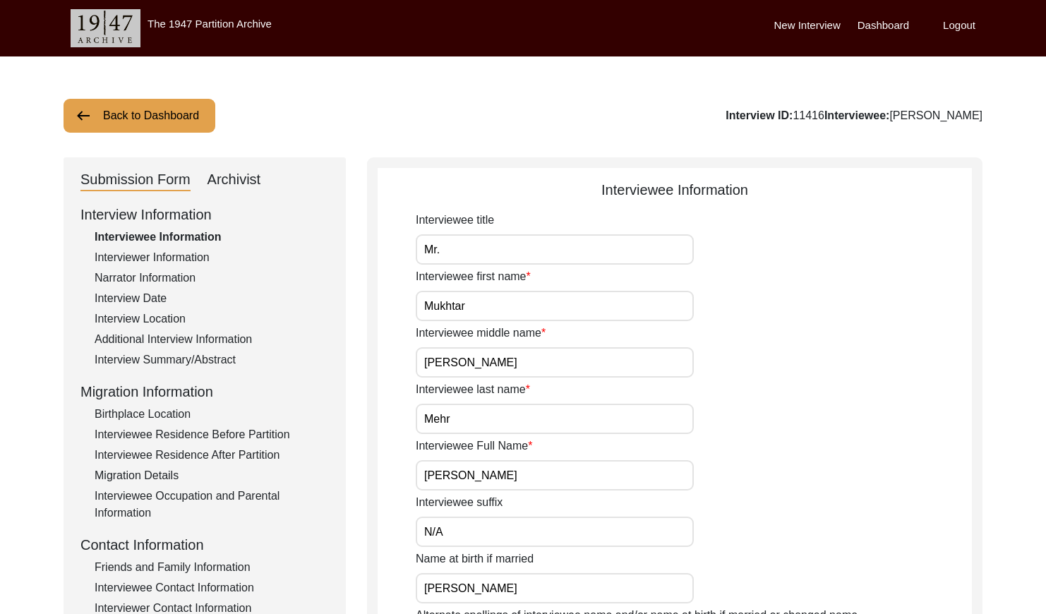
drag, startPoint x: 220, startPoint y: 174, endPoint x: 373, endPoint y: 208, distance: 156.8
click at [220, 174] on div "Archivist" at bounding box center [235, 180] width 54 height 23
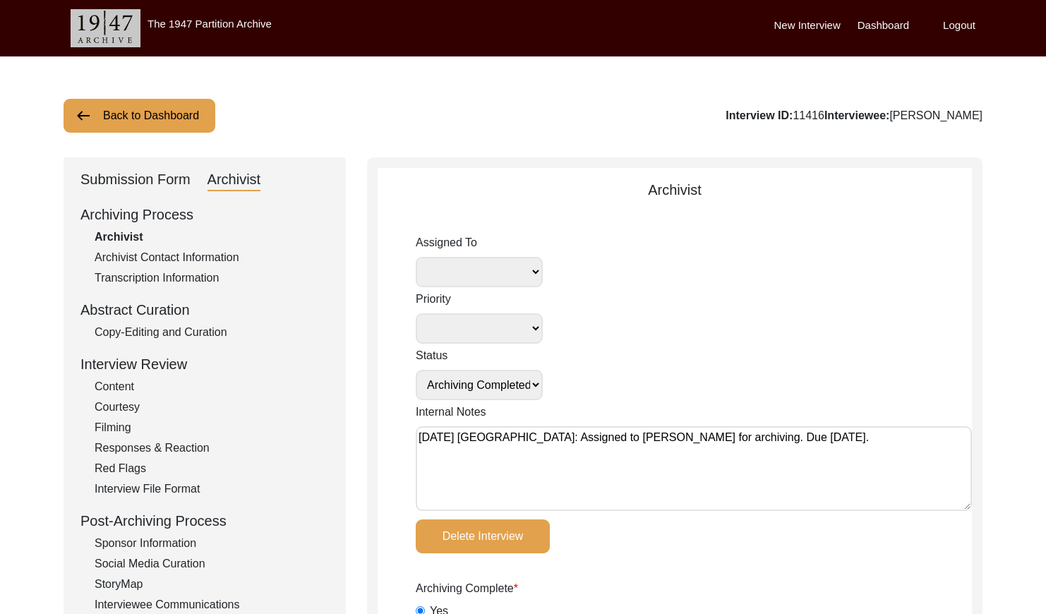
click at [146, 121] on button "Back to Dashboard" at bounding box center [140, 116] width 152 height 34
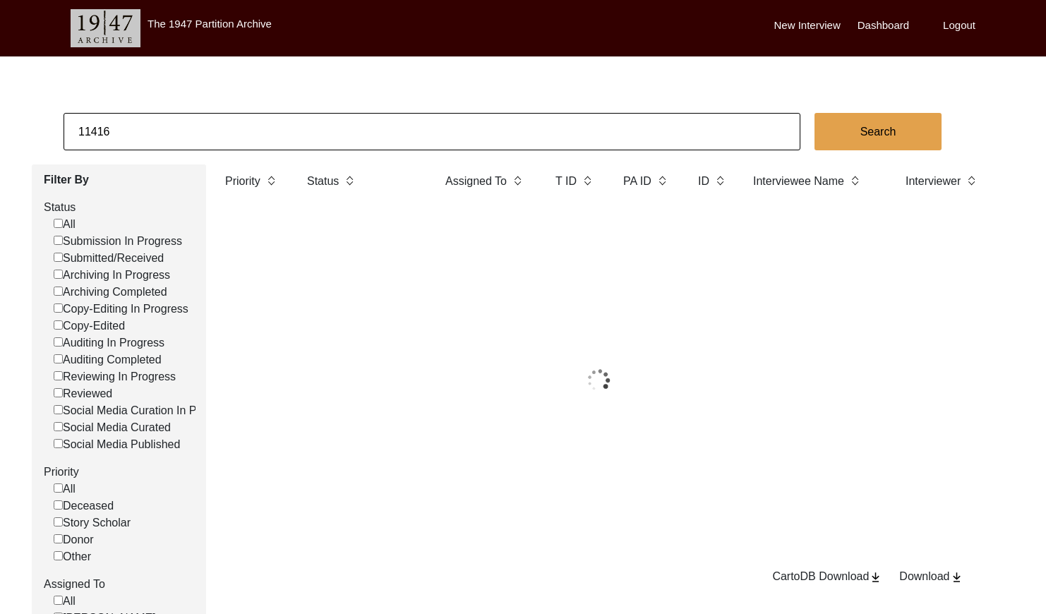
click at [207, 133] on input "11416" at bounding box center [432, 131] width 737 height 37
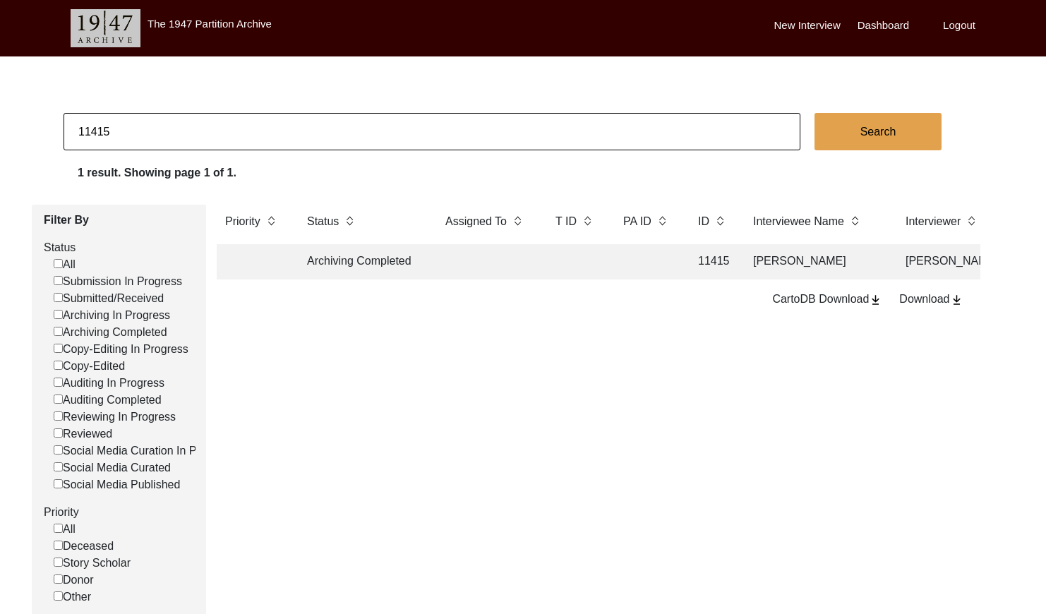
click at [497, 259] on td at bounding box center [486, 261] width 99 height 35
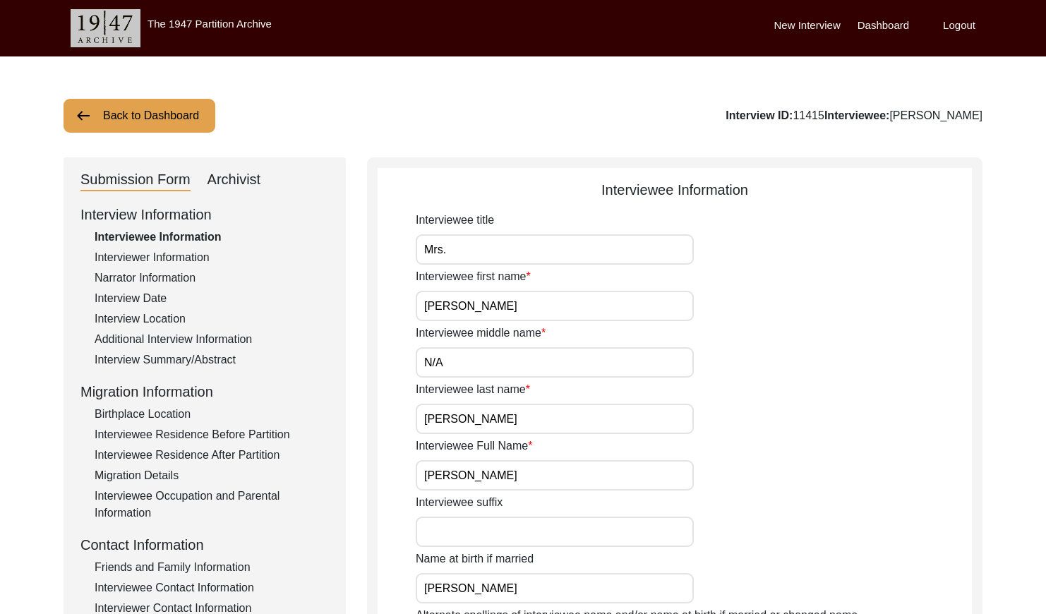
drag, startPoint x: 233, startPoint y: 165, endPoint x: 244, endPoint y: 177, distance: 16.0
click at [252, 182] on div "Archivist" at bounding box center [235, 180] width 54 height 23
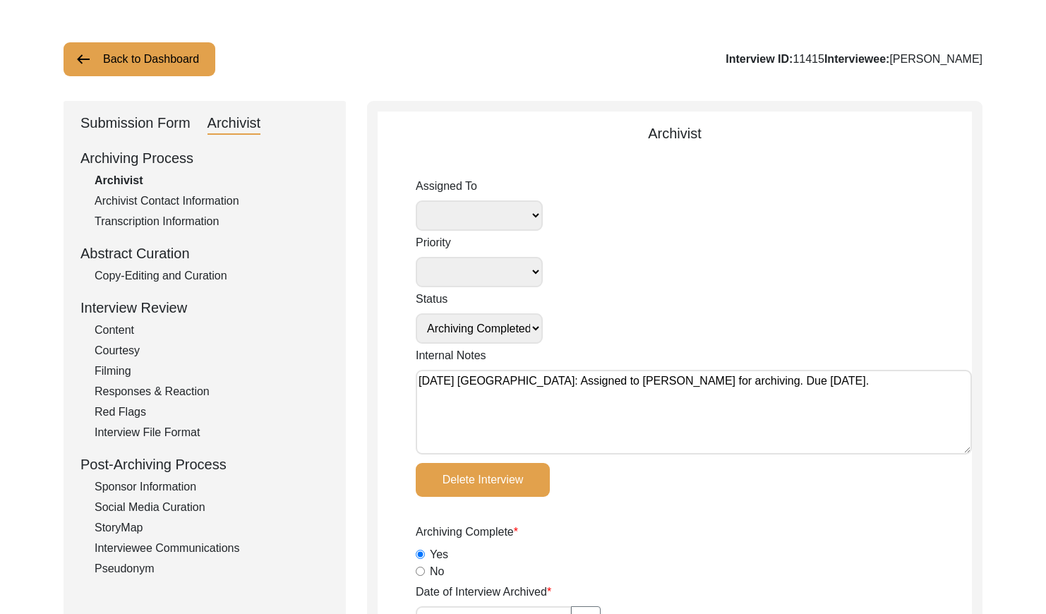
scroll to position [57, 0]
click at [173, 66] on button "Back to Dashboard" at bounding box center [140, 59] width 152 height 34
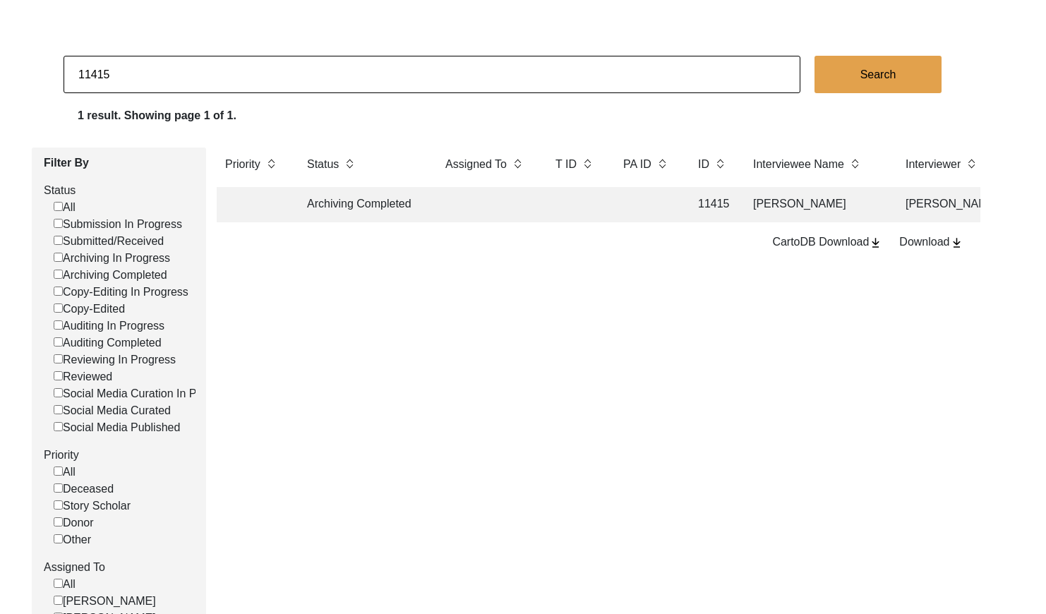
click at [251, 83] on input "11415" at bounding box center [432, 74] width 737 height 37
paste input "7"
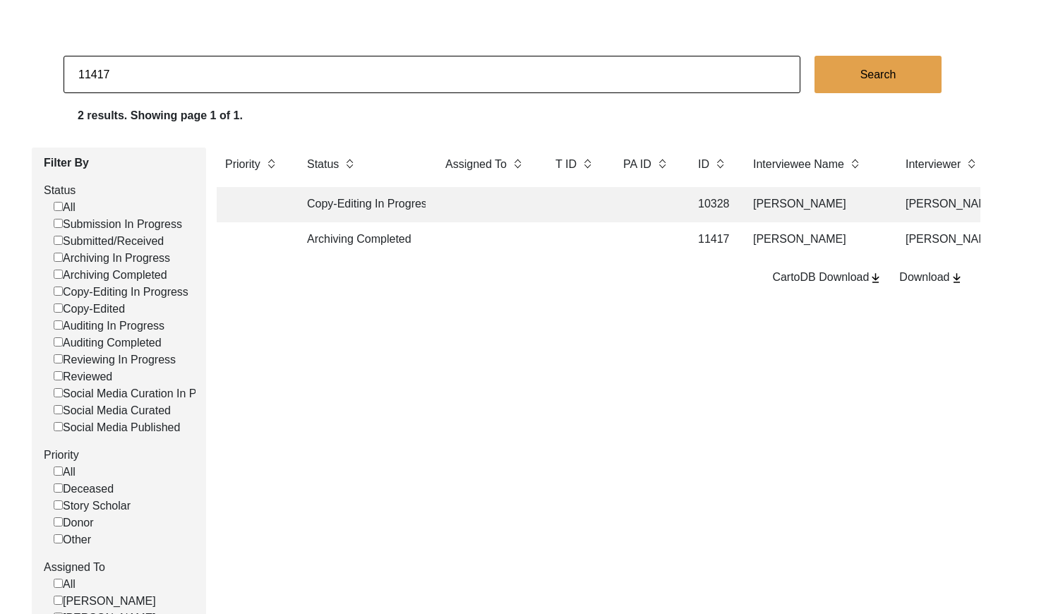
click at [464, 239] on td at bounding box center [486, 239] width 99 height 35
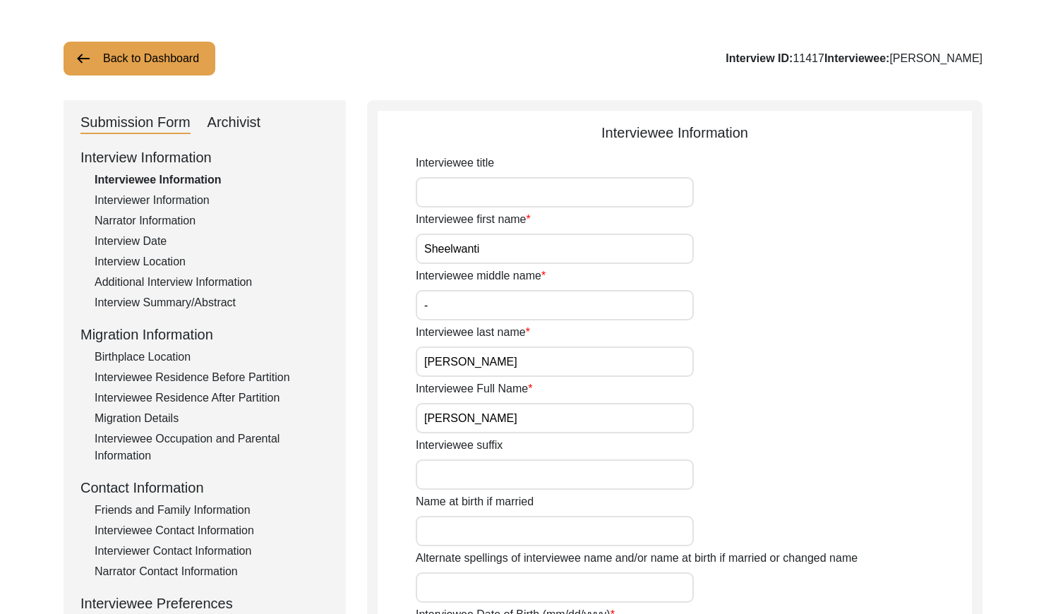
click at [256, 125] on div "Archivist" at bounding box center [235, 123] width 54 height 23
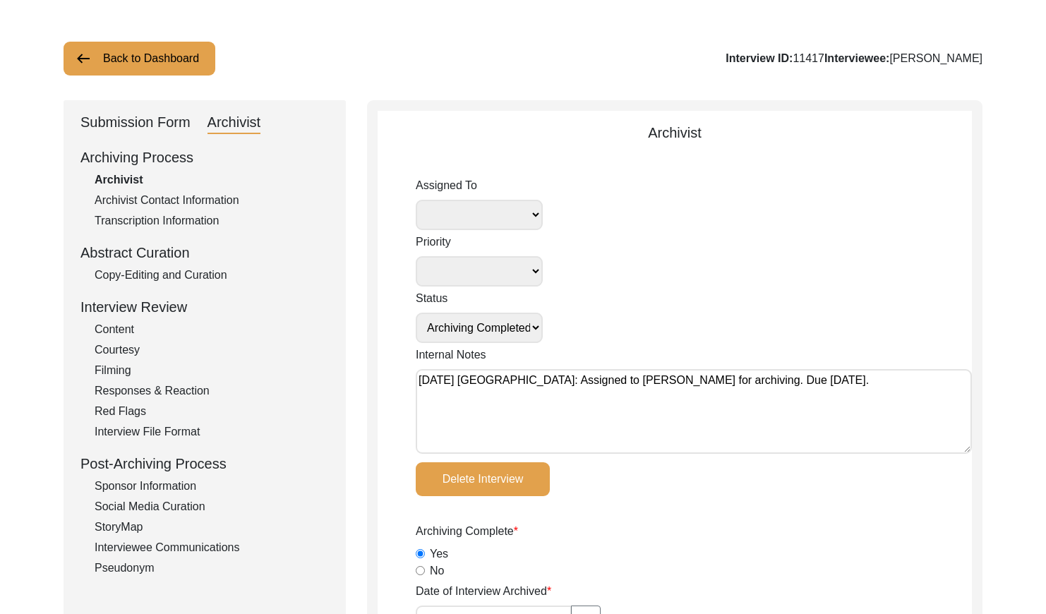
click at [114, 54] on button "Back to Dashboard" at bounding box center [140, 59] width 152 height 34
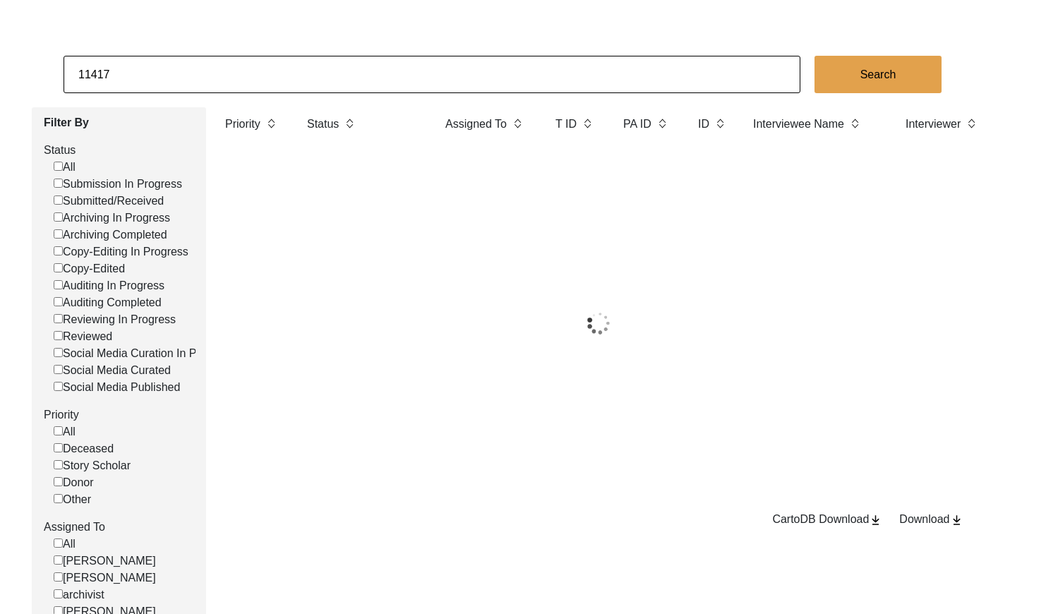
click at [273, 82] on input "11417" at bounding box center [432, 74] width 737 height 37
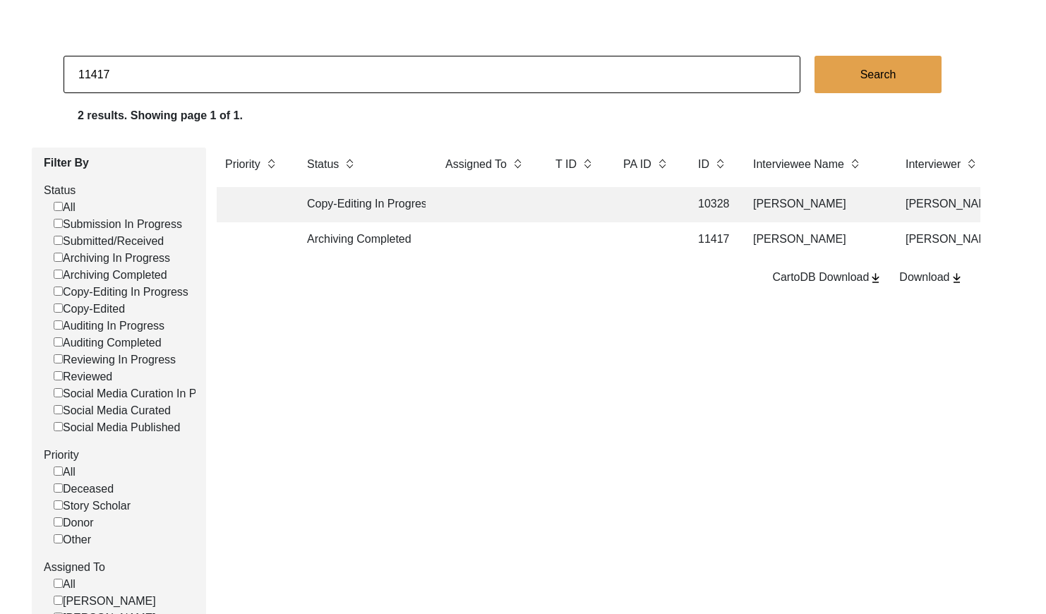
paste input "3"
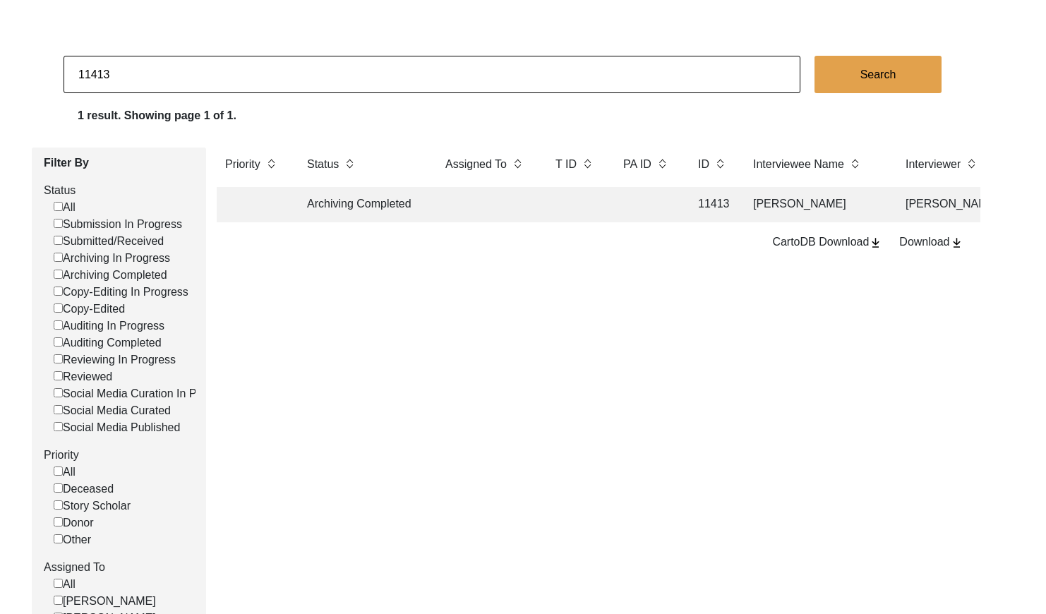
click at [567, 198] on td at bounding box center [575, 204] width 56 height 35
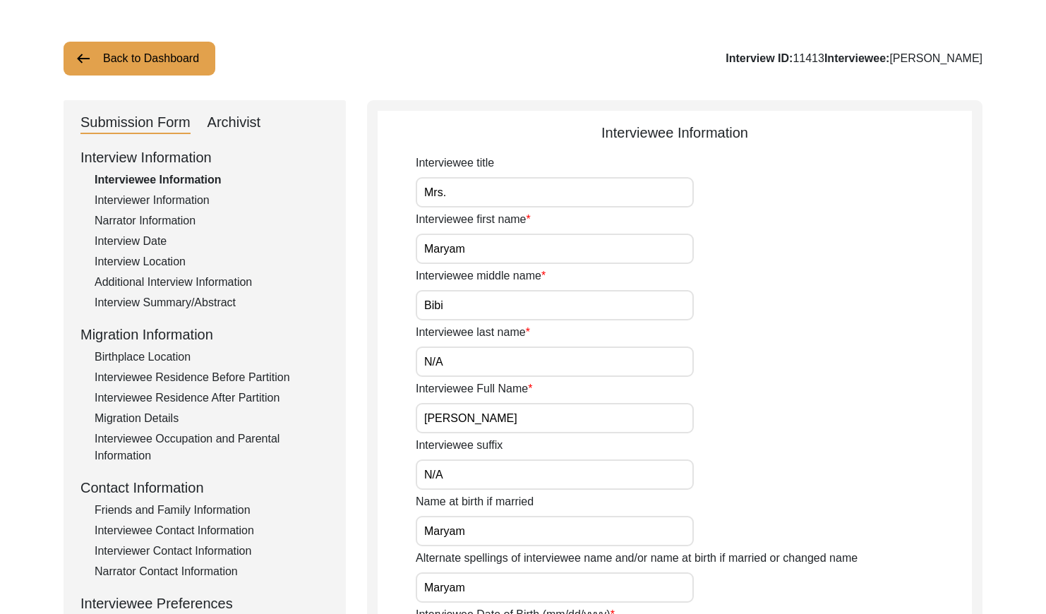
click at [249, 122] on div "Archivist" at bounding box center [235, 123] width 54 height 23
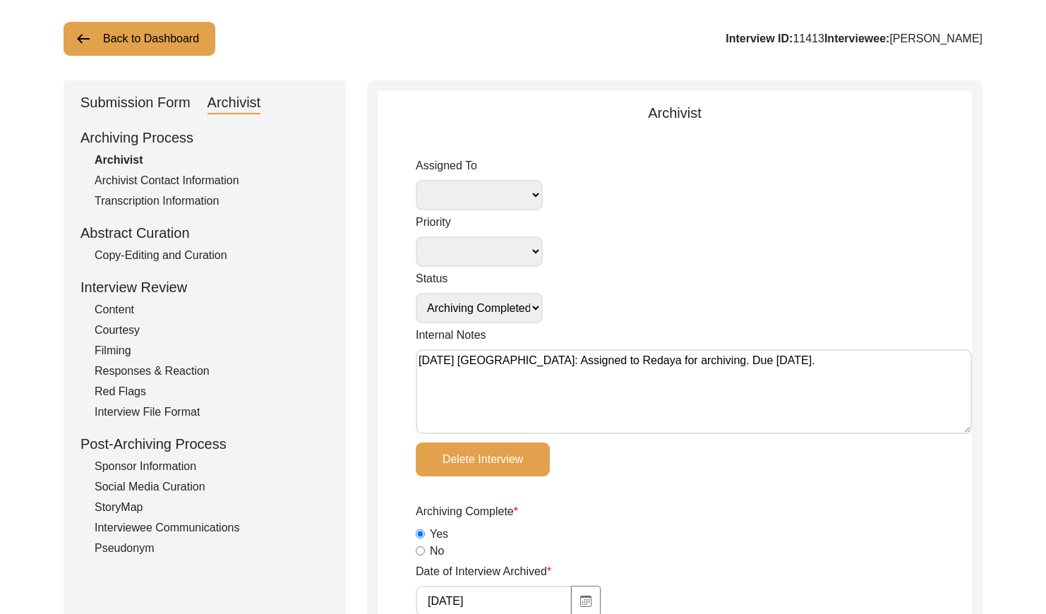
scroll to position [78, 0]
click at [160, 46] on button "Back to Dashboard" at bounding box center [140, 38] width 152 height 34
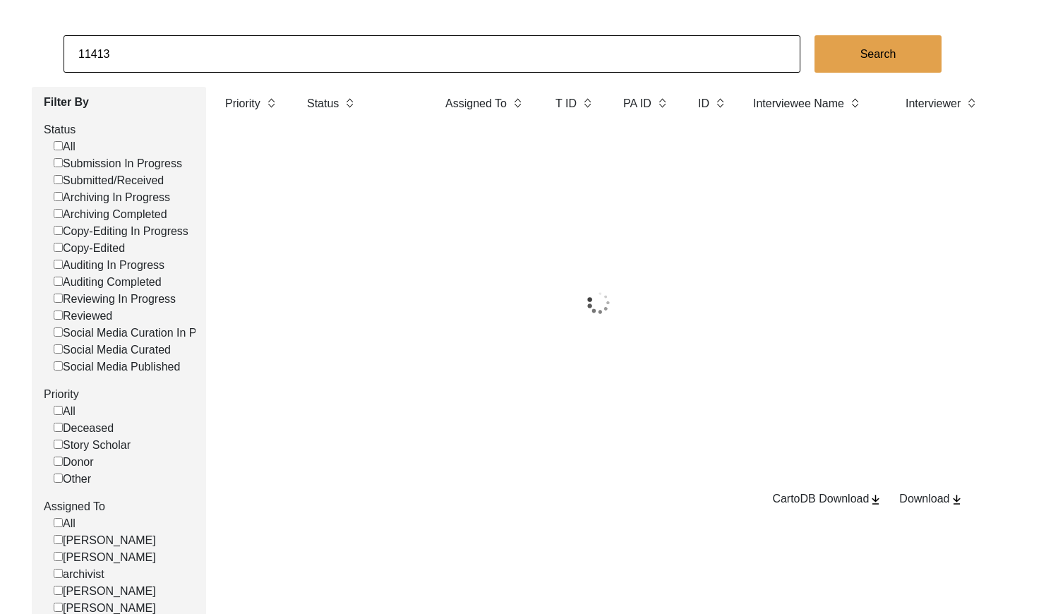
click at [257, 53] on input "11413" at bounding box center [432, 53] width 737 height 37
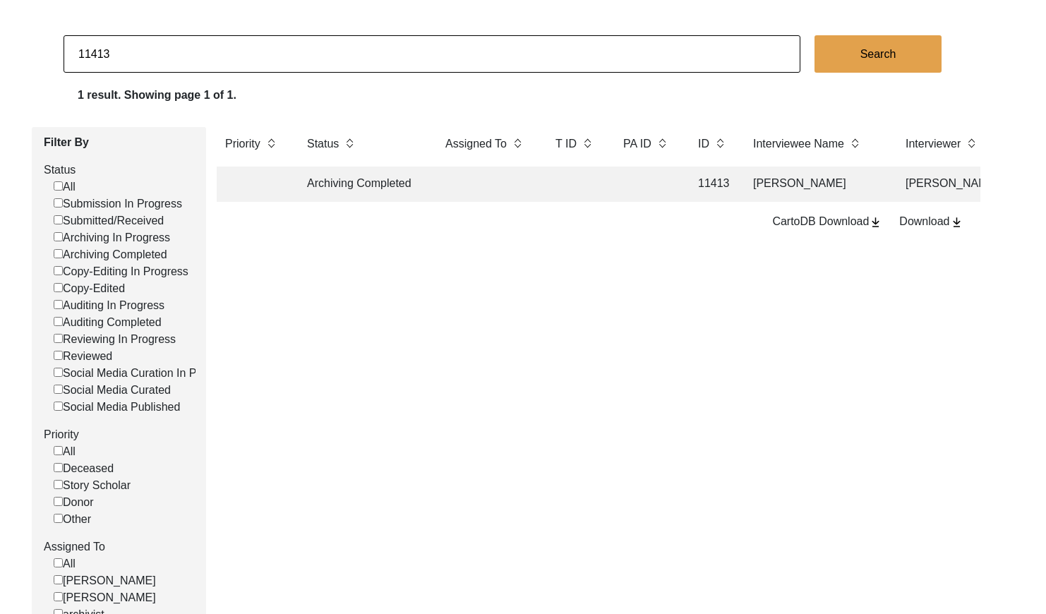
paste input "PA13099"
drag, startPoint x: 91, startPoint y: 52, endPoint x: 113, endPoint y: 61, distance: 23.7
click at [91, 52] on input "PA13099" at bounding box center [432, 53] width 737 height 37
click at [488, 185] on td at bounding box center [486, 184] width 99 height 35
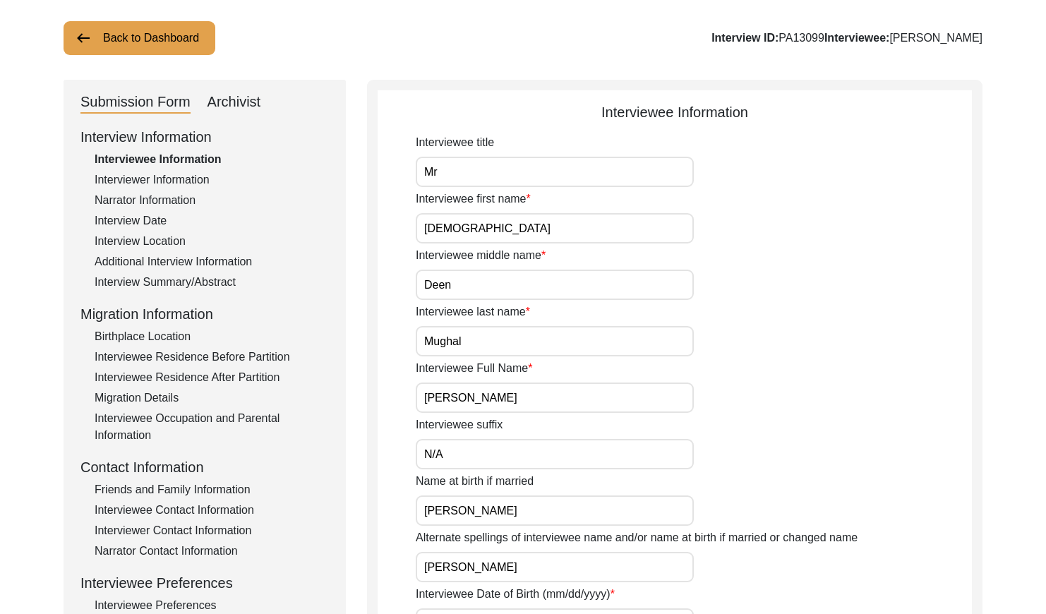
drag, startPoint x: 229, startPoint y: 100, endPoint x: 657, endPoint y: 4, distance: 437.8
click at [231, 100] on div "Archivist" at bounding box center [235, 102] width 54 height 23
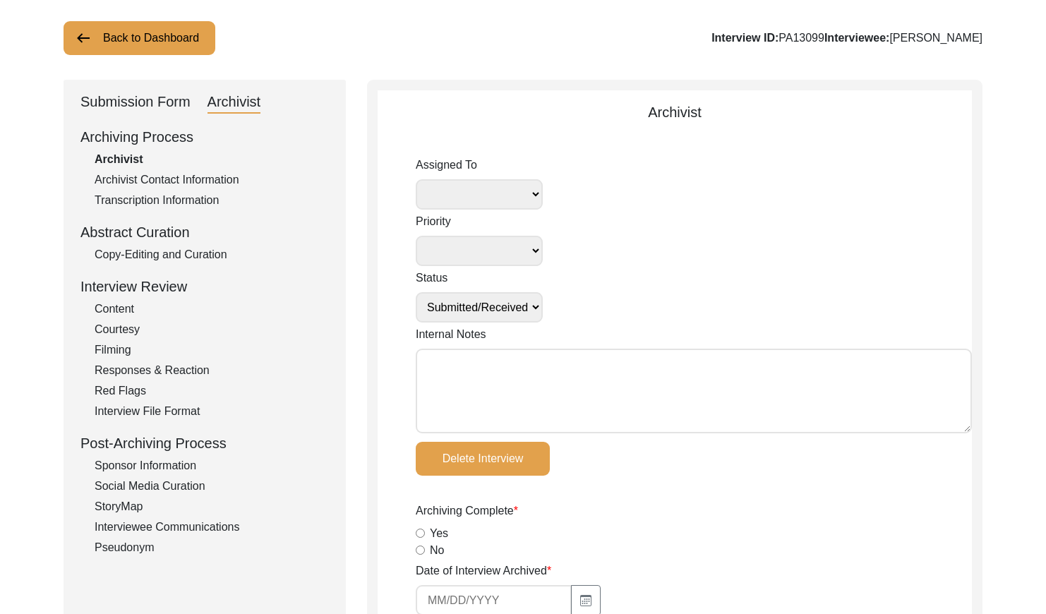
click at [504, 201] on select "[PERSON_NAME] [PERSON_NAME] archivist [PERSON_NAME] [PERSON_NAME] [PERSON_NAME]" at bounding box center [479, 194] width 127 height 30
click at [514, 313] on select "Submission In Progress Submitted/Received Archiving In Progress Archiving Compl…" at bounding box center [479, 307] width 127 height 30
click at [434, 381] on textarea "Internal Notes" at bounding box center [694, 391] width 556 height 85
paste textarea "[DATE] [GEOGRAPHIC_DATA]: Assigned to Brianna to archive. Due [DATE]. When arch…"
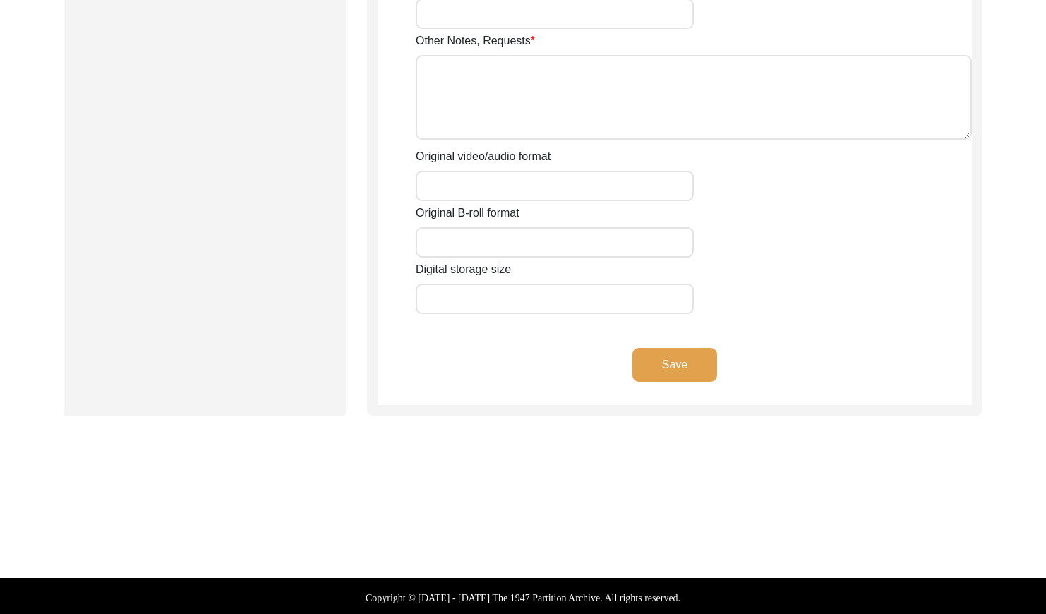
scroll to position [2463, 0]
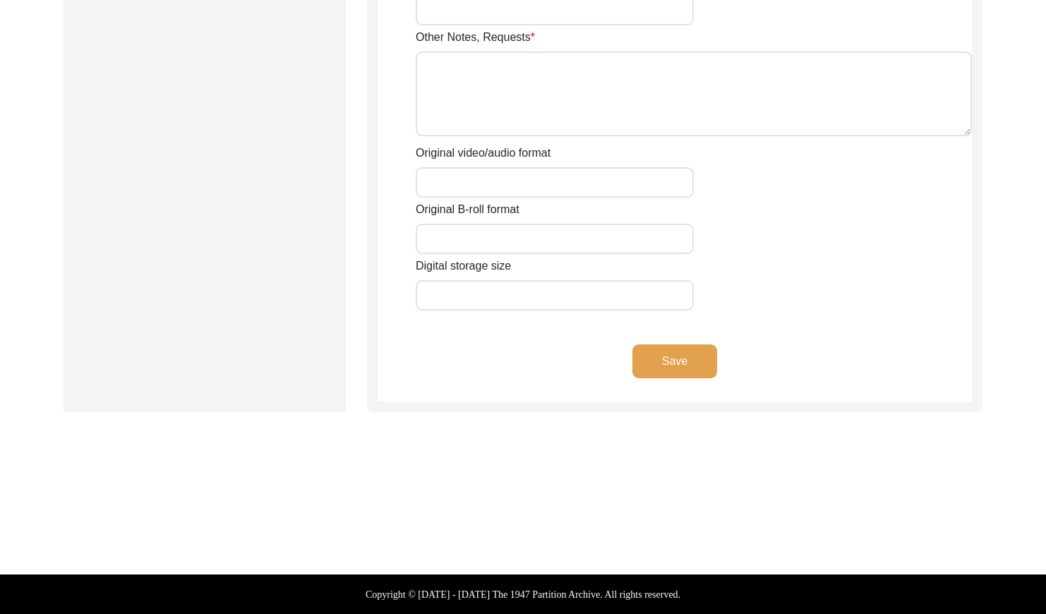
click at [671, 354] on button "Save" at bounding box center [675, 362] width 85 height 34
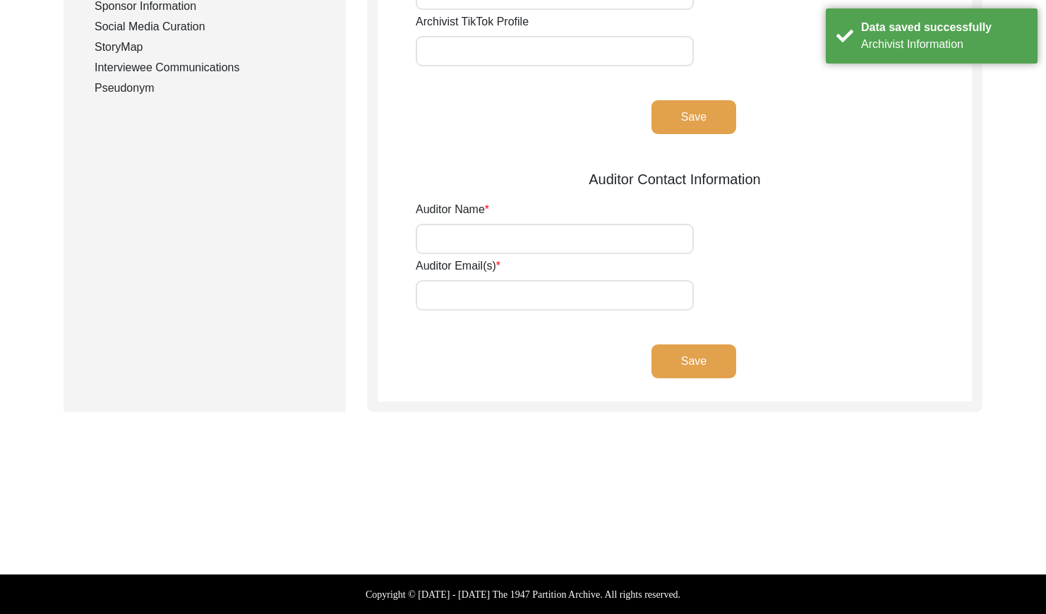
scroll to position [0, 0]
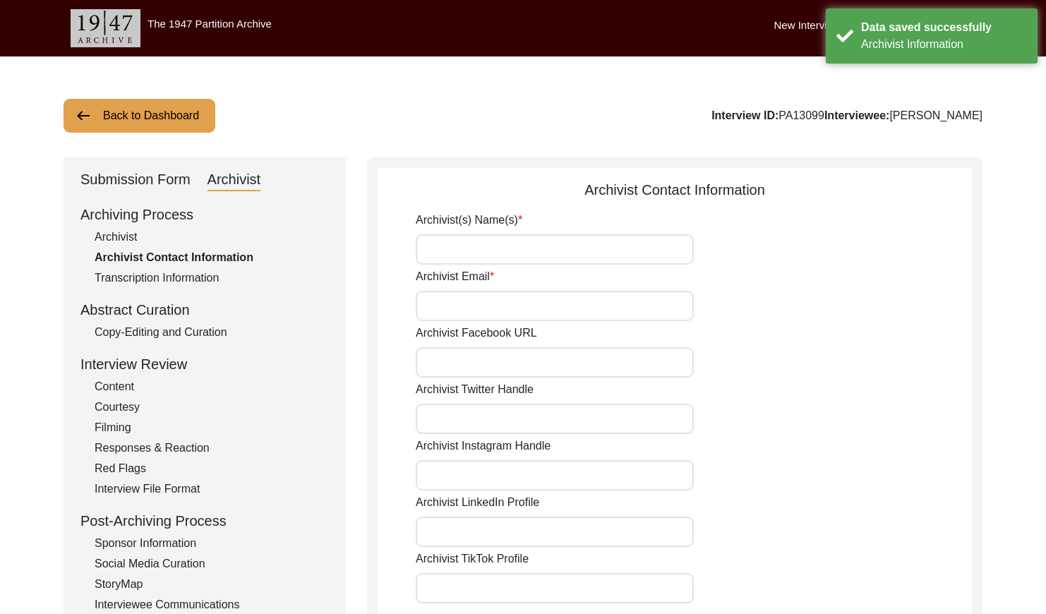
drag, startPoint x: 112, startPoint y: 233, endPoint x: 129, endPoint y: 215, distance: 25.0
click at [112, 233] on div "Archivist" at bounding box center [212, 237] width 234 height 17
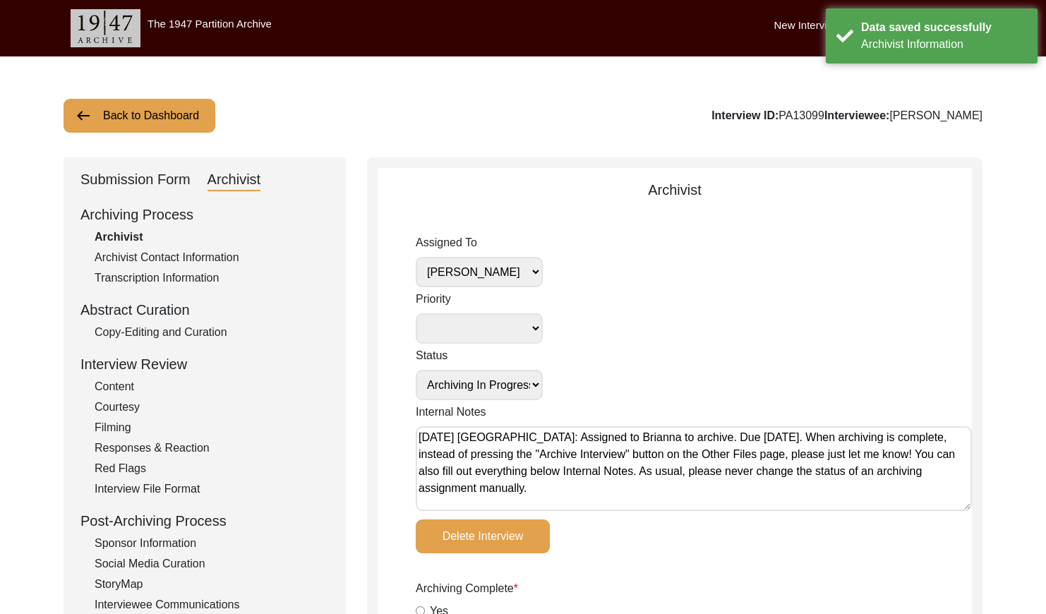
click at [145, 128] on button "Back to Dashboard" at bounding box center [140, 116] width 152 height 34
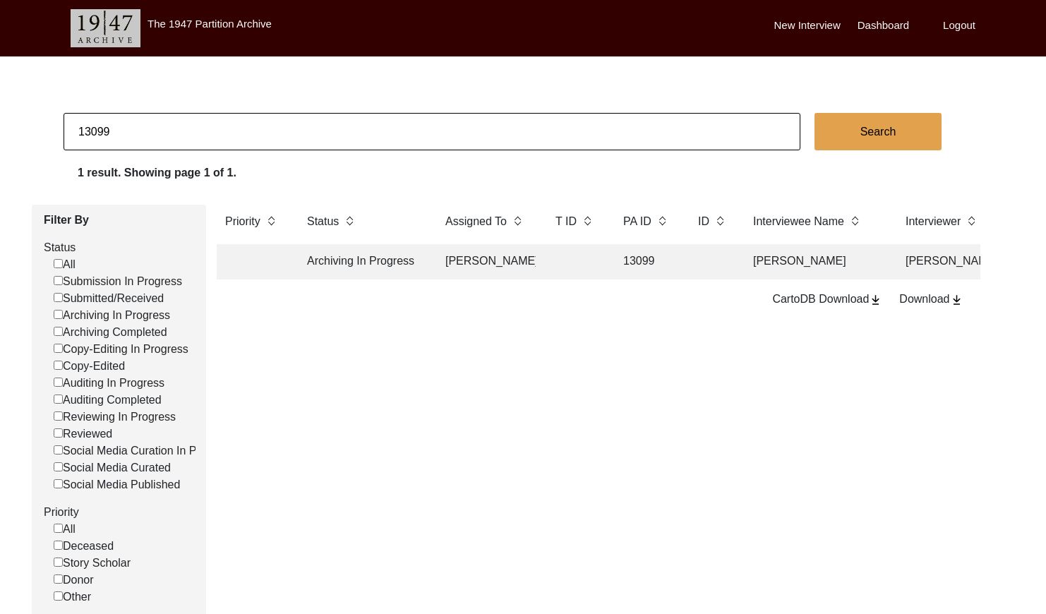
click at [156, 131] on input "13099" at bounding box center [432, 131] width 737 height 37
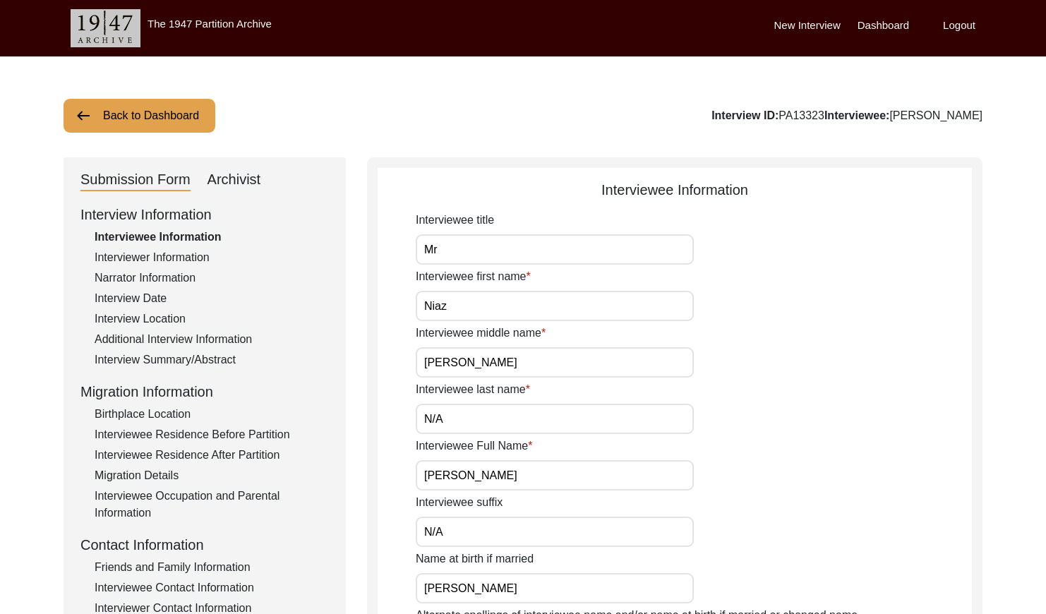
drag, startPoint x: 245, startPoint y: 174, endPoint x: 358, endPoint y: 207, distance: 117.7
click at [245, 174] on div "Archivist" at bounding box center [235, 180] width 54 height 23
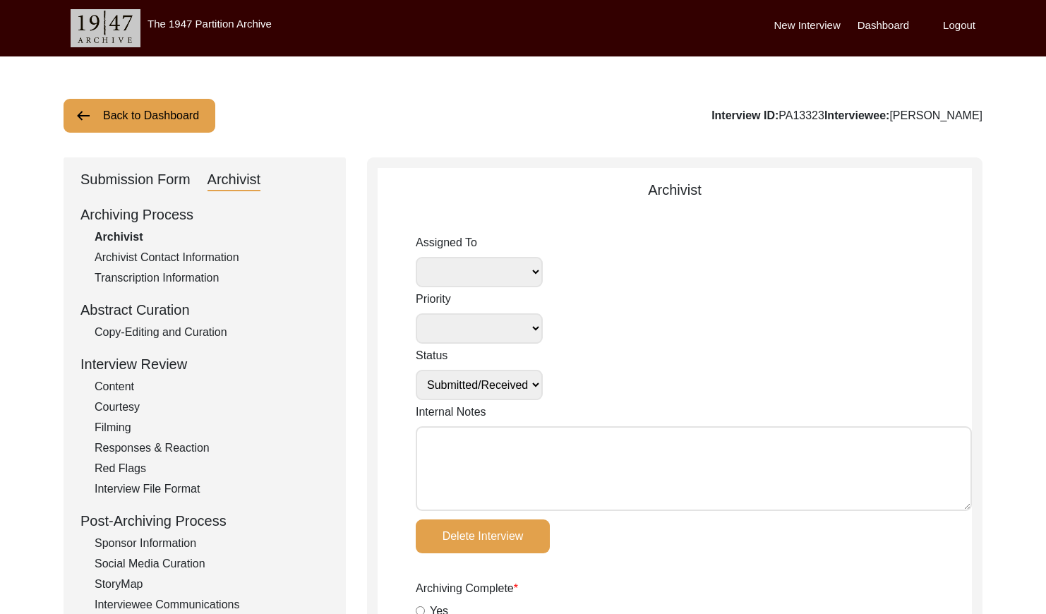
click at [465, 434] on textarea "Internal Notes" at bounding box center [694, 468] width 556 height 85
paste textarea "[DATE] [GEOGRAPHIC_DATA]: Assigned to Brianna to archive. Due [DATE]. When arch…"
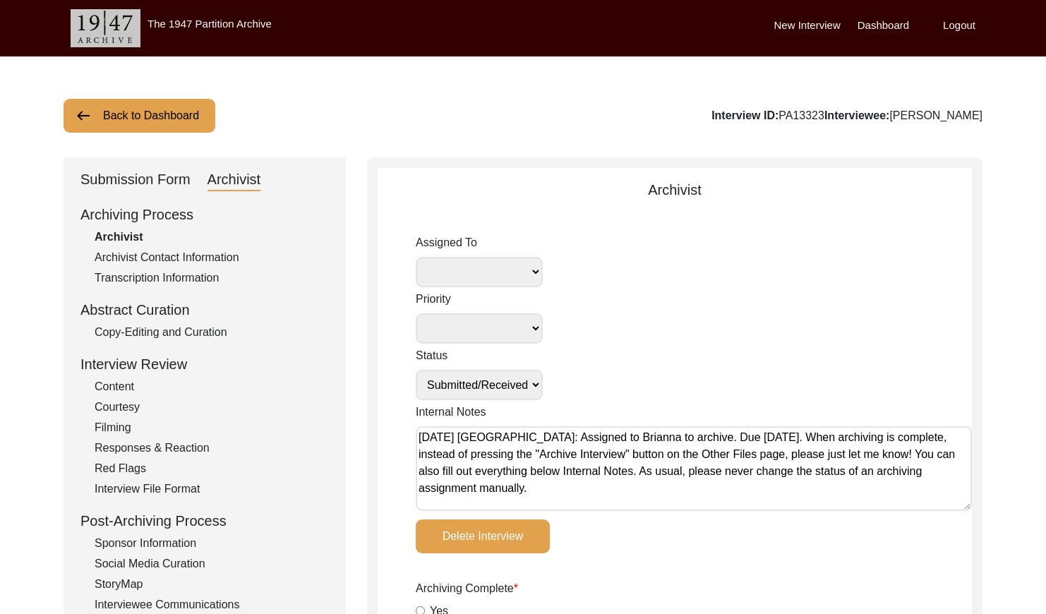
click at [500, 261] on select "[PERSON_NAME] [PERSON_NAME] archivist [PERSON_NAME] [PERSON_NAME] [PERSON_NAME]" at bounding box center [479, 272] width 127 height 30
click at [498, 384] on select "Submission In Progress Submitted/Received Archiving In Progress Archiving Compl…" at bounding box center [479, 385] width 127 height 30
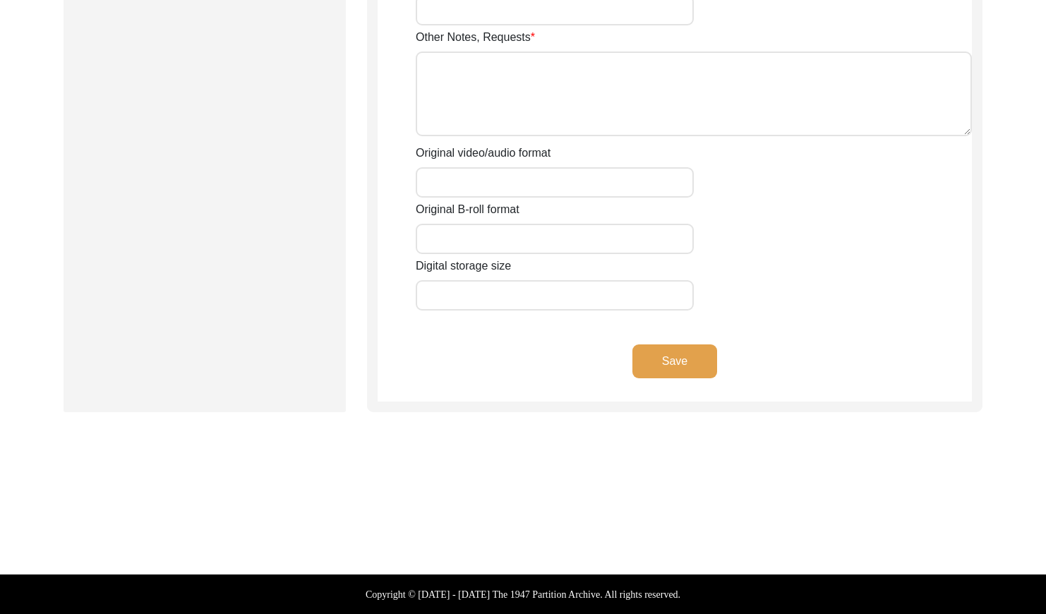
click at [669, 357] on button "Save" at bounding box center [675, 362] width 85 height 34
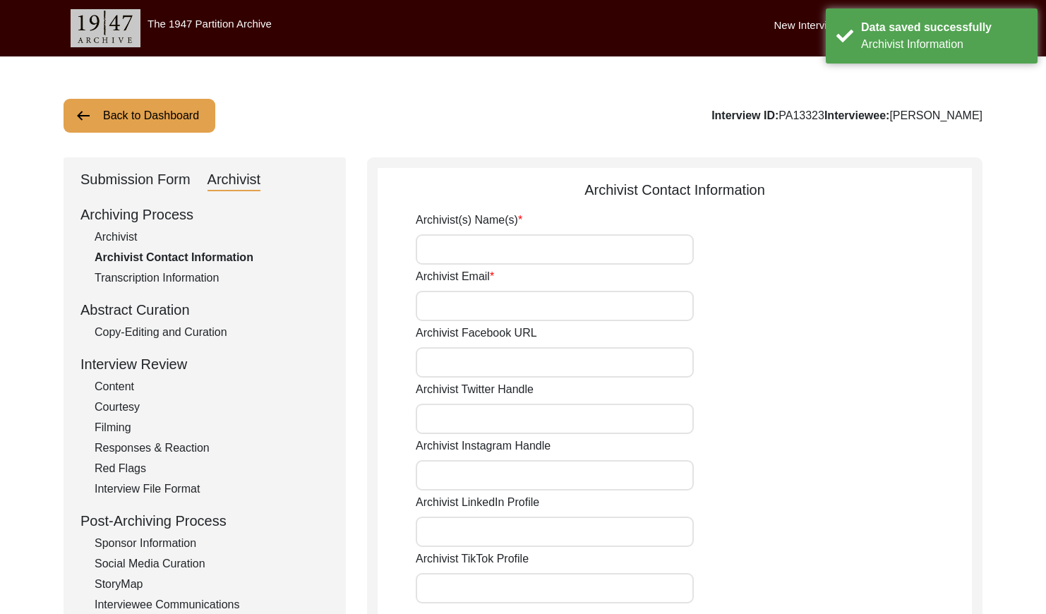
drag, startPoint x: 149, startPoint y: 112, endPoint x: 628, endPoint y: 71, distance: 481.2
click at [151, 112] on button "Back to Dashboard" at bounding box center [140, 116] width 152 height 34
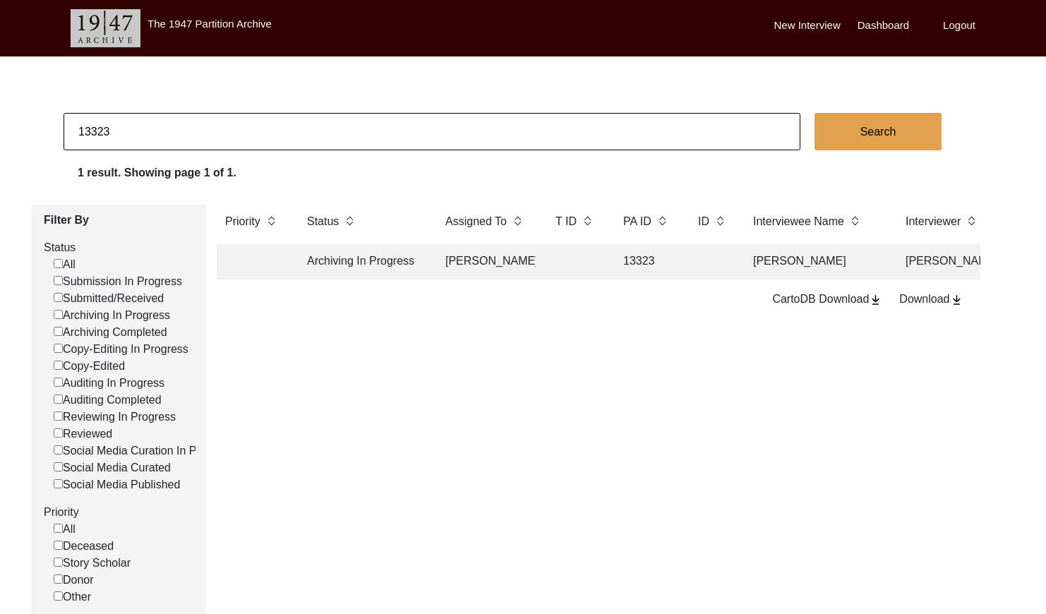
drag, startPoint x: 160, startPoint y: 126, endPoint x: 169, endPoint y: 124, distance: 8.7
click at [163, 126] on input "13323" at bounding box center [432, 131] width 737 height 37
click at [486, 265] on td at bounding box center [486, 261] width 99 height 35
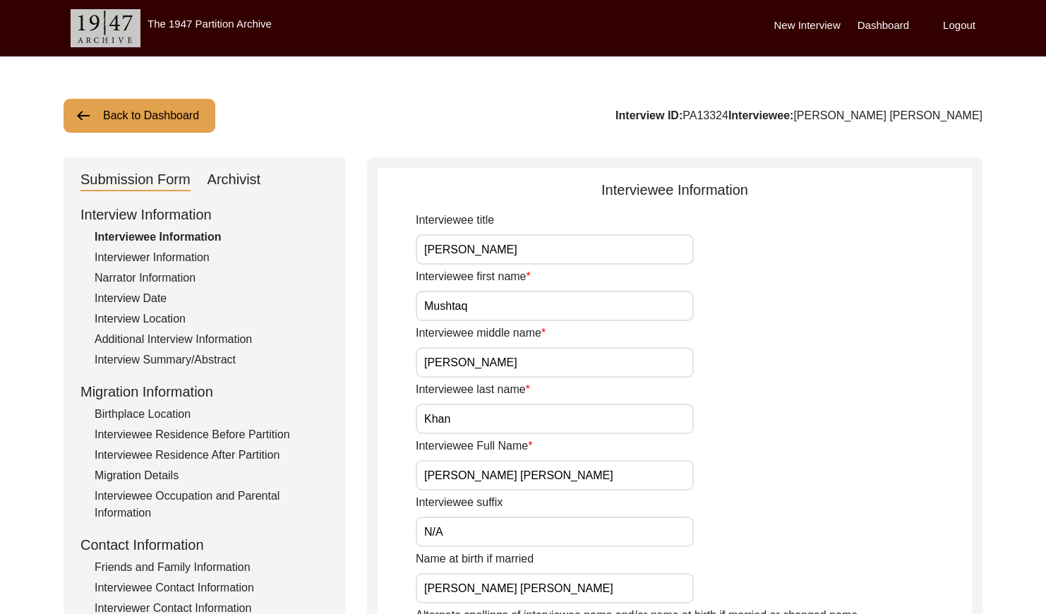
drag, startPoint x: 237, startPoint y: 172, endPoint x: 267, endPoint y: 185, distance: 32.5
click at [239, 173] on div "Archivist" at bounding box center [235, 180] width 54 height 23
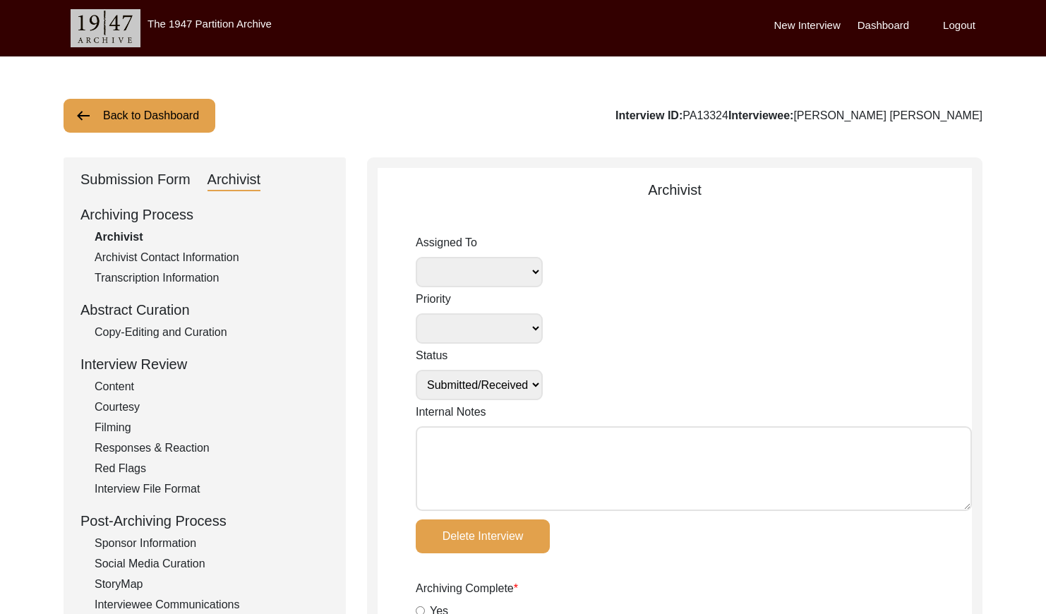
click at [472, 438] on textarea "Internal Notes" at bounding box center [694, 468] width 556 height 85
paste textarea "[DATE] [GEOGRAPHIC_DATA]: Assigned to Brianna to archive. Due [DATE]. When arch…"
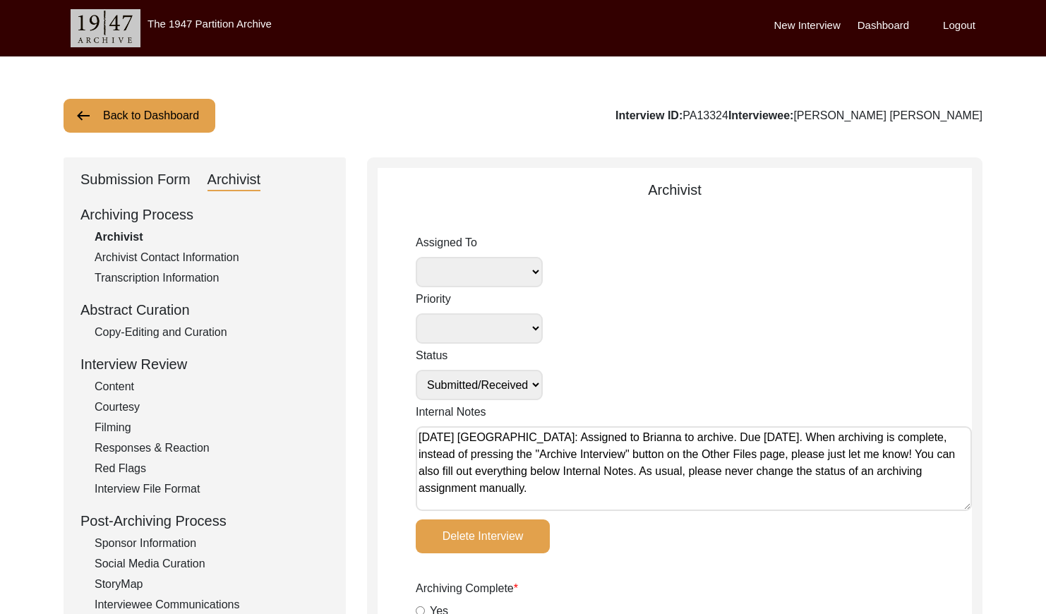
click at [481, 268] on select "[PERSON_NAME] [PERSON_NAME] archivist [PERSON_NAME] [PERSON_NAME] [PERSON_NAME]" at bounding box center [479, 272] width 127 height 30
click at [497, 385] on select "Submission In Progress Submitted/Received Archiving In Progress Archiving Compl…" at bounding box center [479, 385] width 127 height 30
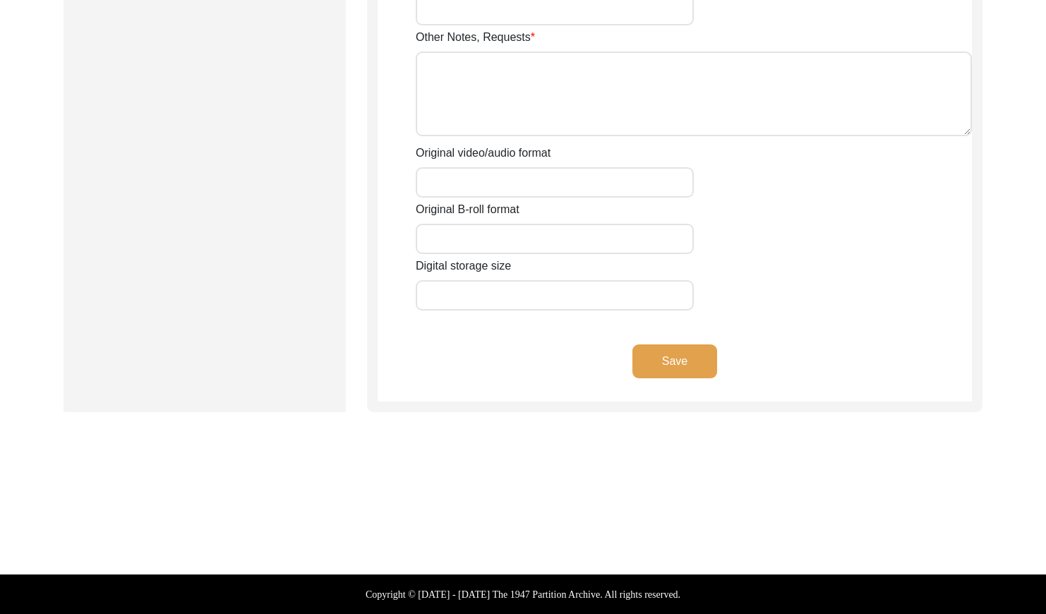
click at [664, 369] on button "Save" at bounding box center [675, 362] width 85 height 34
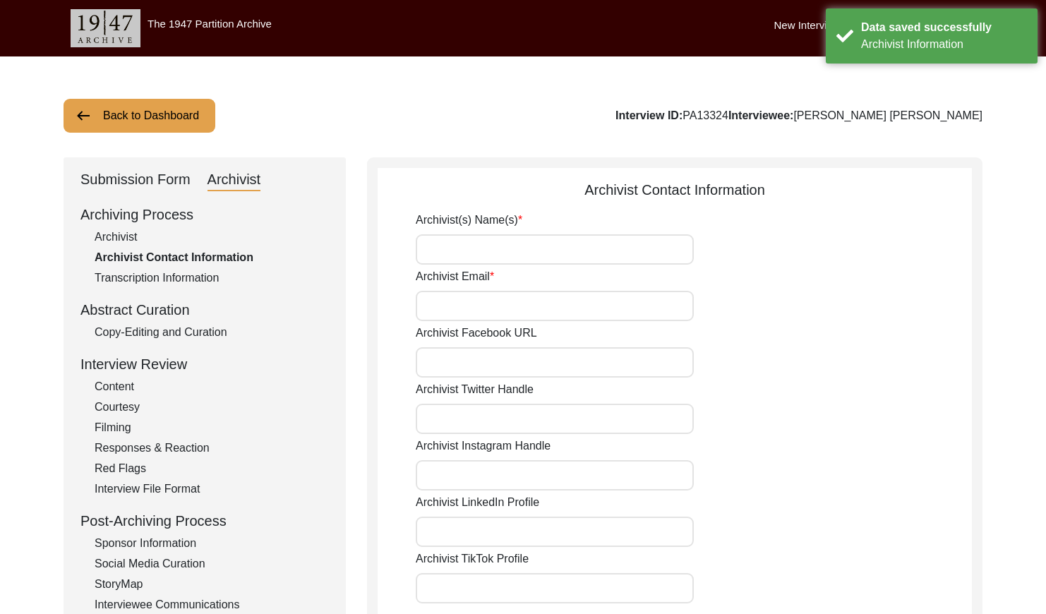
click at [125, 126] on button "Back to Dashboard" at bounding box center [140, 116] width 152 height 34
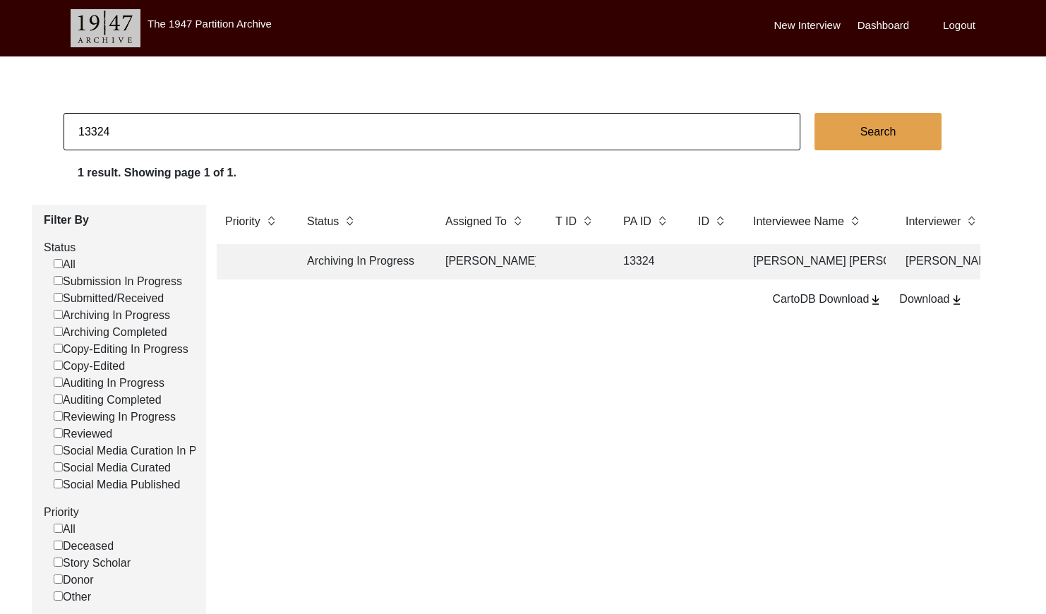
click at [187, 124] on input "13324" at bounding box center [432, 131] width 737 height 37
paste input "1417"
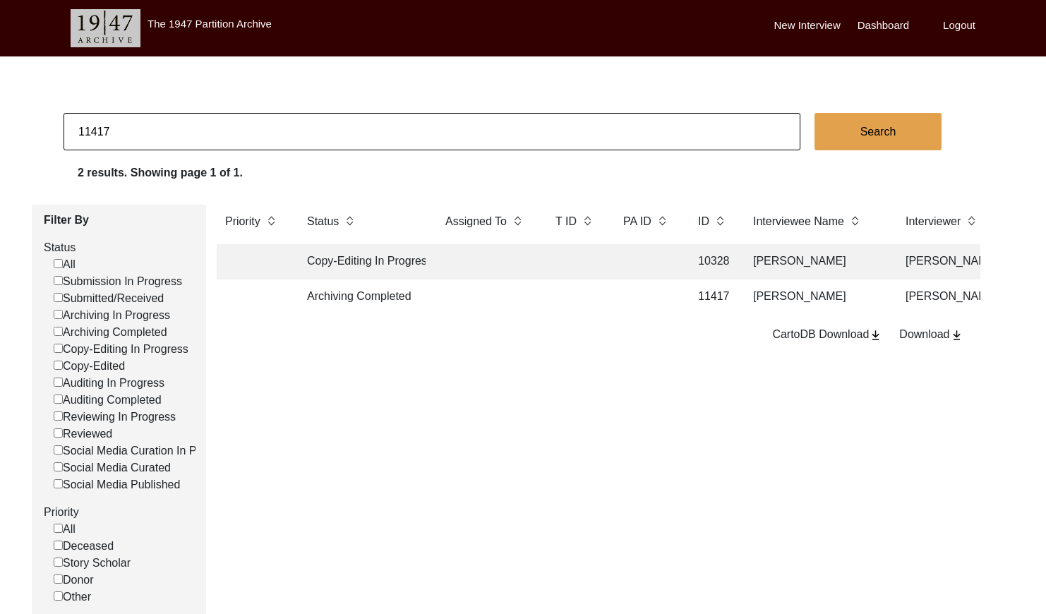
click at [584, 299] on td at bounding box center [575, 297] width 56 height 35
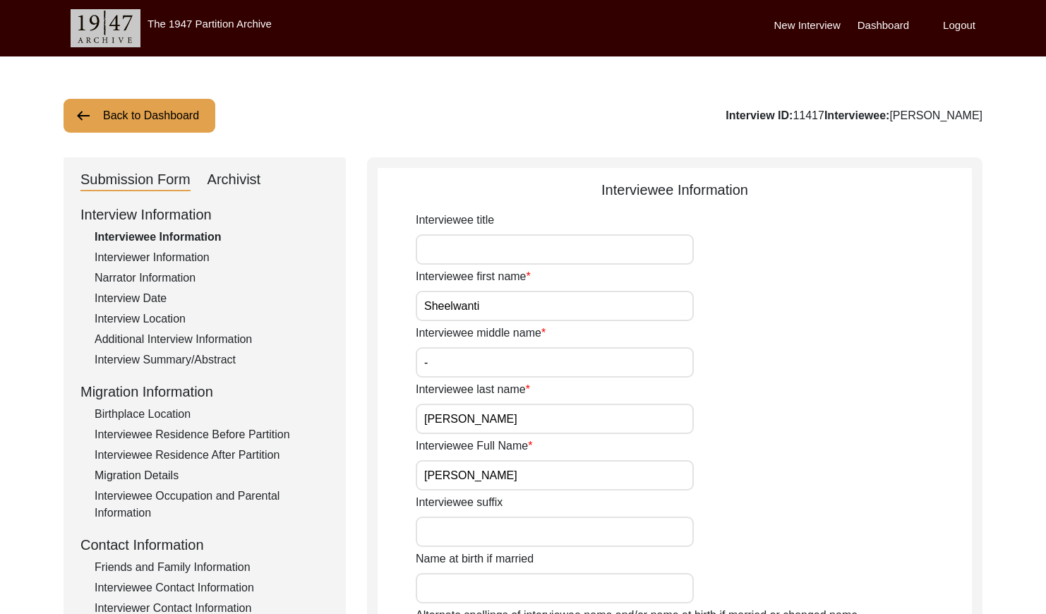
click at [251, 183] on div "Archivist" at bounding box center [235, 180] width 54 height 23
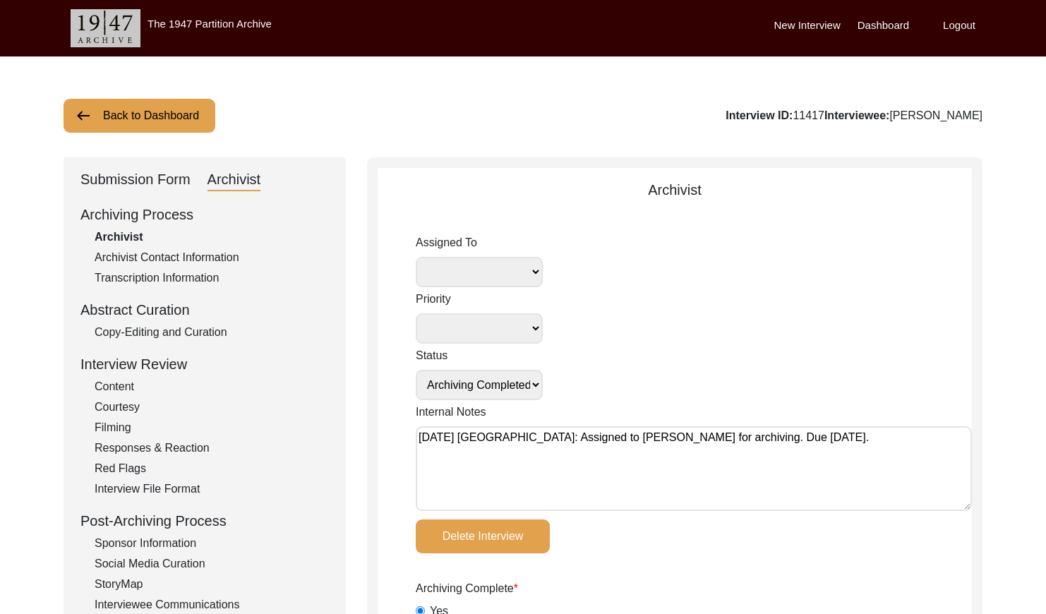
click at [419, 439] on textarea "[DATE] [GEOGRAPHIC_DATA]: Assigned to [PERSON_NAME] for archiving. Due [DATE]." at bounding box center [694, 468] width 556 height 85
paste textarea "[DATE] [GEOGRAPHIC_DATA]: Assigned to Brianna to audit. Due [DATE]."
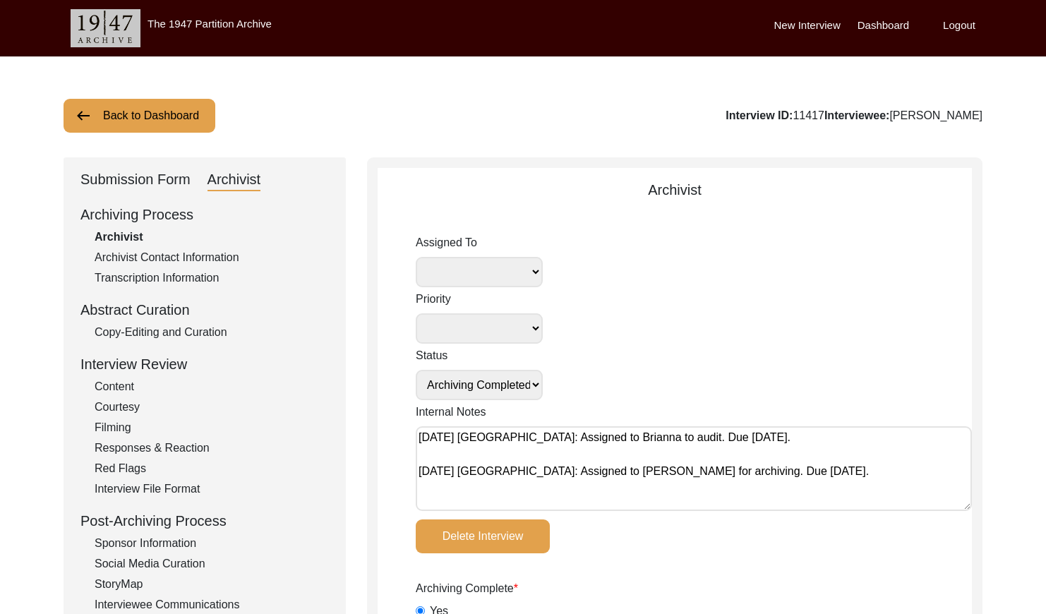
click at [501, 280] on select "[PERSON_NAME] [PERSON_NAME] archivist [PERSON_NAME] [PERSON_NAME] [PERSON_NAME]" at bounding box center [479, 272] width 127 height 30
click at [509, 373] on select "Submission In Progress Submitted/Received Archiving In Progress Archiving Compl…" at bounding box center [479, 385] width 127 height 30
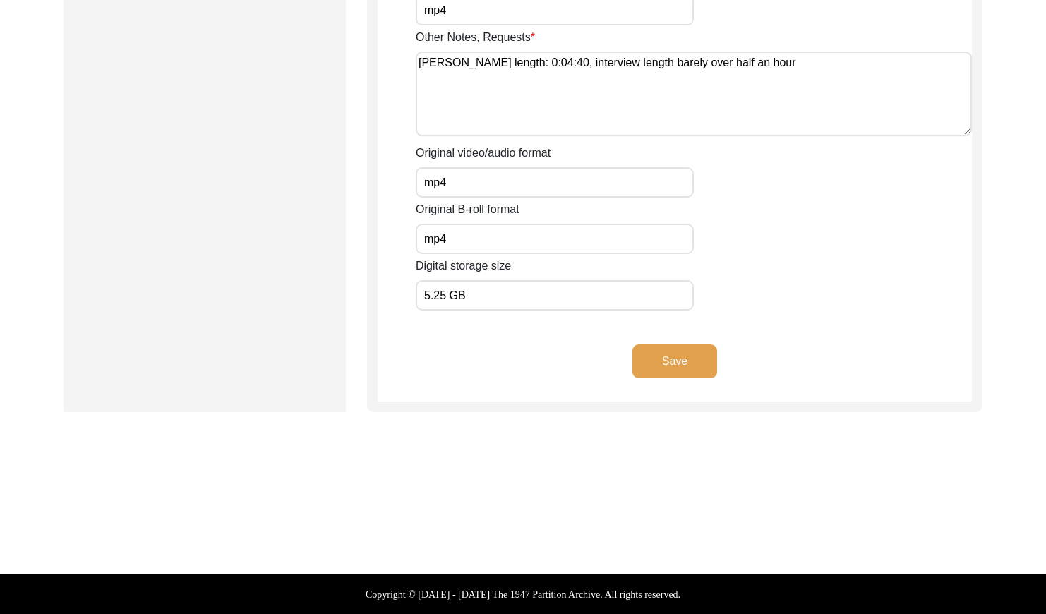
click at [662, 357] on button "Save" at bounding box center [675, 362] width 85 height 34
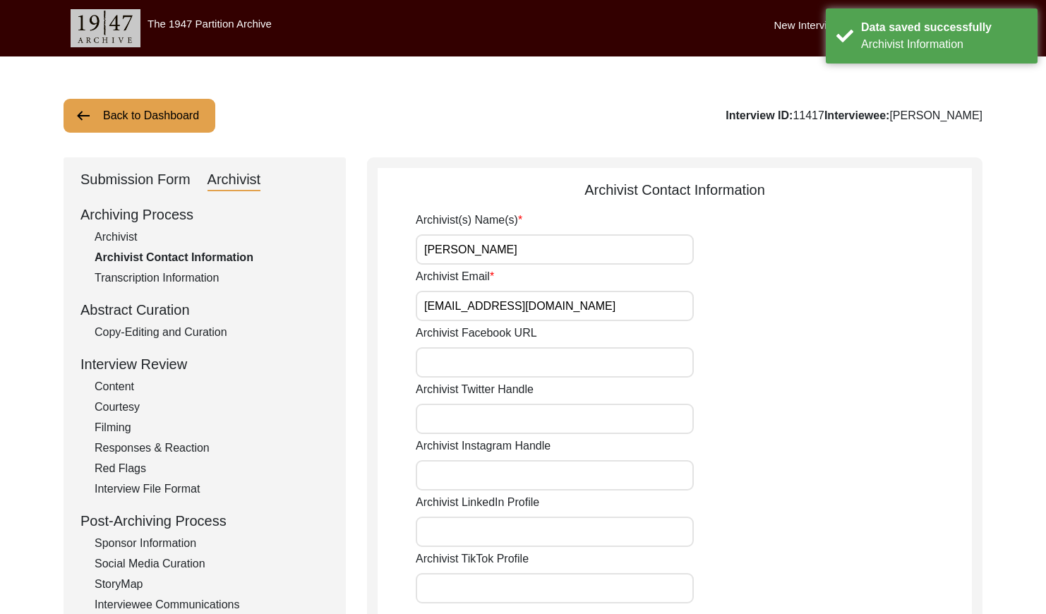
drag, startPoint x: 123, startPoint y: 124, endPoint x: 375, endPoint y: 71, distance: 257.7
click at [124, 124] on button "Back to Dashboard" at bounding box center [140, 116] width 152 height 34
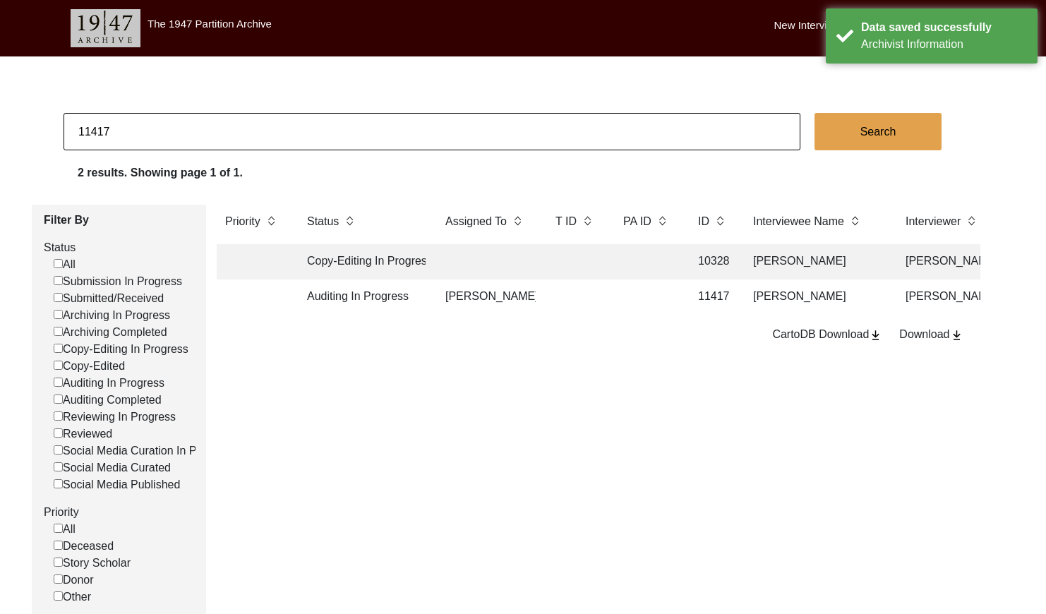
click at [189, 134] on input "11417" at bounding box center [432, 131] width 737 height 37
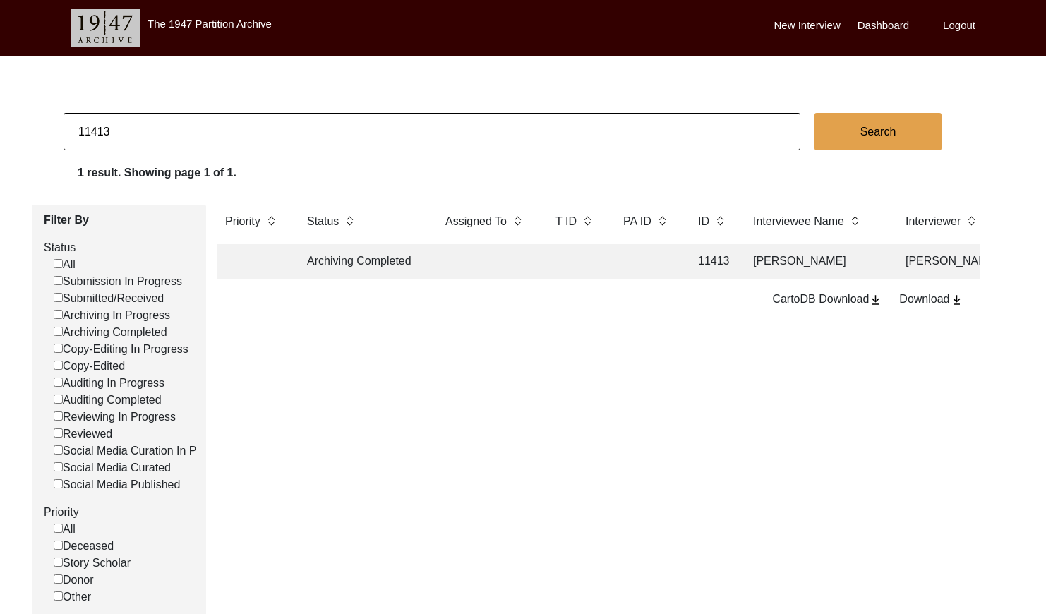
click at [560, 264] on td at bounding box center [575, 261] width 56 height 35
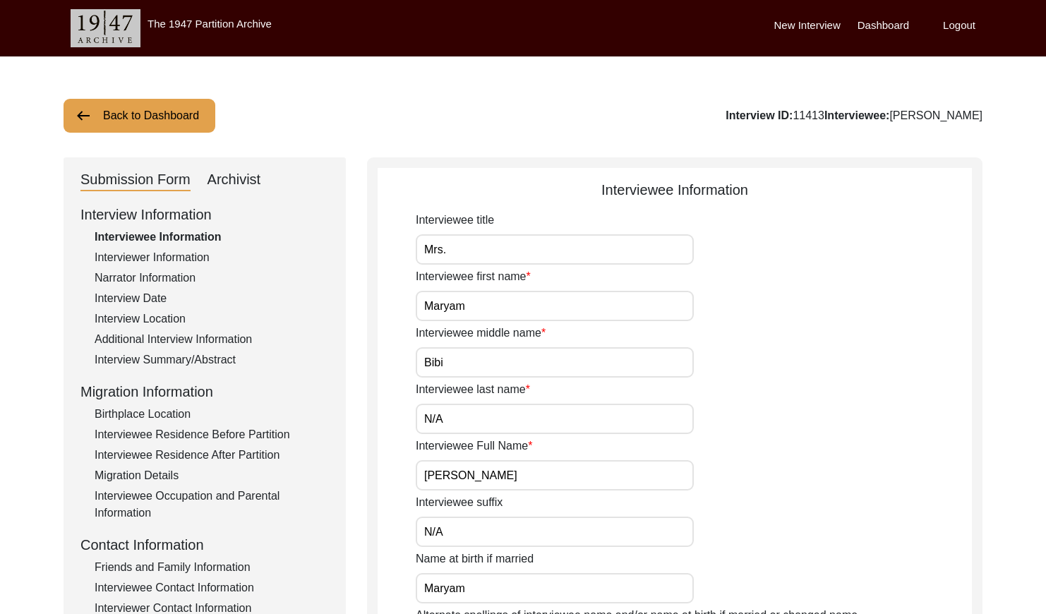
drag, startPoint x: 241, startPoint y: 173, endPoint x: 345, endPoint y: 220, distance: 113.8
click at [243, 174] on div "Archivist" at bounding box center [235, 180] width 54 height 23
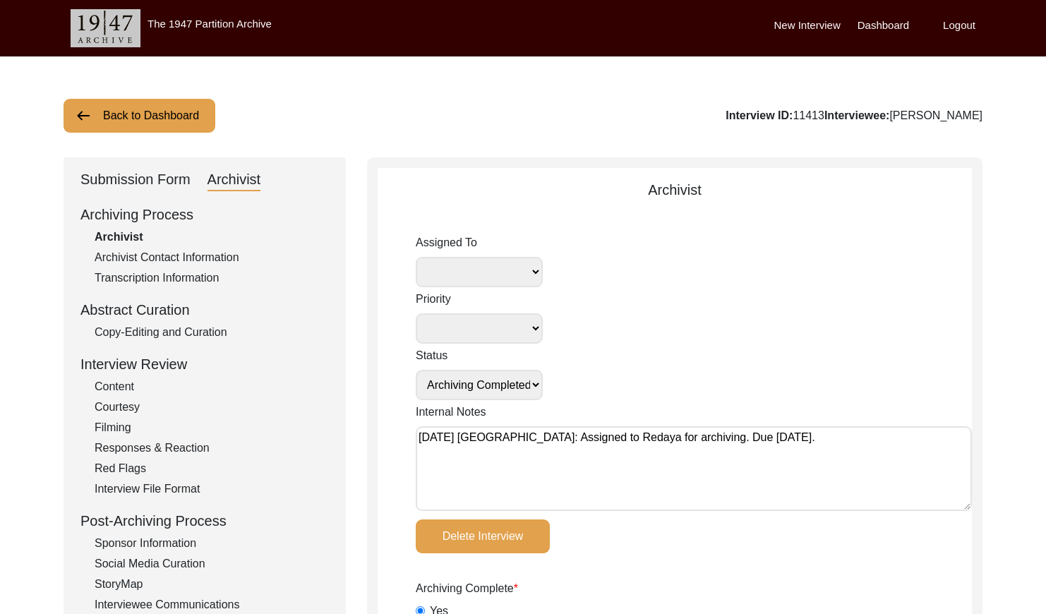
click at [419, 440] on textarea "[DATE] [GEOGRAPHIC_DATA]: Assigned to Redaya for archiving. Due [DATE]." at bounding box center [694, 468] width 556 height 85
paste textarea "[DATE] [GEOGRAPHIC_DATA]: Assigned to Brianna to audit. Due [DATE]."
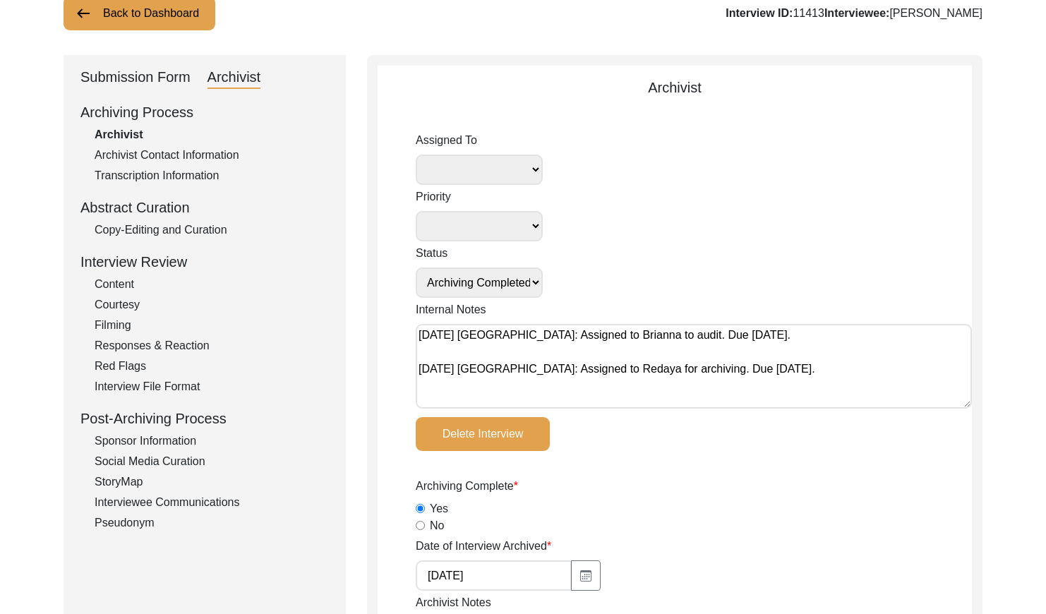
scroll to position [110, 0]
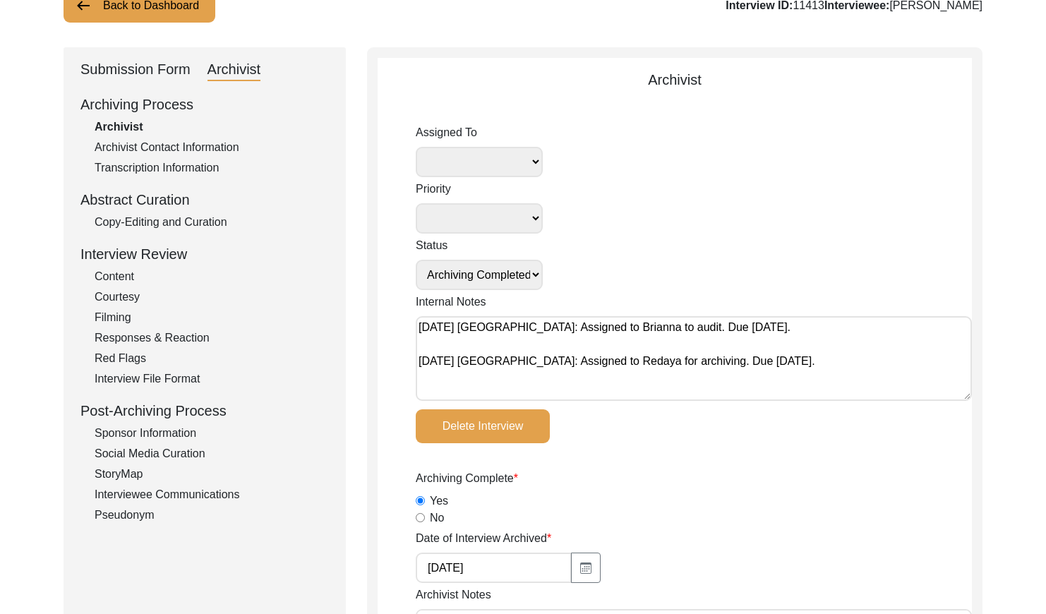
click at [505, 160] on select "[PERSON_NAME] [PERSON_NAME] archivist [PERSON_NAME] [PERSON_NAME] [PERSON_NAME]" at bounding box center [479, 162] width 127 height 30
click at [501, 270] on select "Submission In Progress Submitted/Received Archiving In Progress Archiving Compl…" at bounding box center [479, 275] width 127 height 30
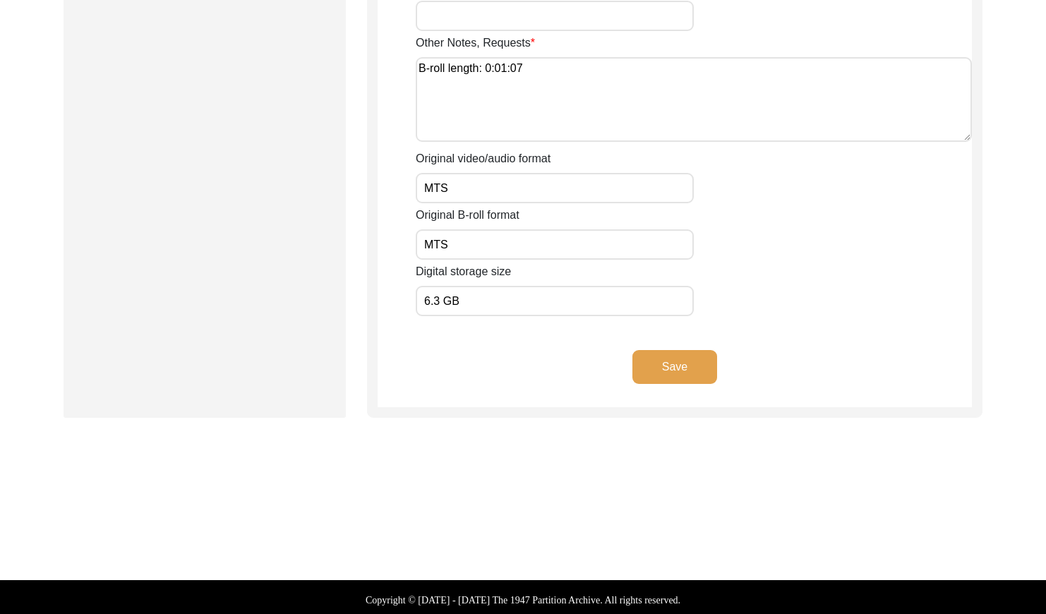
scroll to position [2463, 0]
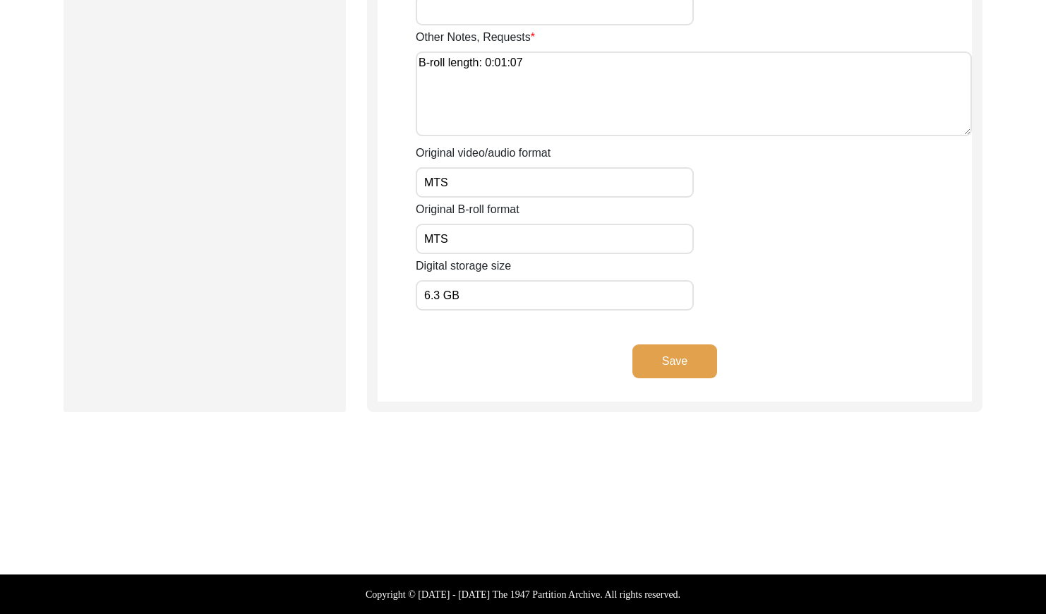
click at [678, 352] on button "Save" at bounding box center [675, 362] width 85 height 34
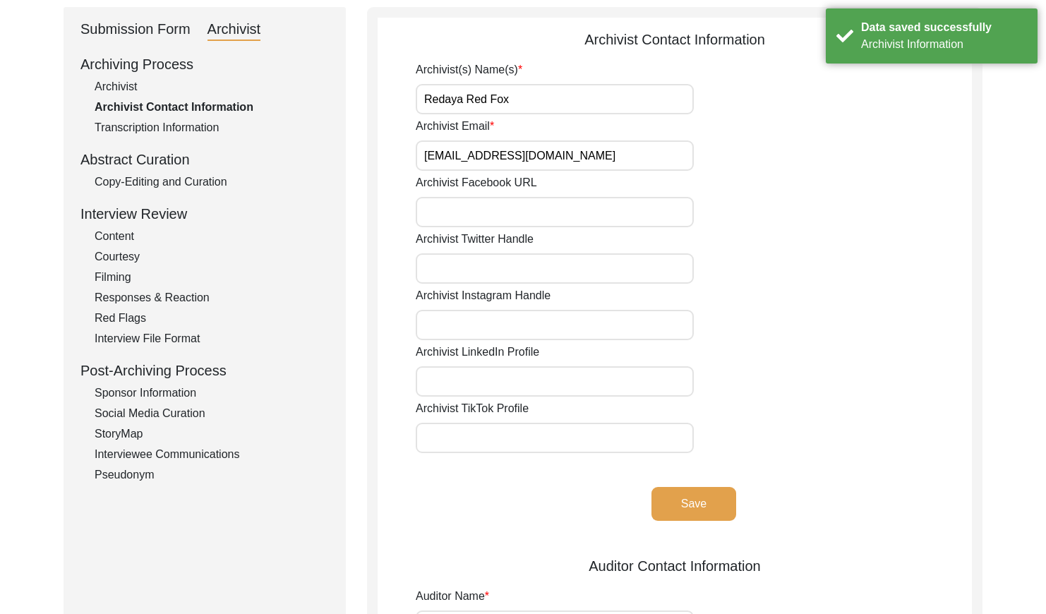
scroll to position [0, 0]
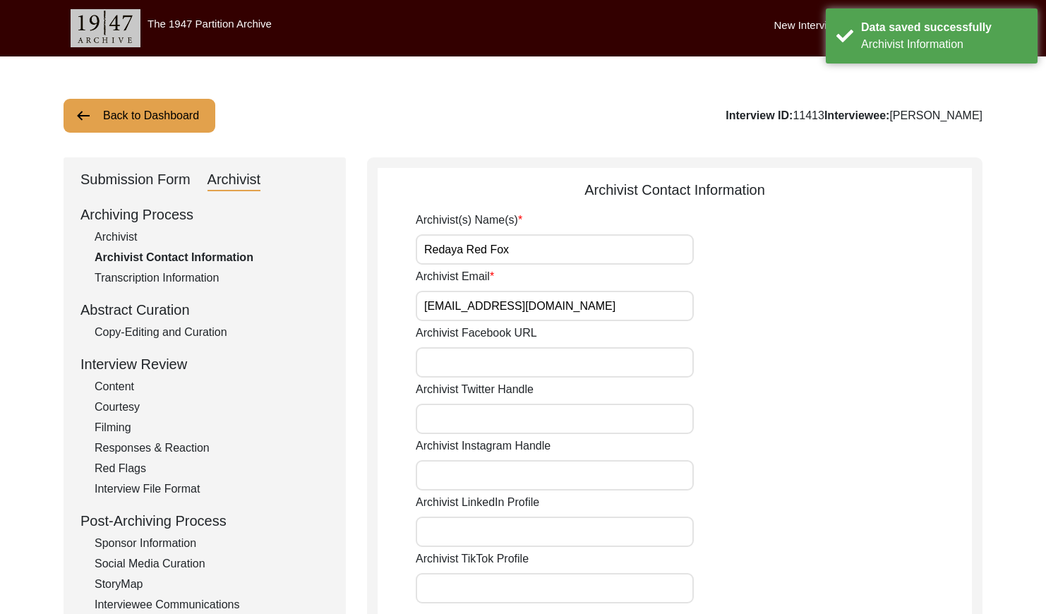
drag, startPoint x: 129, startPoint y: 119, endPoint x: 212, endPoint y: 93, distance: 86.6
click at [149, 111] on button "Back to Dashboard" at bounding box center [140, 116] width 152 height 34
